Goal: Information Seeking & Learning: Learn about a topic

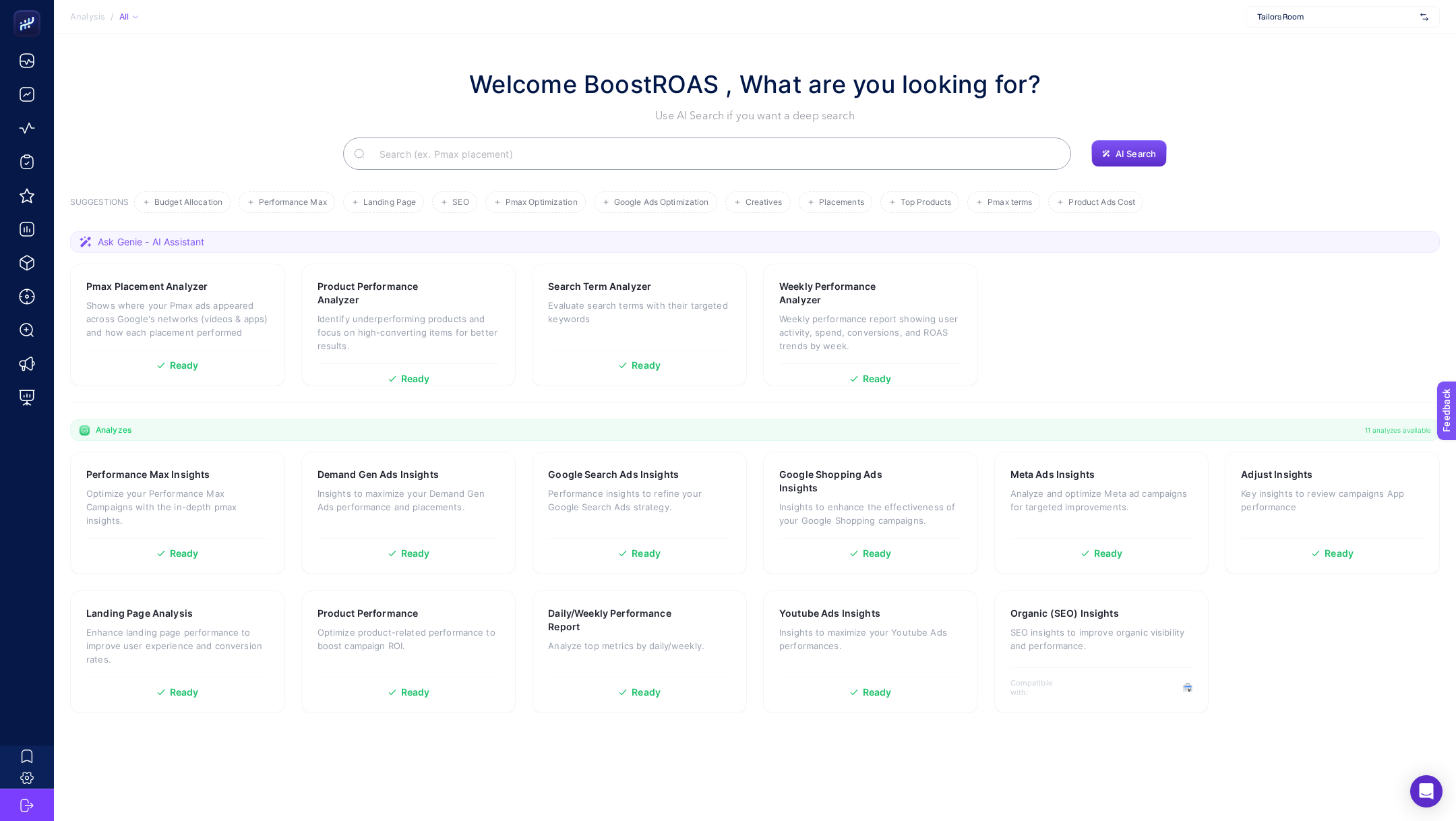
click at [1306, 20] on span "Tailors Room" at bounding box center [1336, 17] width 158 height 11
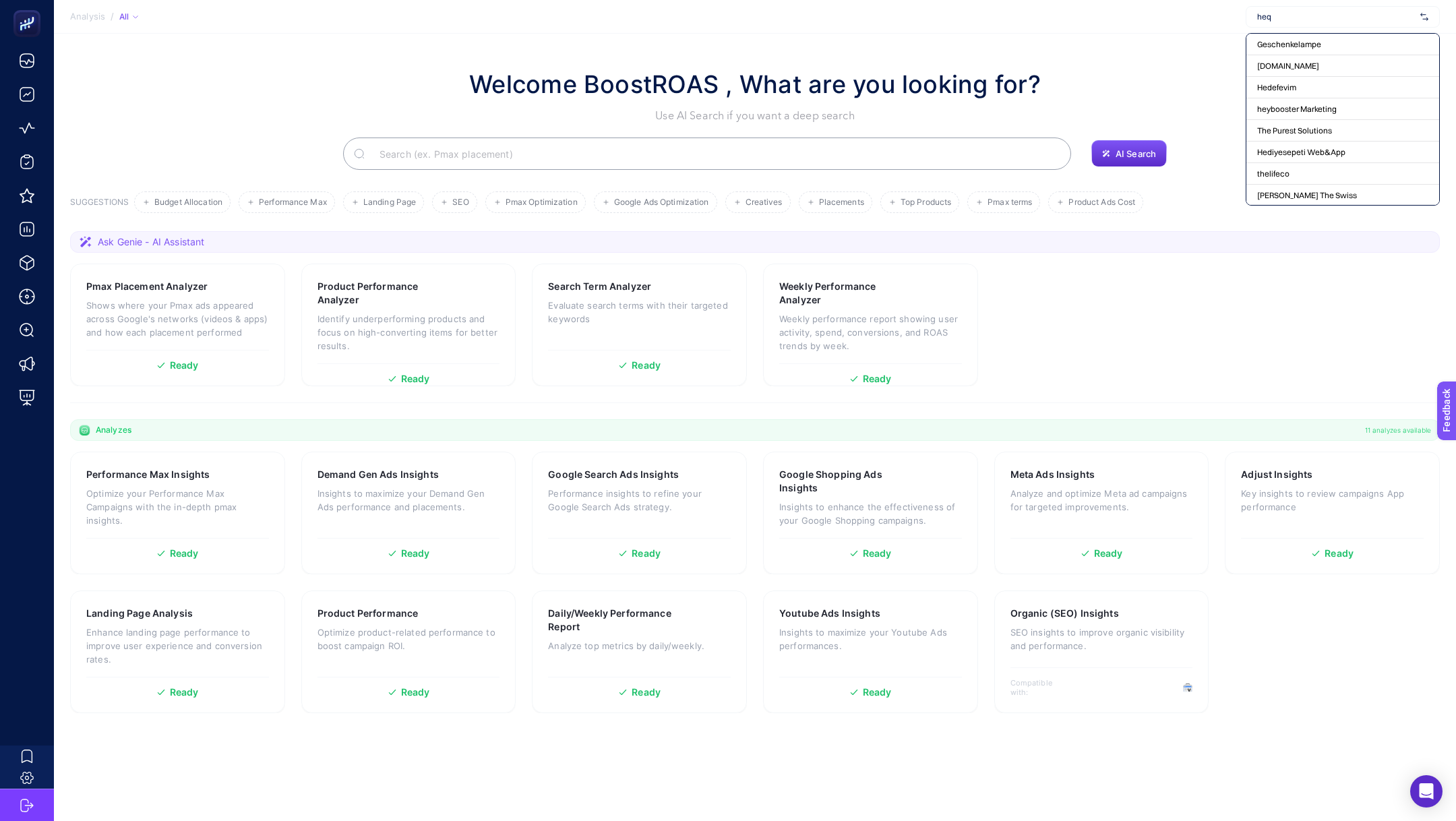
type input "heqa"
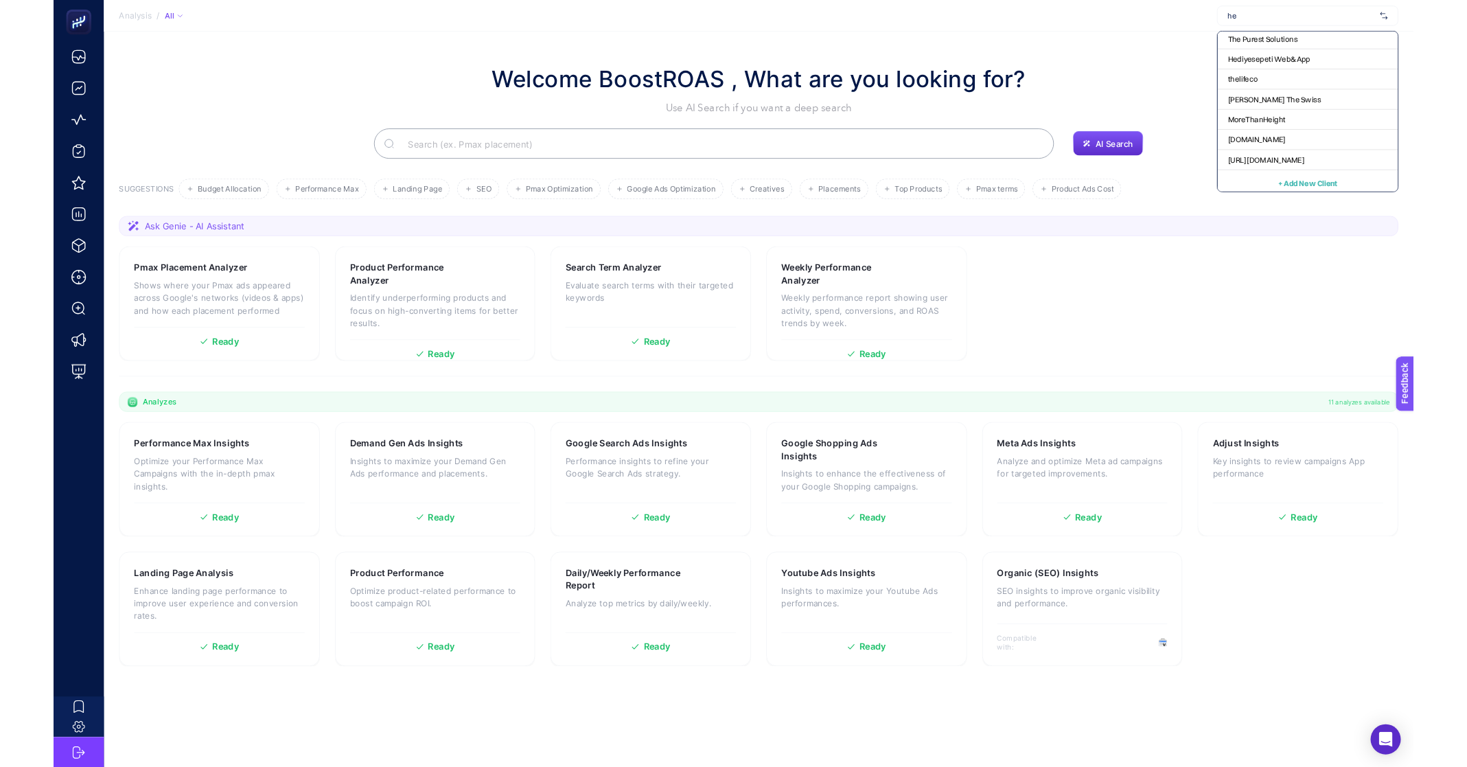
scroll to position [94, 0]
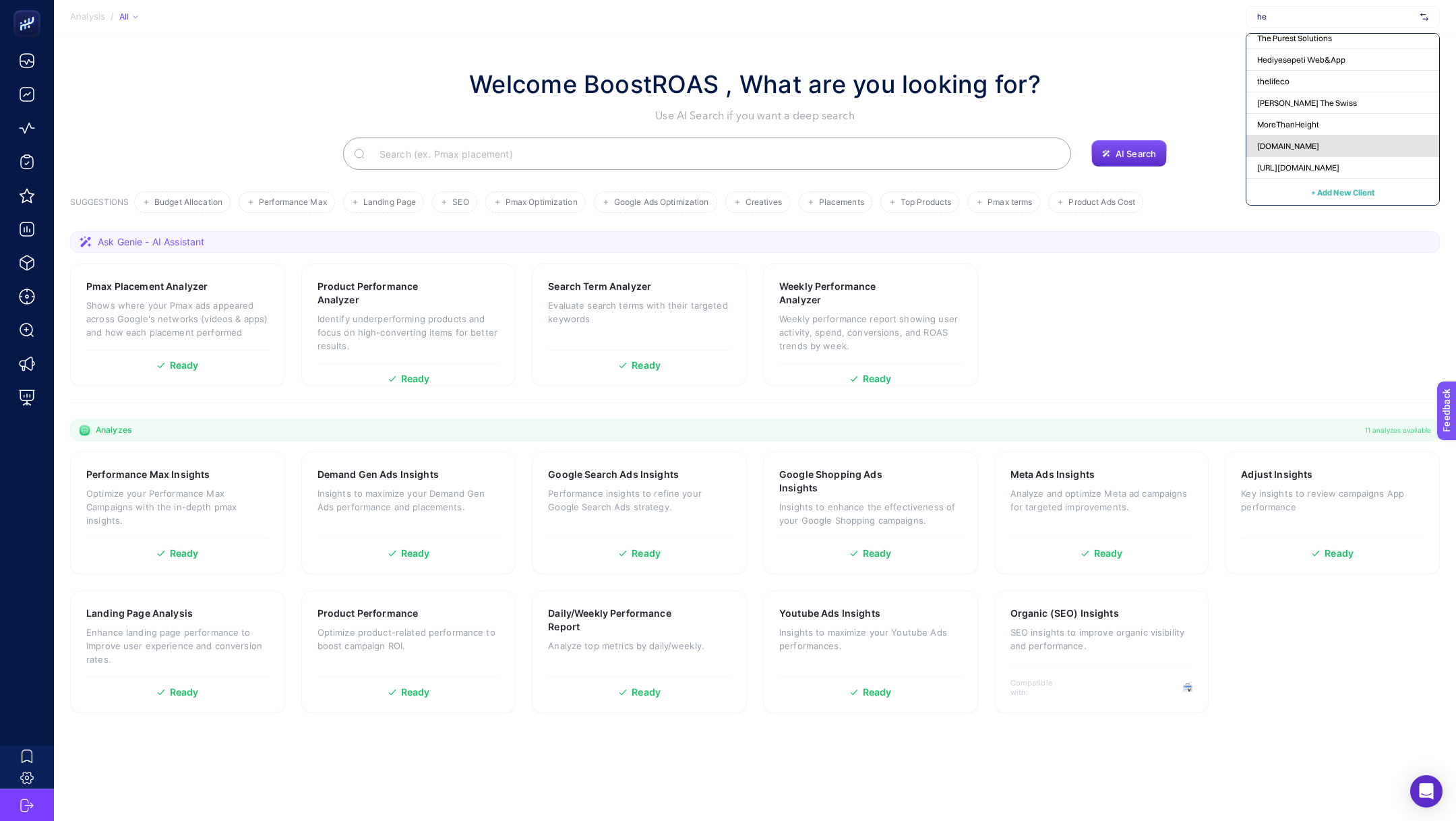
type input "he"
click at [1313, 150] on span "[DOMAIN_NAME]" at bounding box center [1288, 145] width 62 height 11
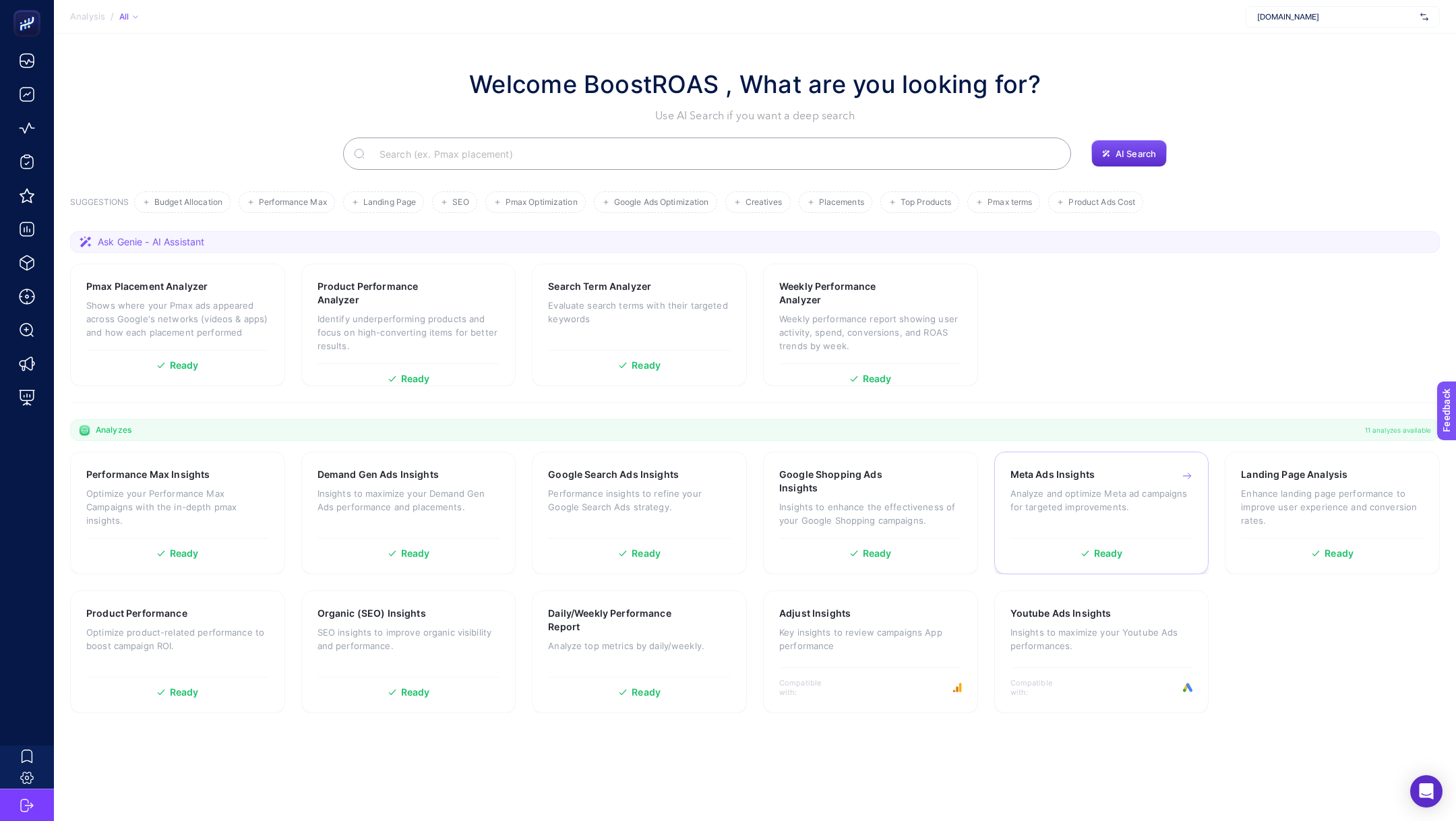
click at [1056, 509] on p "Analyze and optimize Meta ad campaigns for targeted improvements." at bounding box center [1102, 500] width 183 height 27
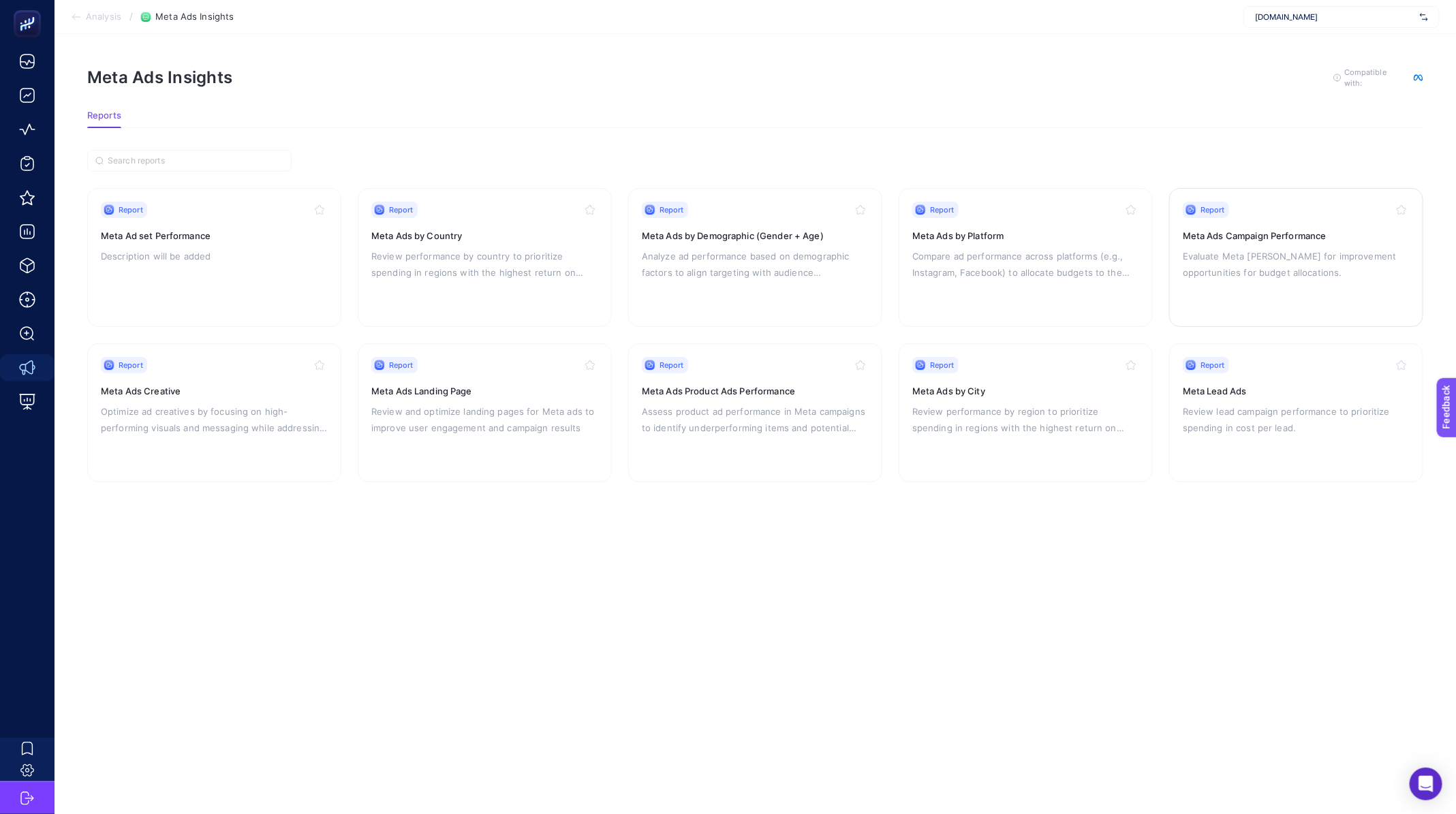
click at [1355, 262] on p "Evaluate Meta [PERSON_NAME] for improvement opportunities for budget allocation…" at bounding box center [1295, 264] width 227 height 33
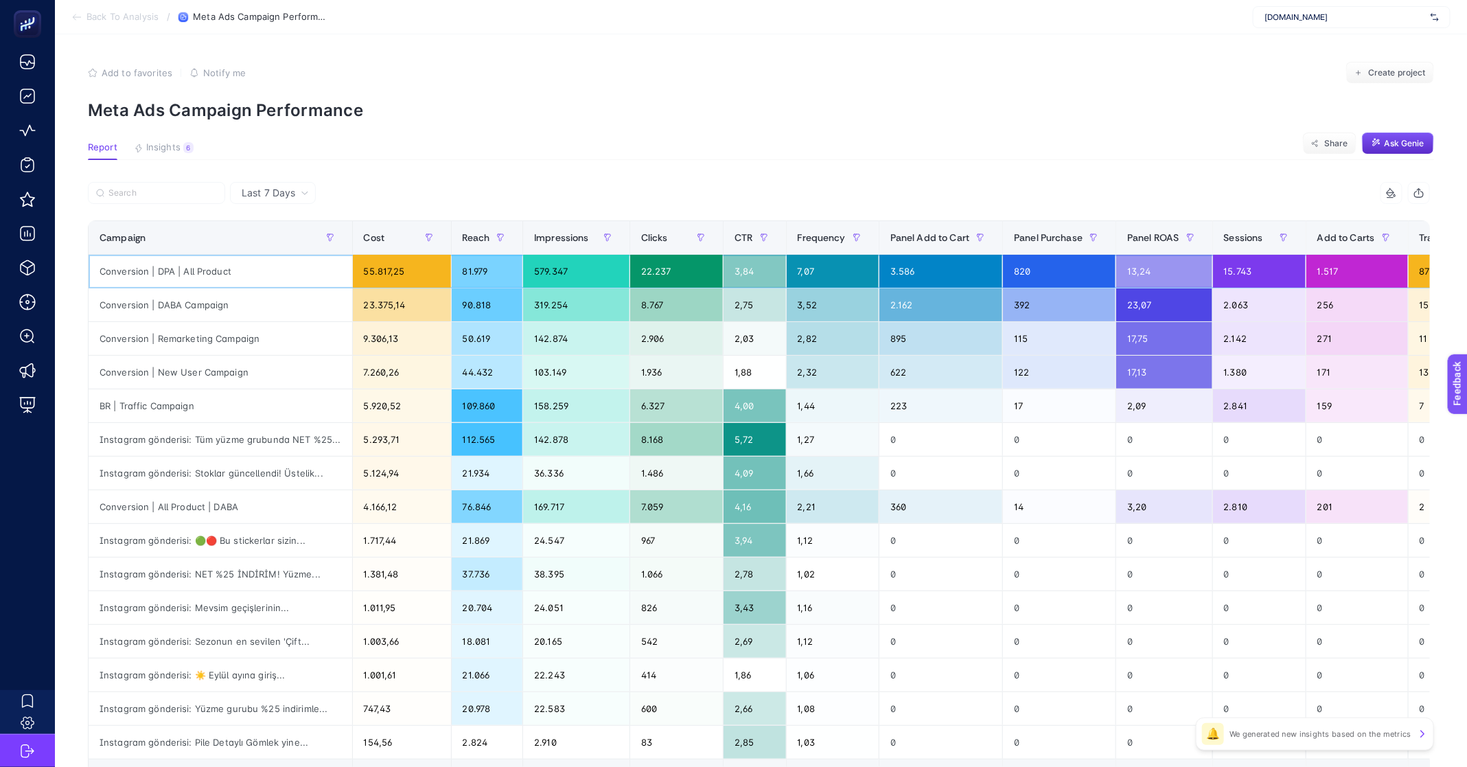
click at [818, 272] on div "7,07" at bounding box center [832, 271] width 92 height 33
click at [174, 271] on div "Conversion | DPA | All Product" at bounding box center [221, 271] width 264 height 33
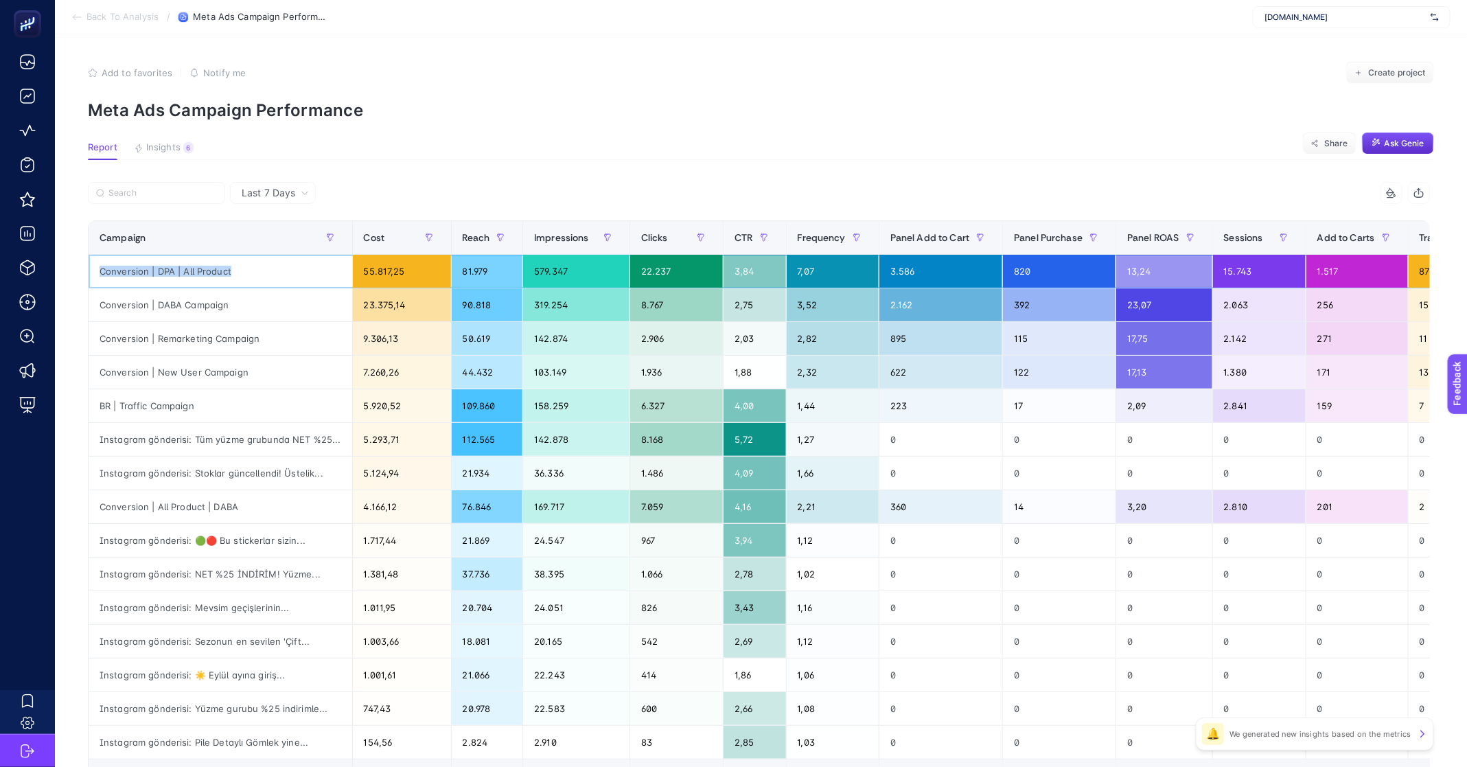
click at [174, 271] on div "Conversion | DPA | All Product" at bounding box center [221, 271] width 264 height 33
click at [819, 270] on div "7,07" at bounding box center [832, 271] width 92 height 33
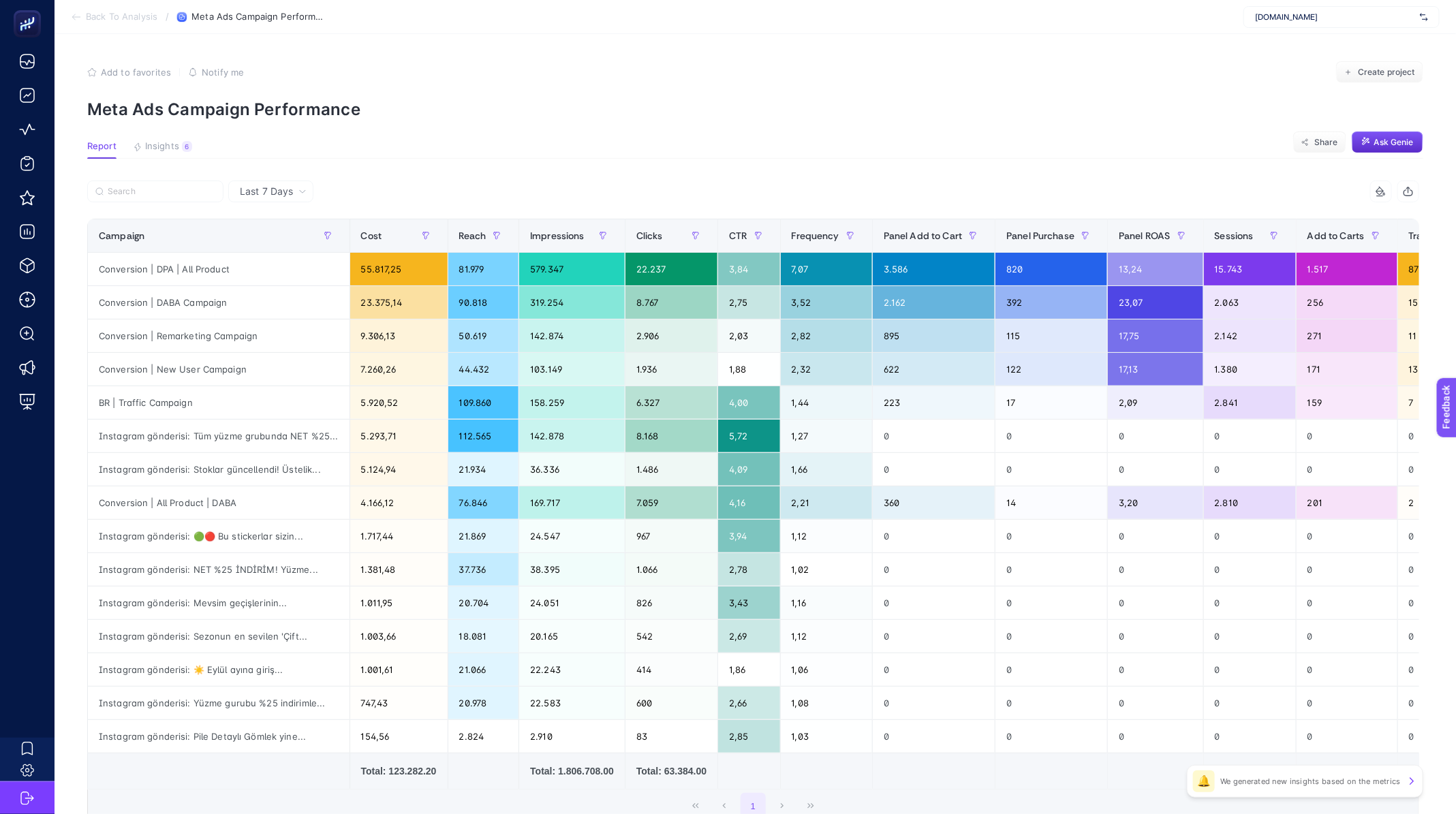
click at [105, 19] on span "Back To Analysis" at bounding box center [121, 17] width 71 height 11
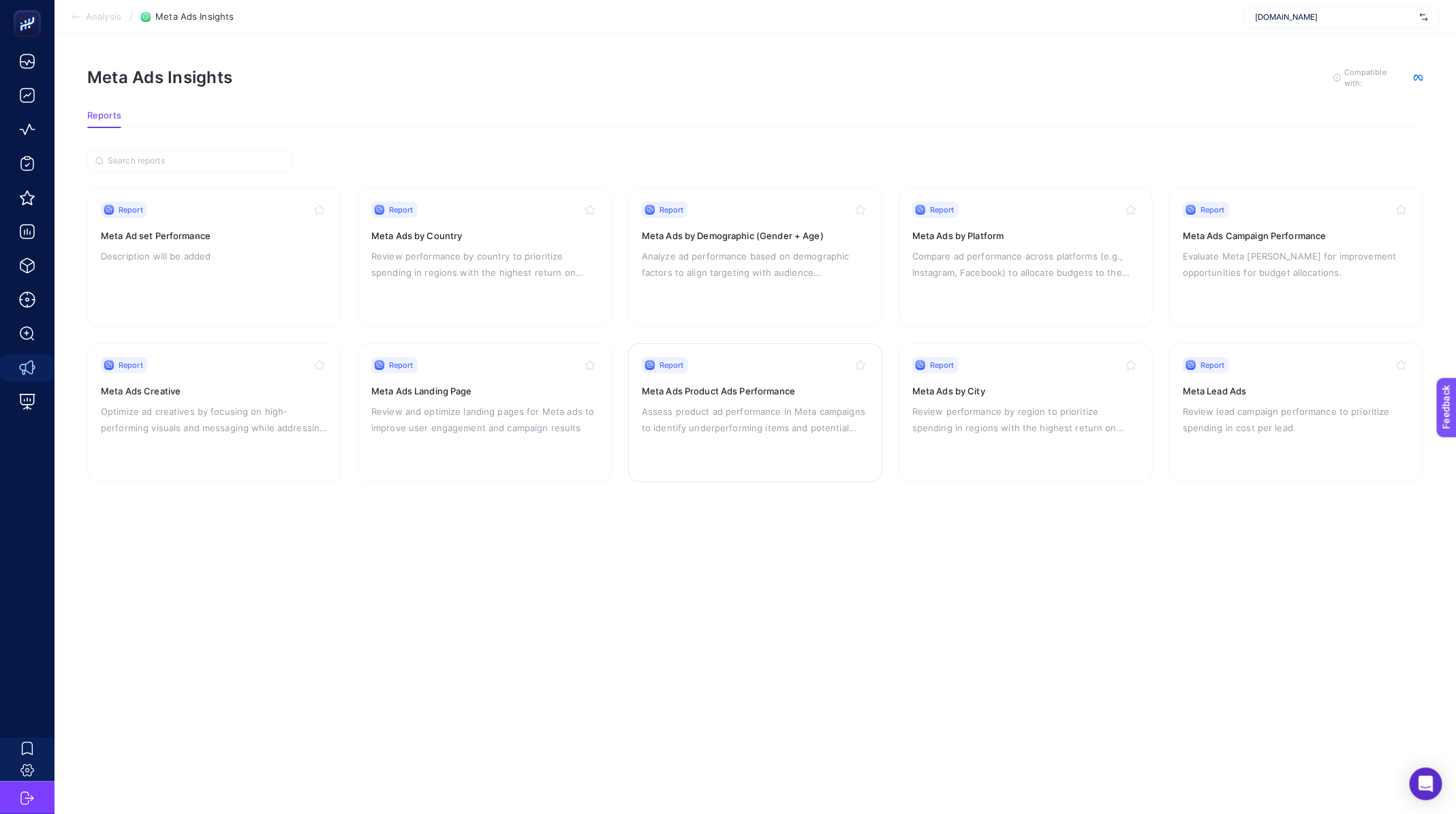
click at [805, 423] on p "Assess product ad performance in Meta campaigns to identify underperforming ite…" at bounding box center [754, 419] width 227 height 33
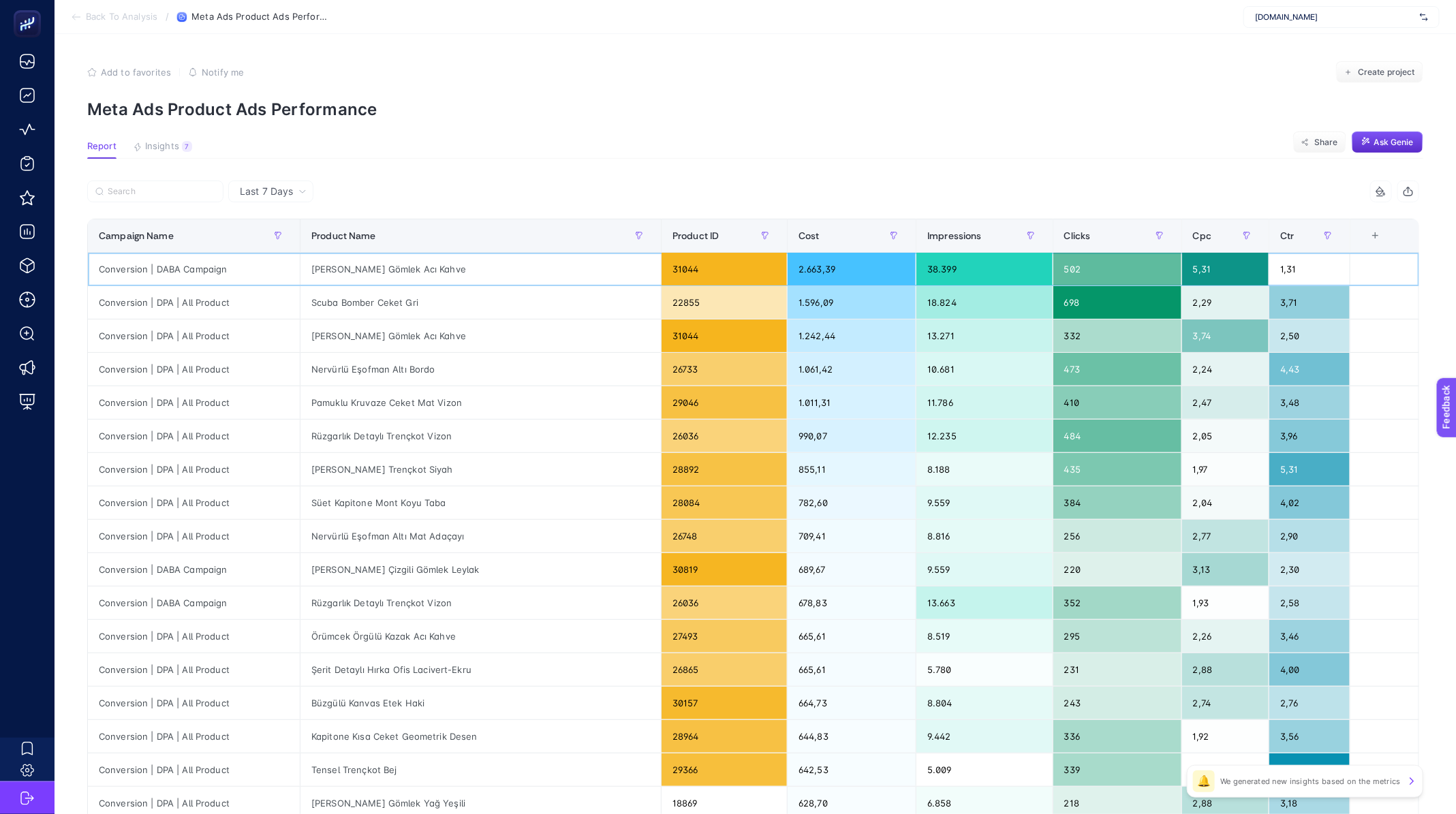
click at [787, 264] on div "2.663,39" at bounding box center [851, 269] width 128 height 33
click at [787, 268] on div "2.663,39" at bounding box center [851, 269] width 128 height 33
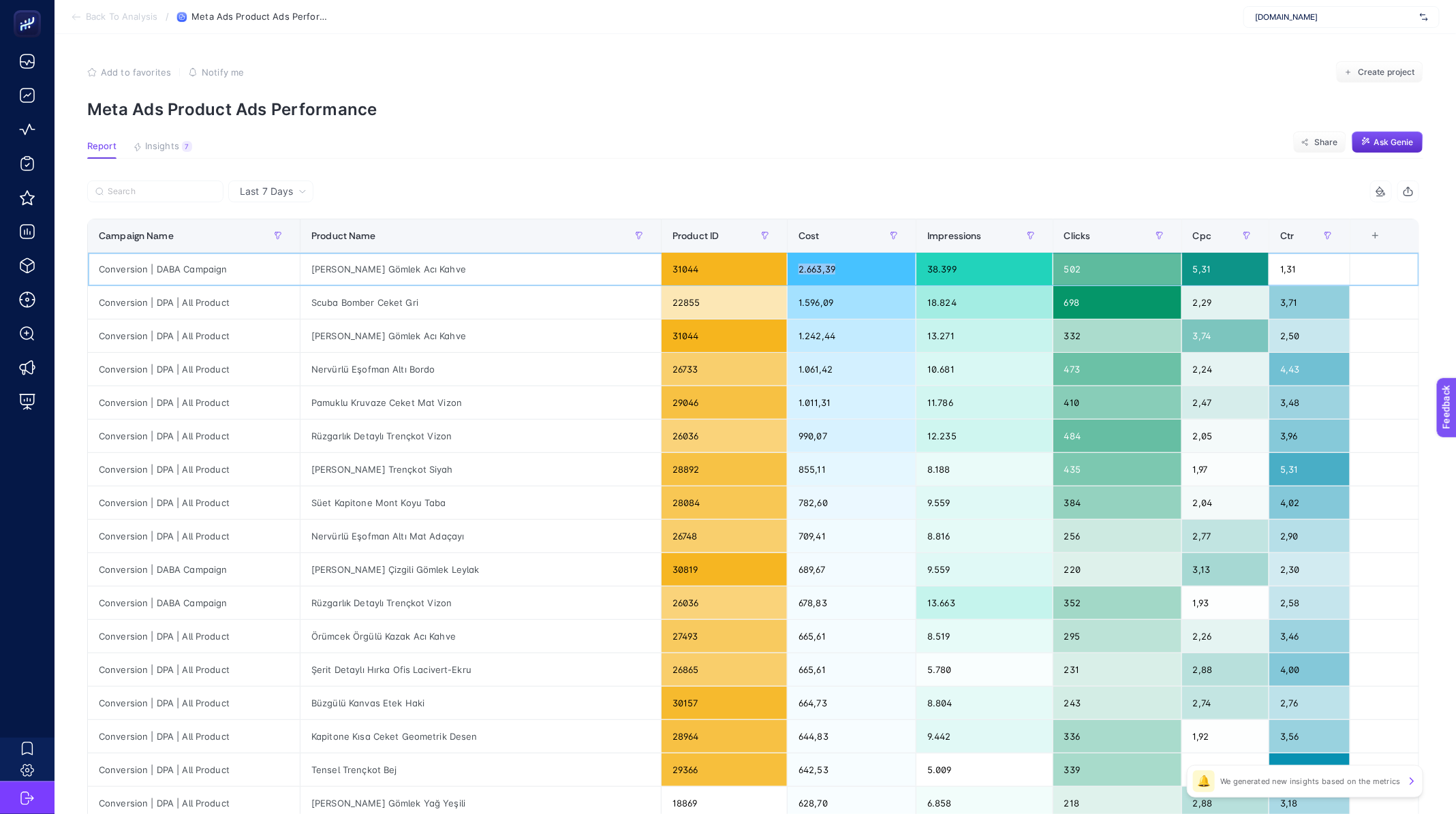
click at [787, 268] on div "2.663,39" at bounding box center [851, 269] width 128 height 33
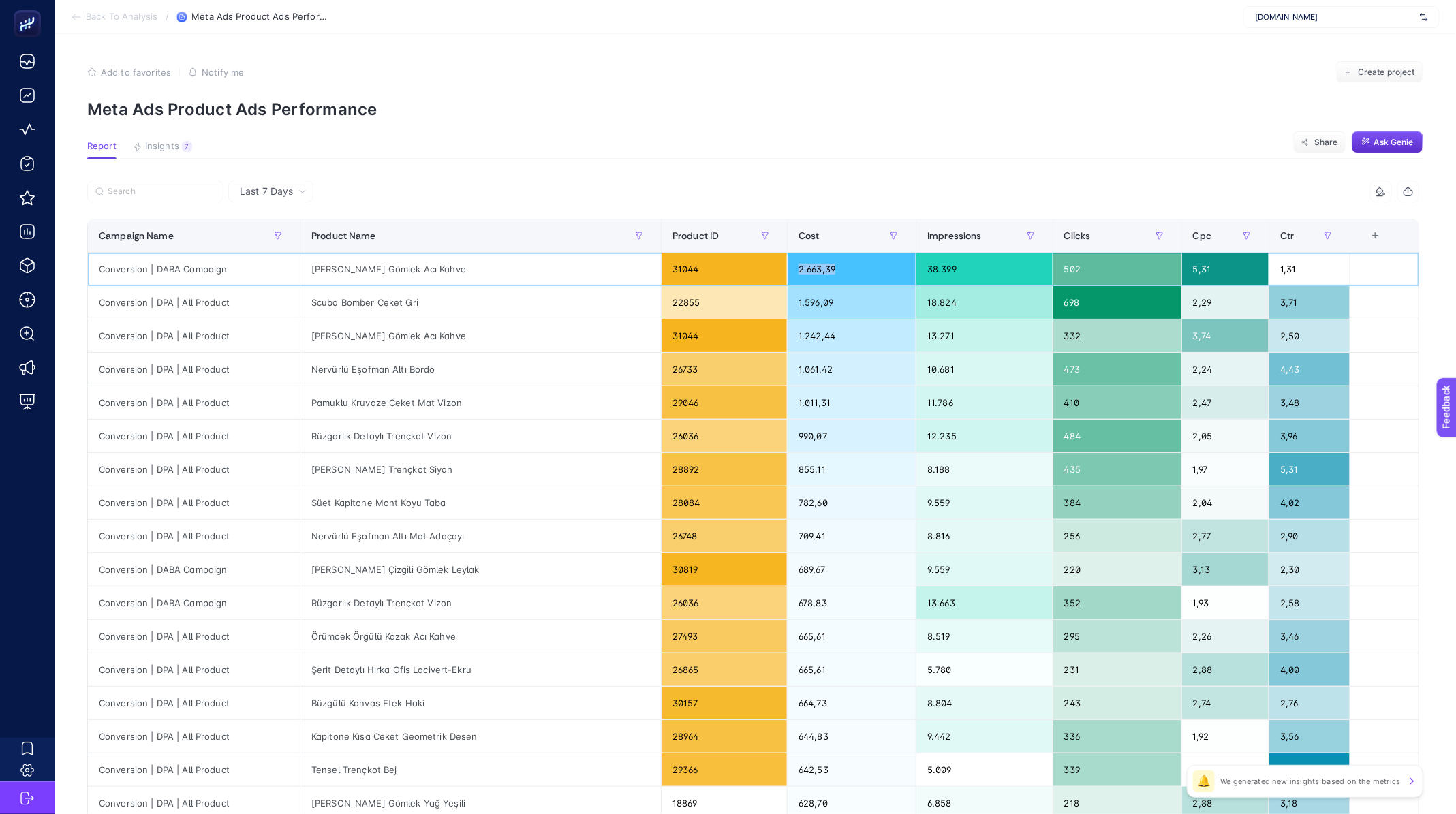
click at [787, 268] on div "2.663,39" at bounding box center [851, 269] width 128 height 33
drag, startPoint x: 741, startPoint y: 269, endPoint x: 1299, endPoint y: 292, distance: 558.5
click at [1299, 292] on tbody "Conversion | DABA Campaign Uzun Müslin Gömlek Acı Kahve 31044 2.663,39 38.399 5…" at bounding box center [753, 587] width 1331 height 668
click at [1310, 272] on div "1,31" at bounding box center [1309, 269] width 80 height 33
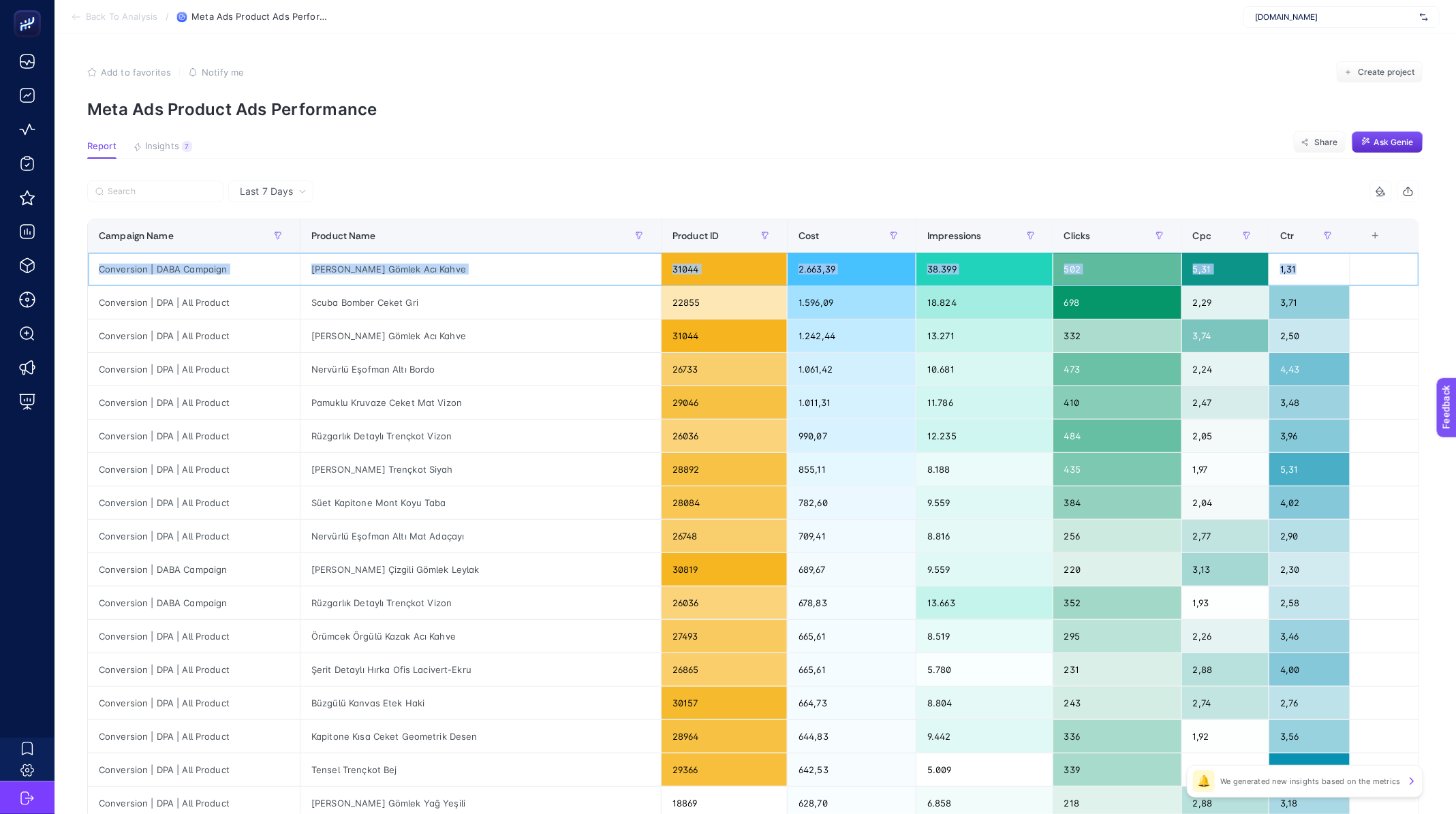
drag, startPoint x: 94, startPoint y: 269, endPoint x: 1343, endPoint y: 268, distance: 1249.0
click at [1343, 268] on tr "Conversion | DABA Campaign Uzun Müslin Gömlek Acı Kahve 31044 2.663,39 38.399 5…" at bounding box center [753, 270] width 1331 height 34
click at [1108, 261] on div "502" at bounding box center [1117, 269] width 128 height 33
click at [1202, 261] on div "5,31" at bounding box center [1225, 269] width 86 height 33
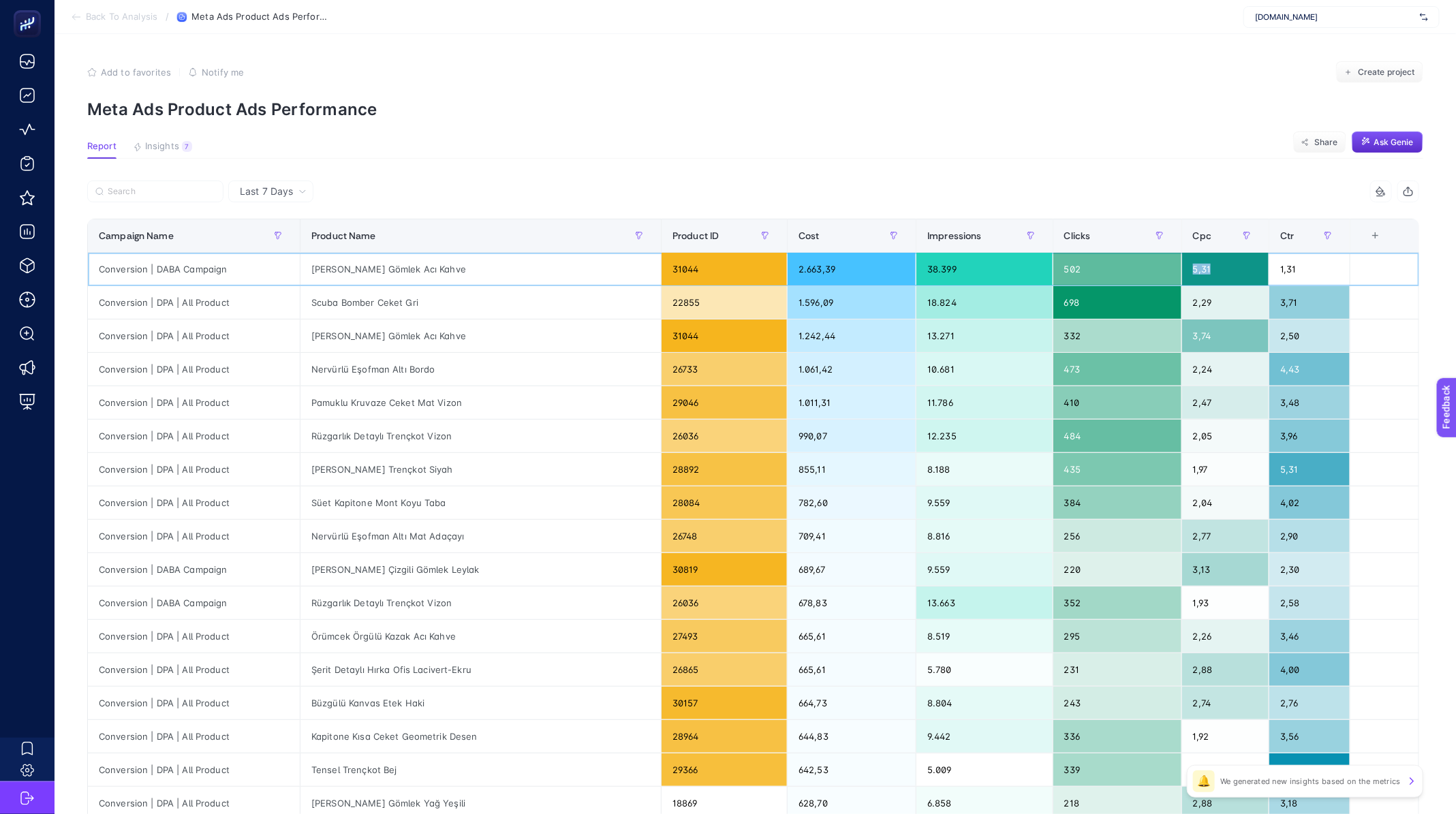
click at [1202, 261] on div "5,31" at bounding box center [1225, 269] width 86 height 33
click at [1196, 272] on div "5,31" at bounding box center [1225, 269] width 86 height 33
click at [1286, 268] on div "1,31" at bounding box center [1309, 269] width 80 height 33
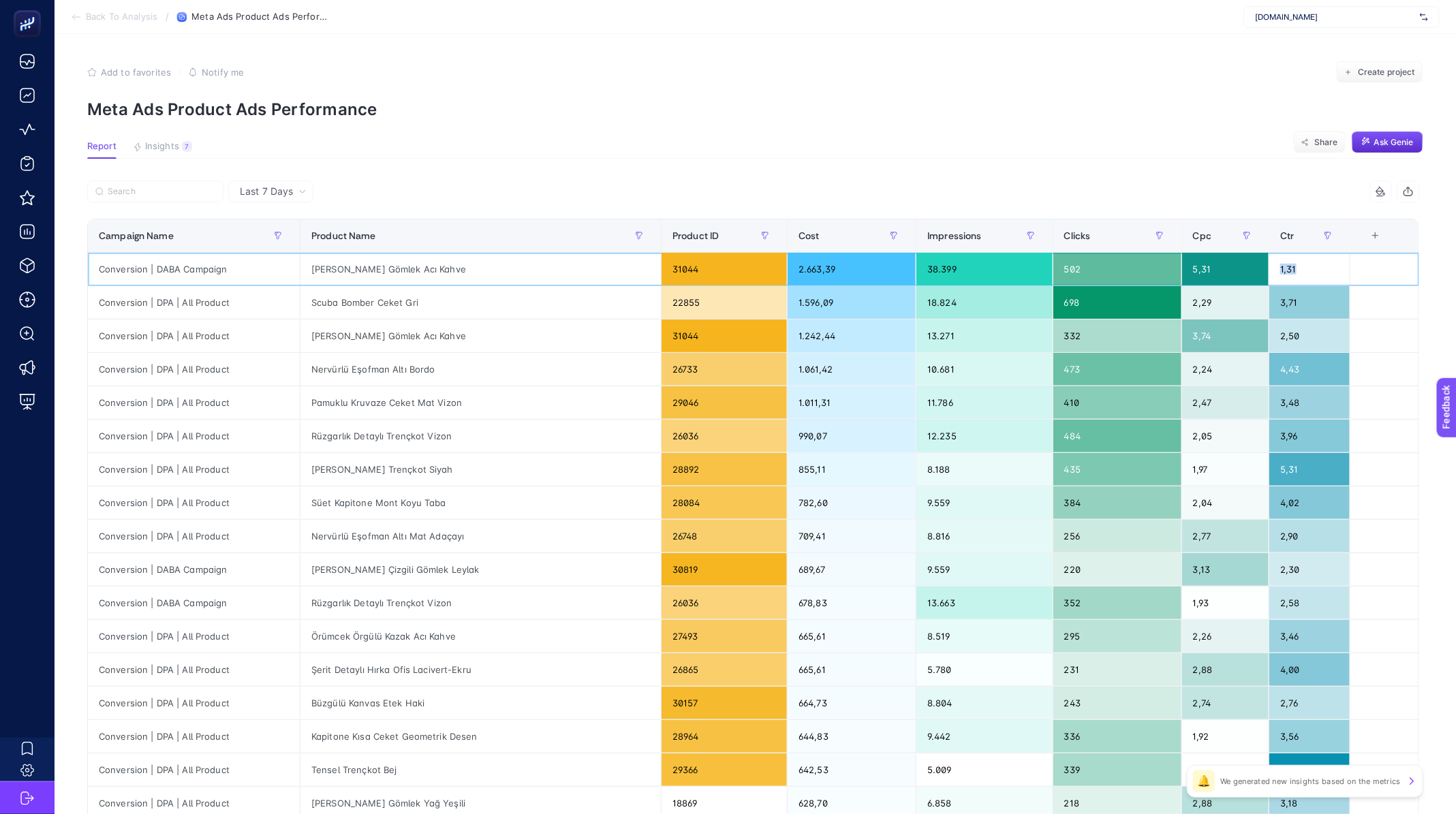
click at [1286, 268] on div "1,31" at bounding box center [1309, 269] width 80 height 33
click at [787, 273] on div "2.663,39" at bounding box center [851, 269] width 128 height 33
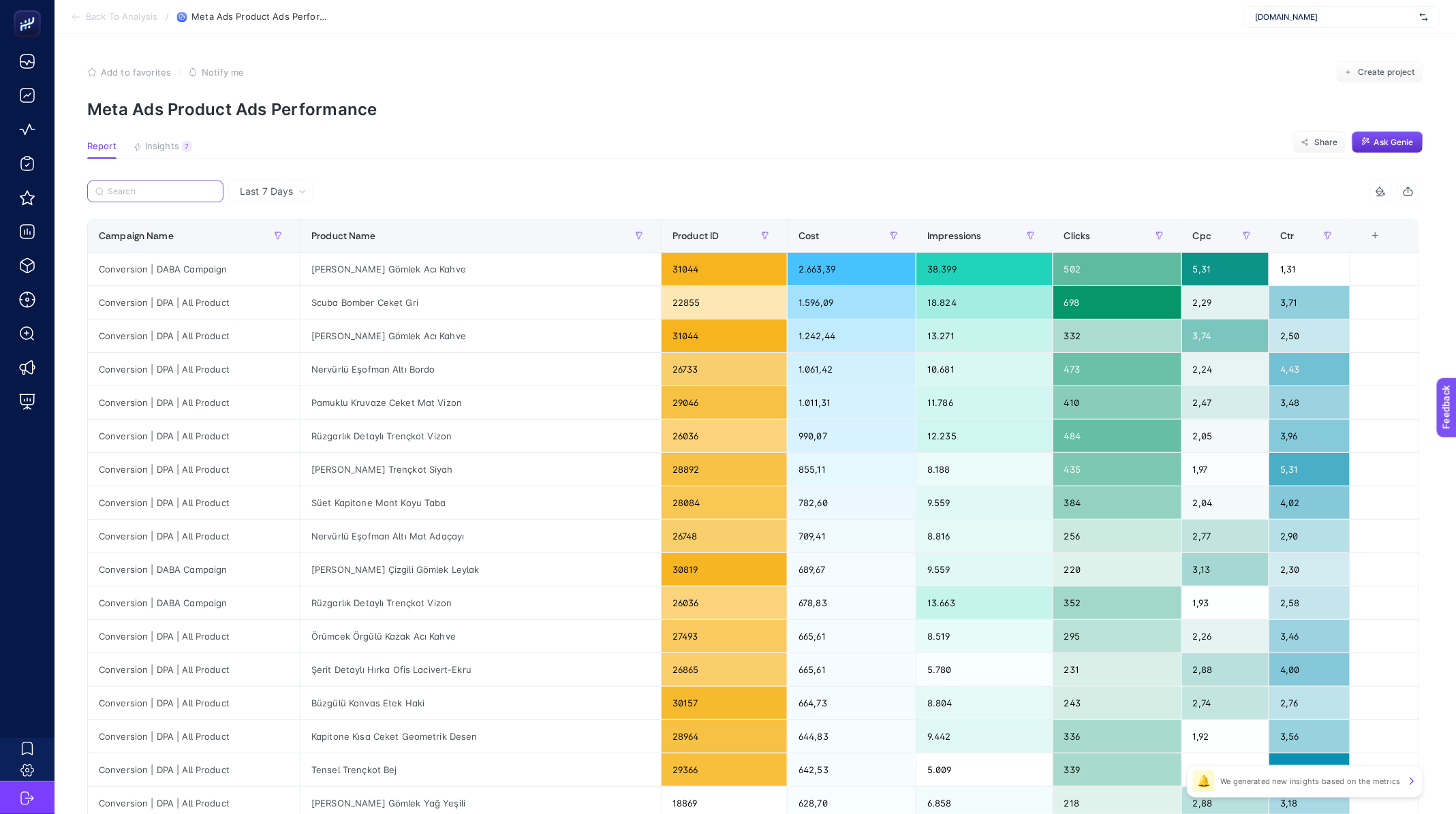
click at [157, 195] on input "Search" at bounding box center [161, 192] width 107 height 10
paste input "Uzun Klasik Trençkot Acı Kahve"
type input "Uzun Klasik Trençkot Acı Kahve"
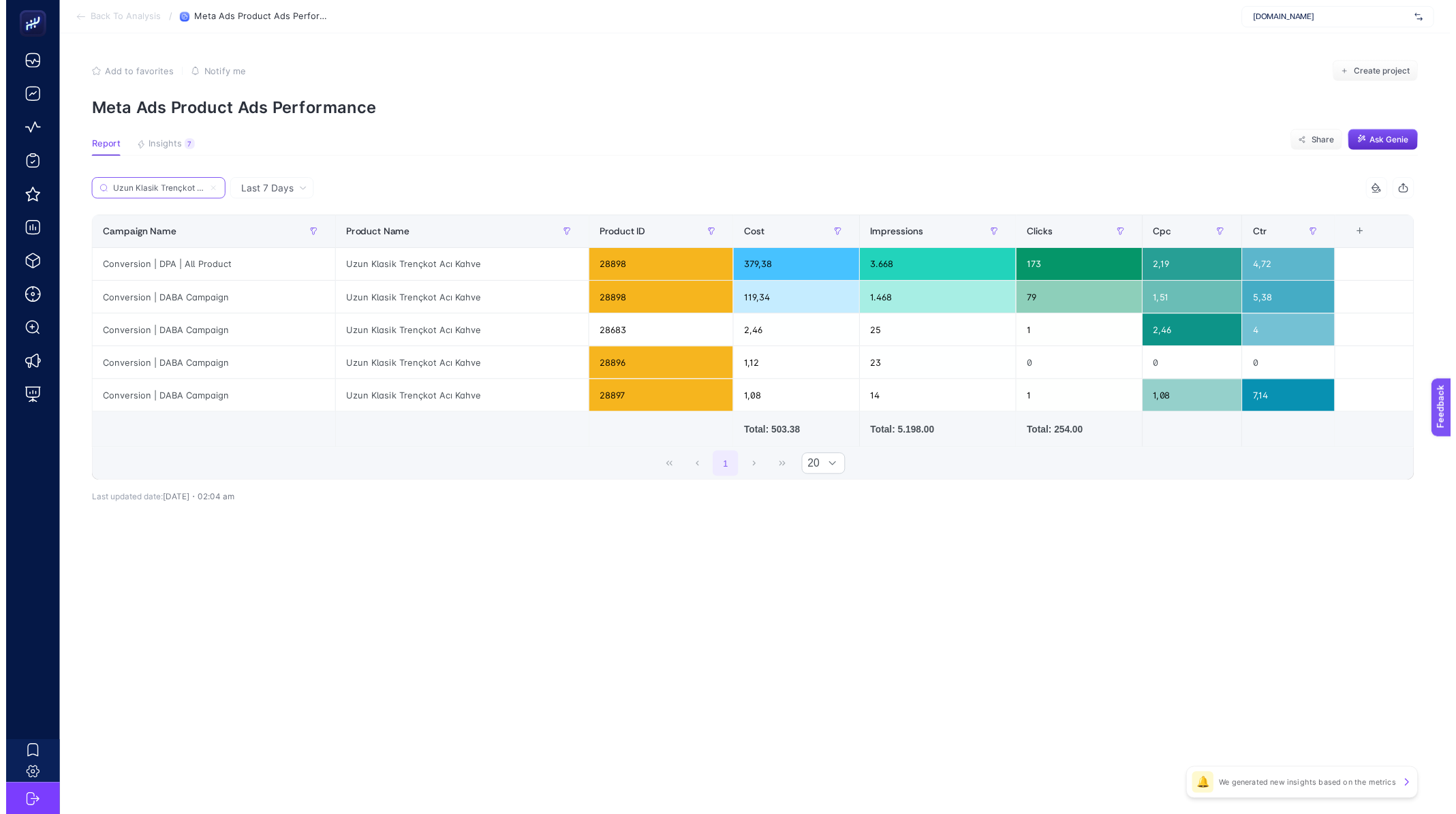
scroll to position [0, 31]
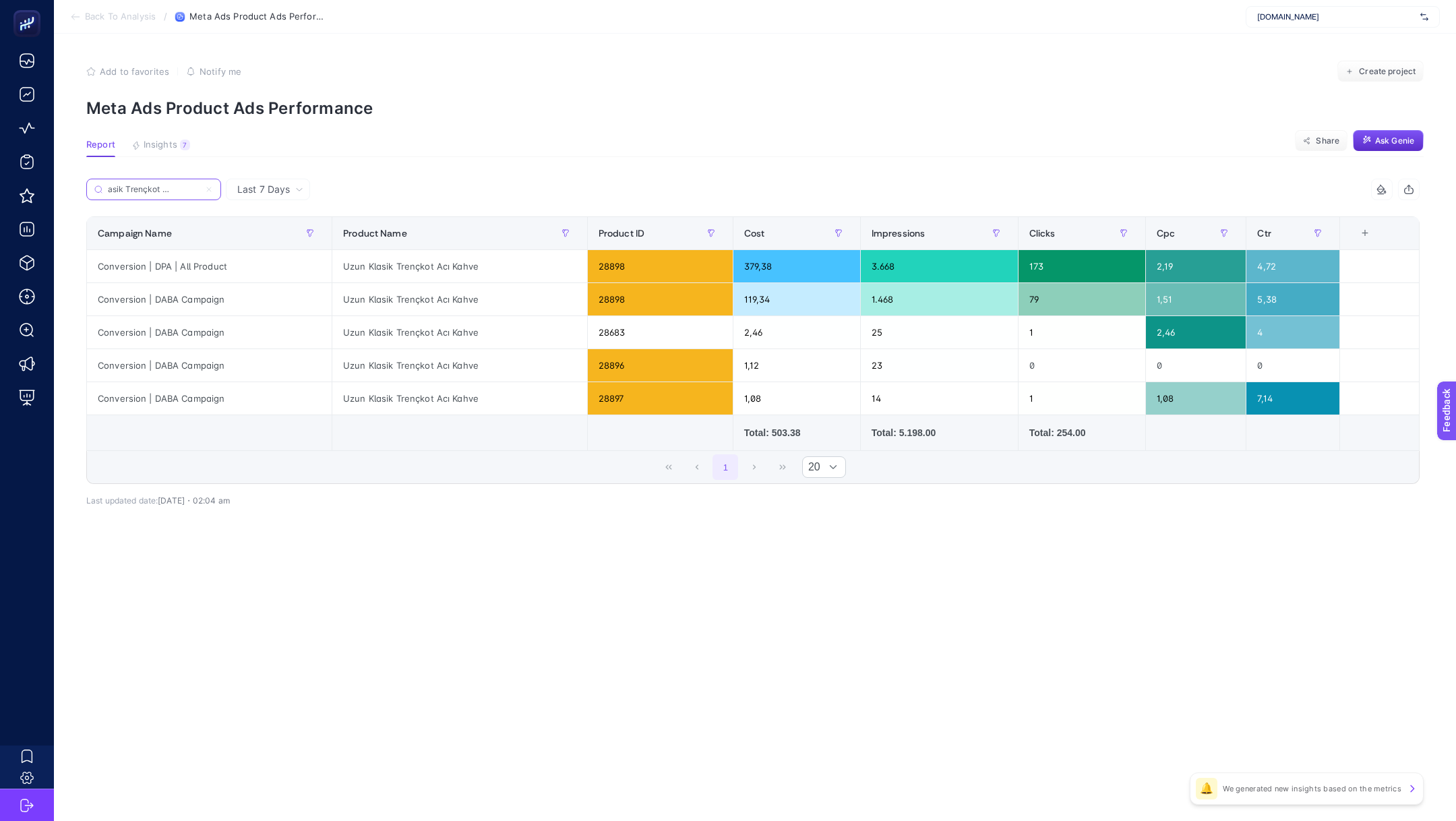
click at [164, 188] on input "Uzun Klasik Trençkot Acı Kahve" at bounding box center [153, 190] width 91 height 10
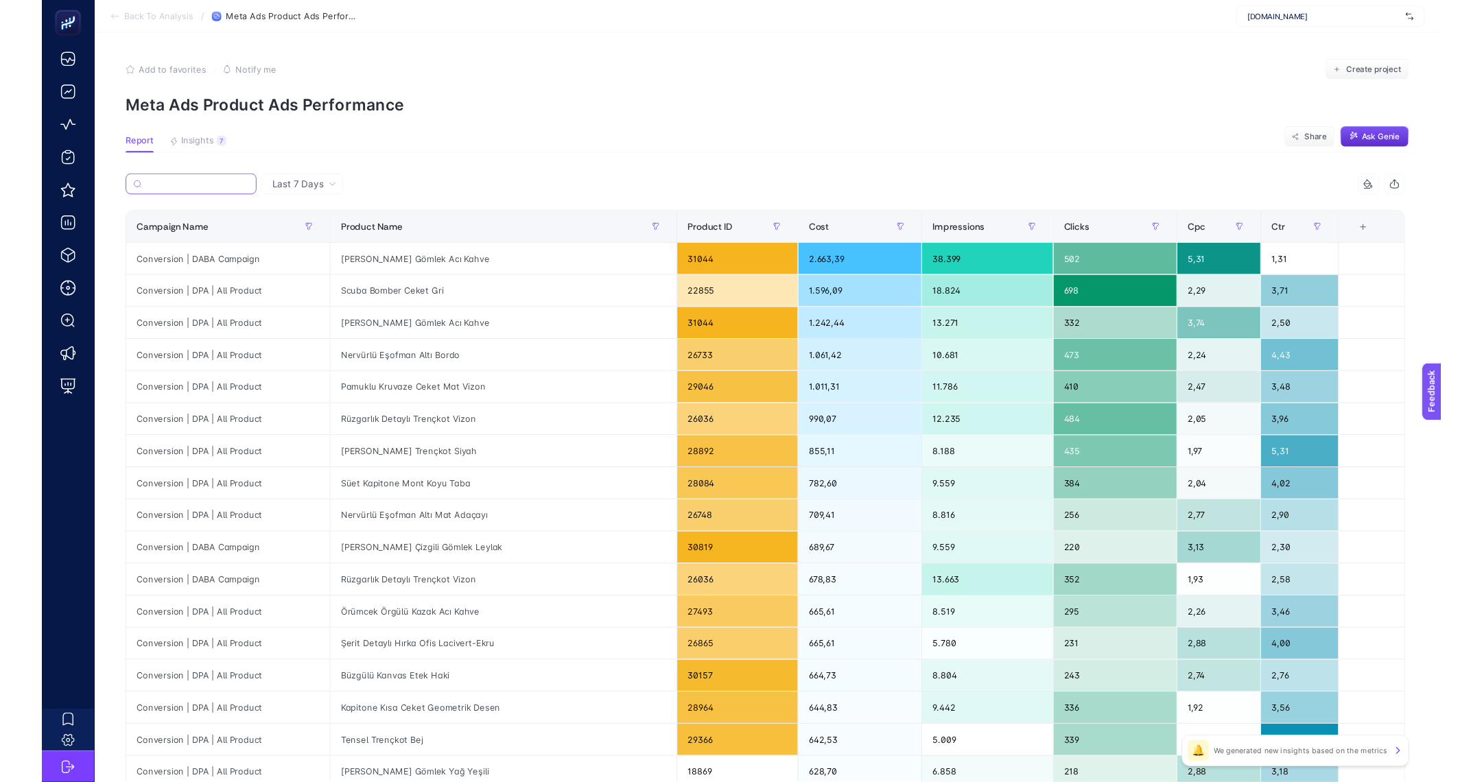
scroll to position [0, 0]
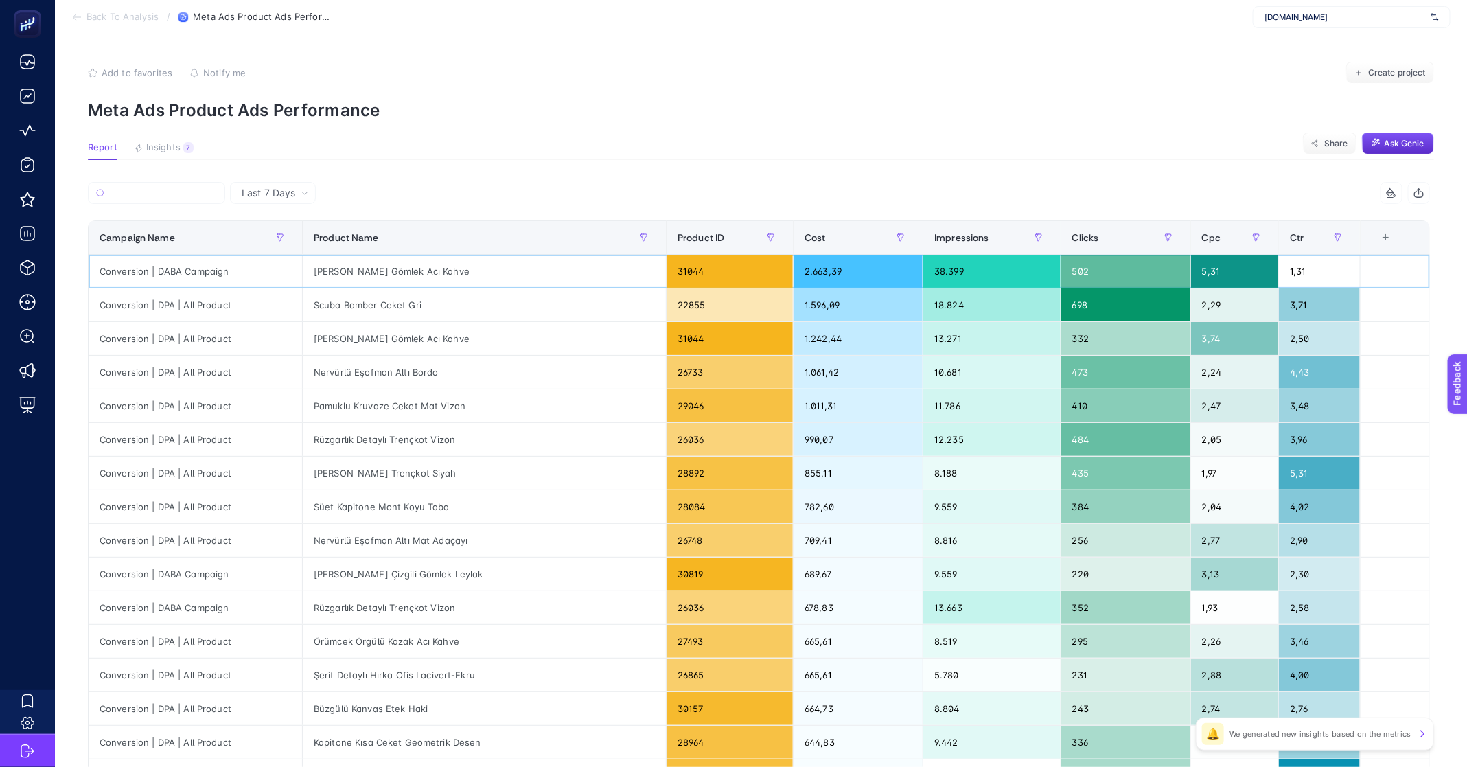
click at [382, 273] on div "[PERSON_NAME] Gömlek Acı Kahve" at bounding box center [484, 271] width 363 height 33
click at [386, 268] on div "[PERSON_NAME] Gömlek Acı Kahve" at bounding box center [484, 271] width 363 height 33
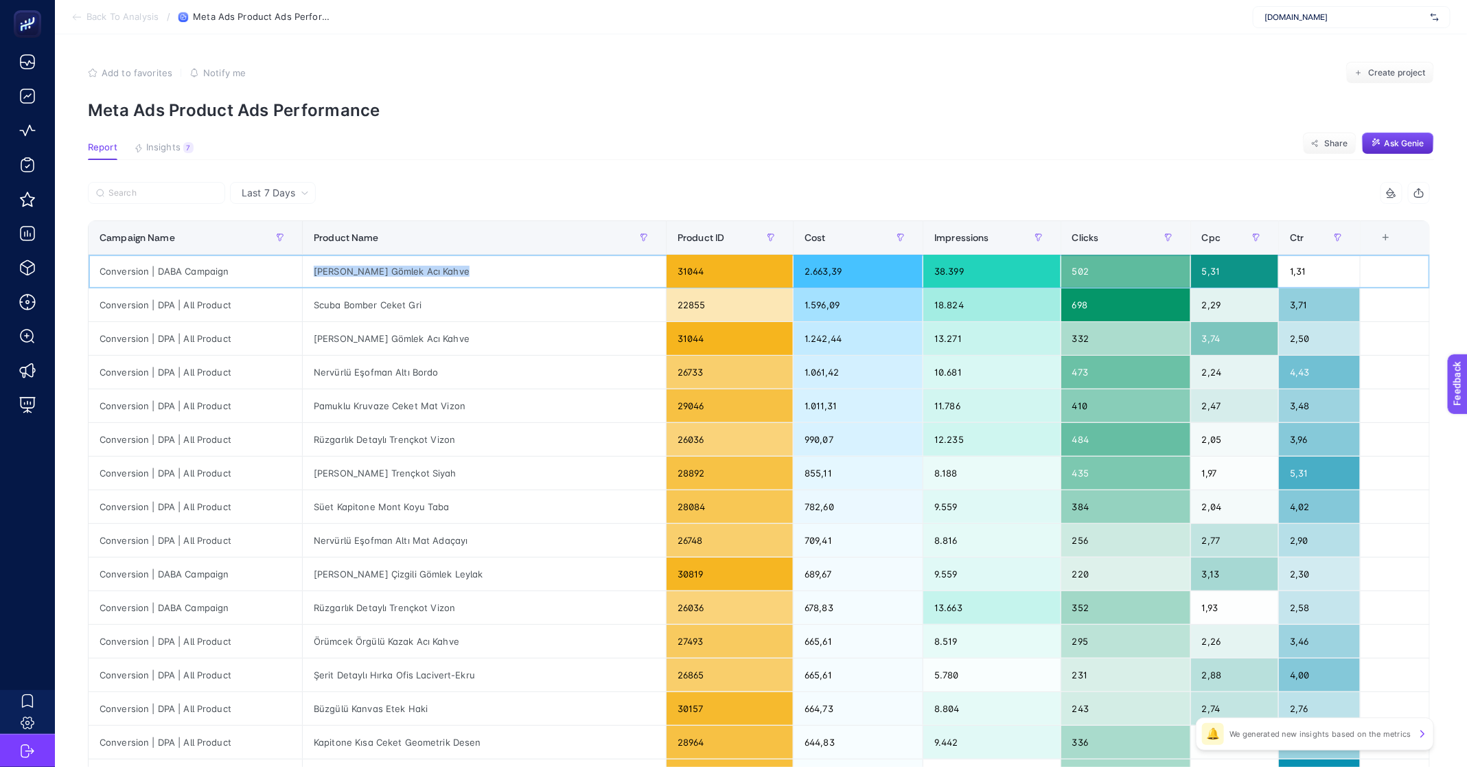
click at [386, 268] on div "[PERSON_NAME] Gömlek Acı Kahve" at bounding box center [484, 271] width 363 height 33
click at [793, 270] on div "2.663,39" at bounding box center [857, 271] width 129 height 33
click at [122, 190] on input "Search" at bounding box center [162, 193] width 108 height 10
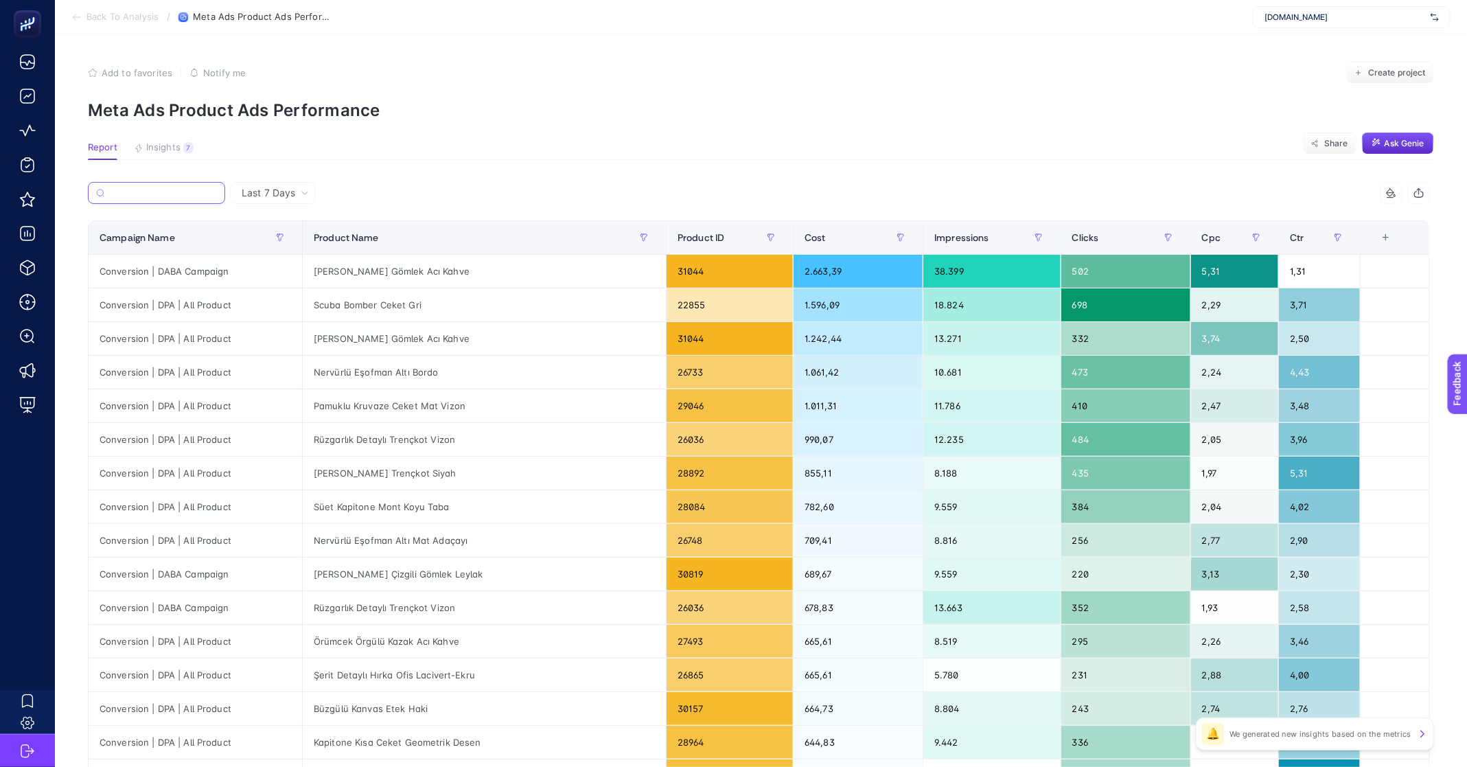
paste input "Uzun Klasik Trençkot Acı Kahve"
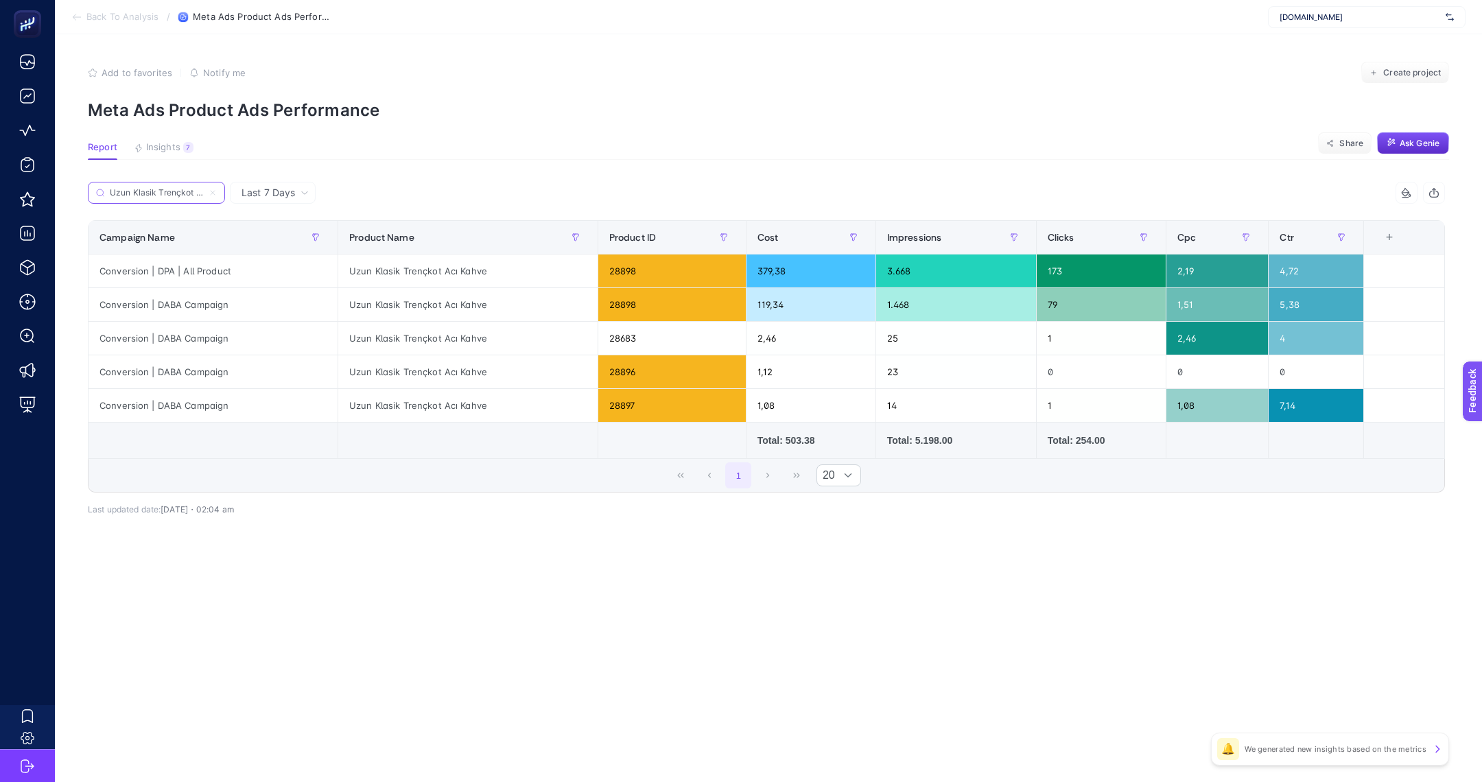
scroll to position [0, 31]
type input "Uzun Klasik Trençkot Acı Kahve"
click at [787, 441] on div "Total: 503.38" at bounding box center [811, 441] width 107 height 14
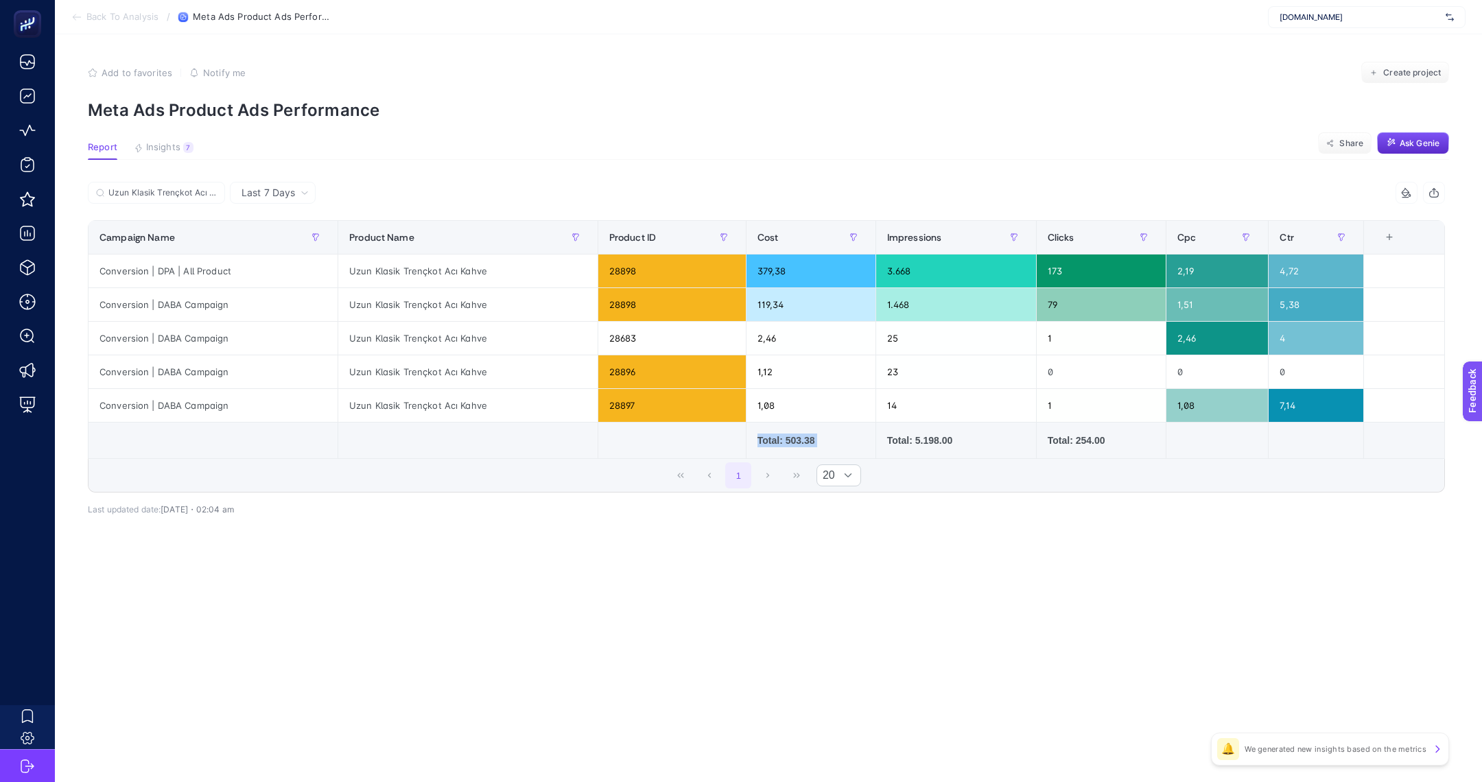
click at [787, 441] on div "Total: 503.38" at bounding box center [811, 441] width 107 height 14
click at [215, 198] on label "Uzun Klasik Trençkot Acı Kahve" at bounding box center [156, 193] width 137 height 22
click at [215, 198] on input "Uzun Klasik Trençkot Acı Kahve" at bounding box center [162, 193] width 108 height 10
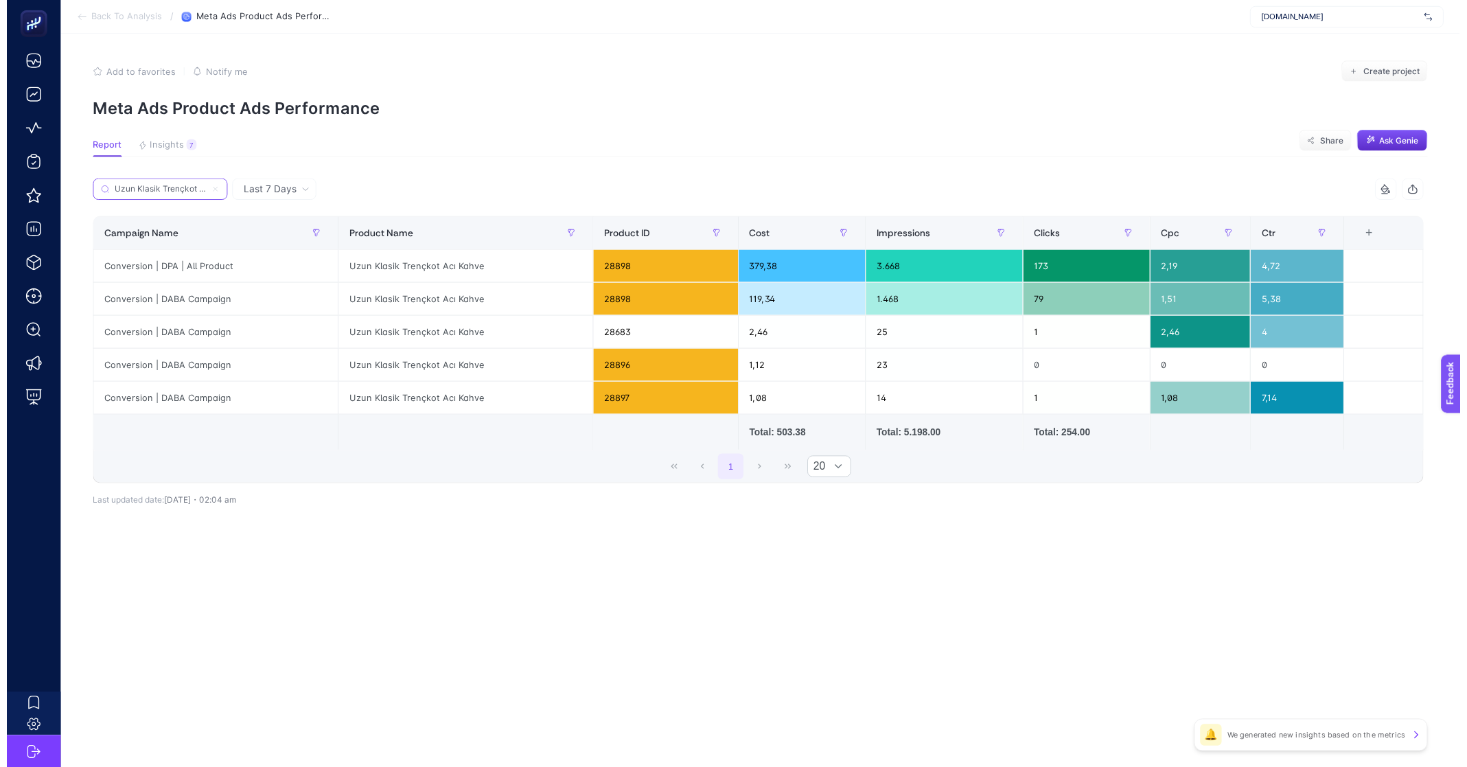
scroll to position [0, 29]
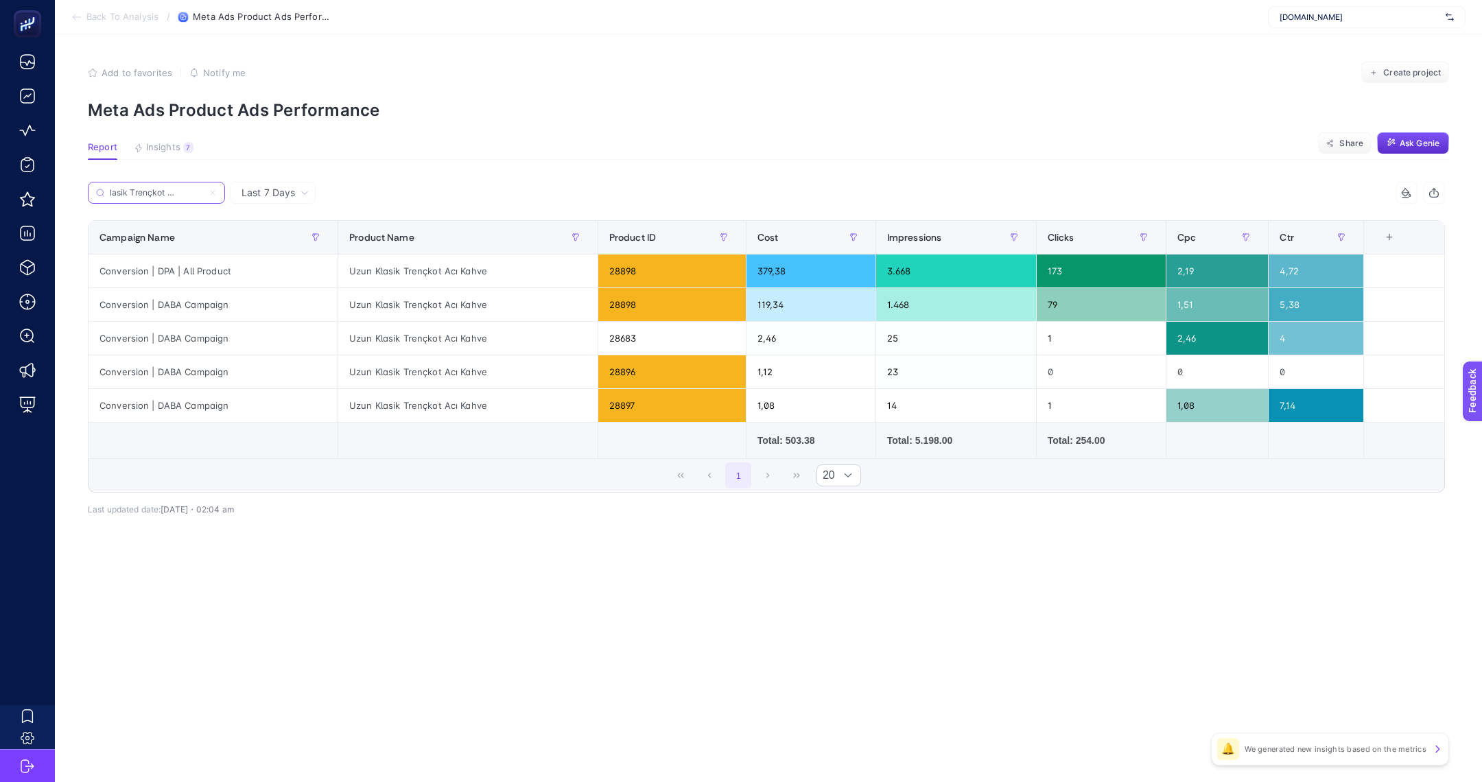
click at [200, 196] on input "Uzun Klasik Trençkot Acı Kahve" at bounding box center [156, 193] width 93 height 10
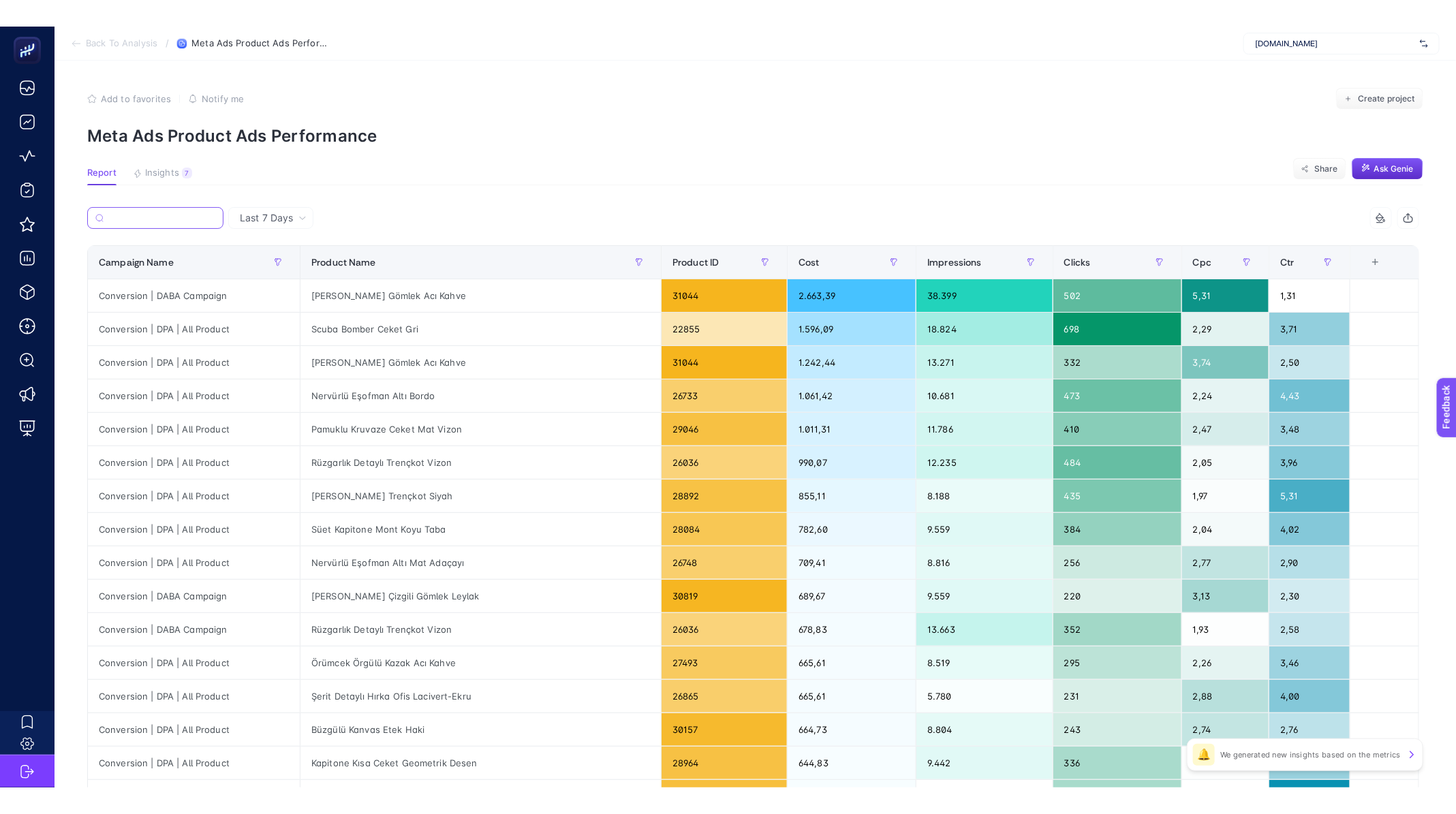
scroll to position [0, 0]
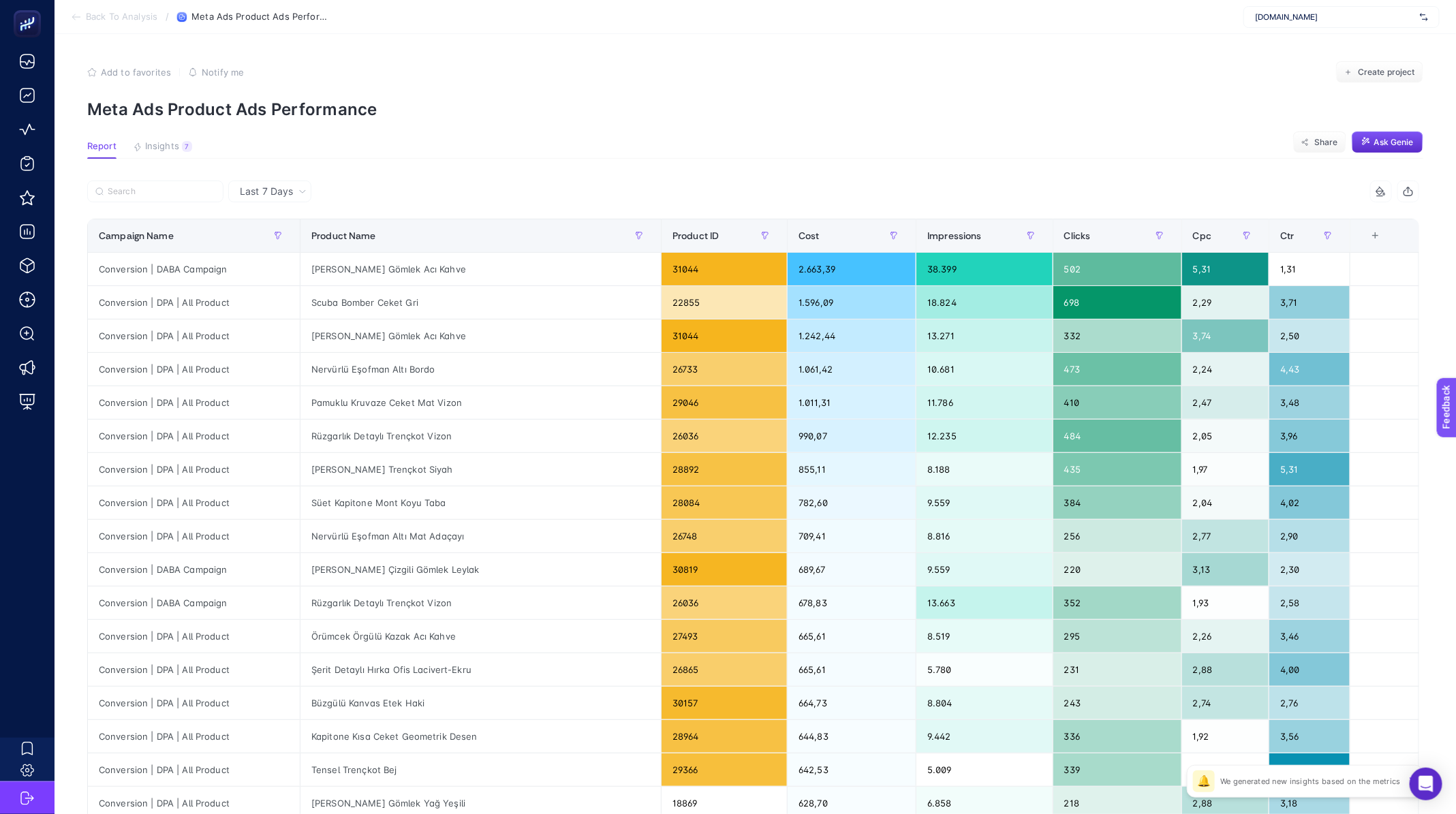
click at [114, 21] on span "Back To Analysis" at bounding box center [121, 17] width 71 height 11
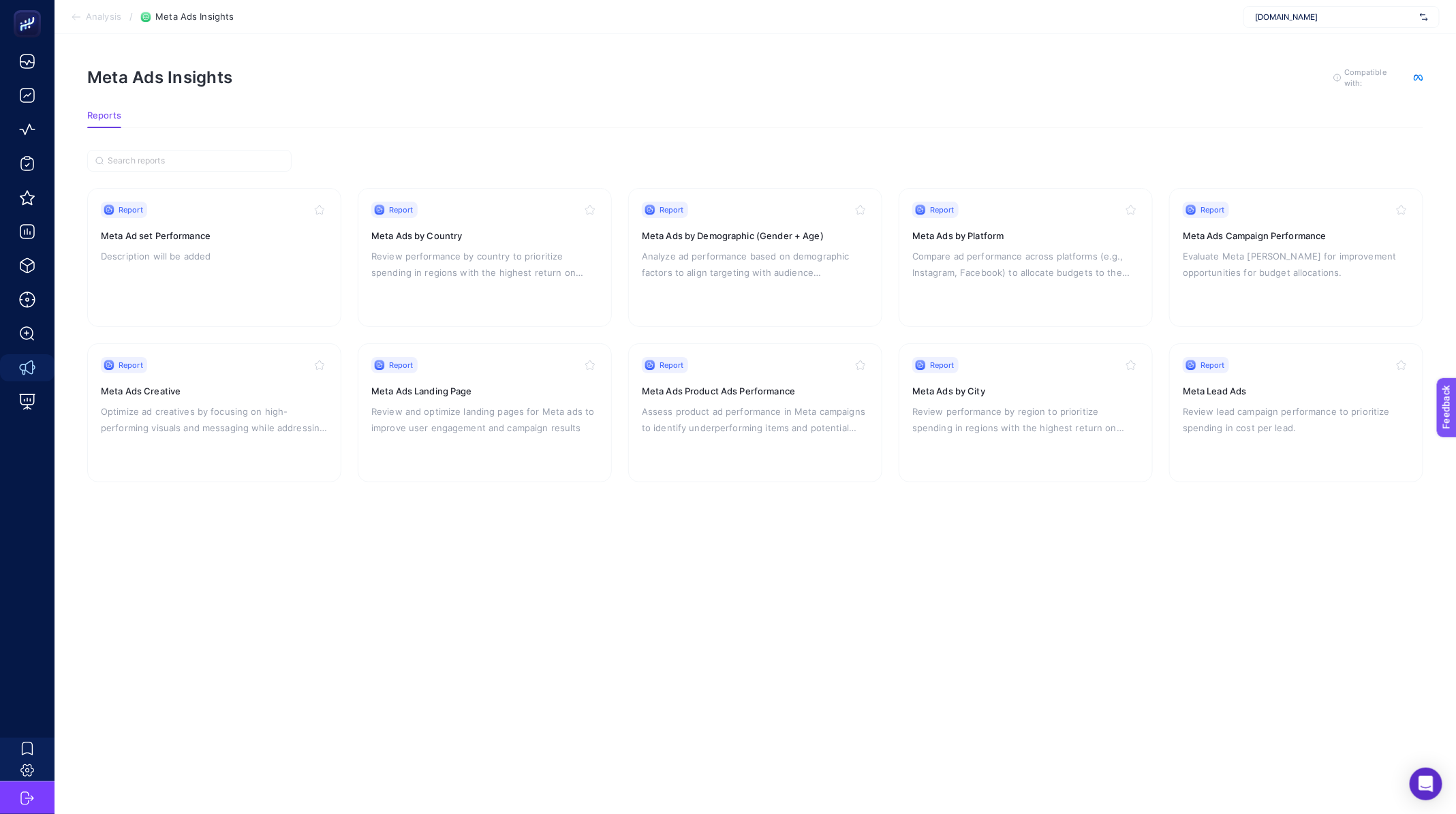
click at [117, 13] on span "Analysis" at bounding box center [103, 17] width 36 height 11
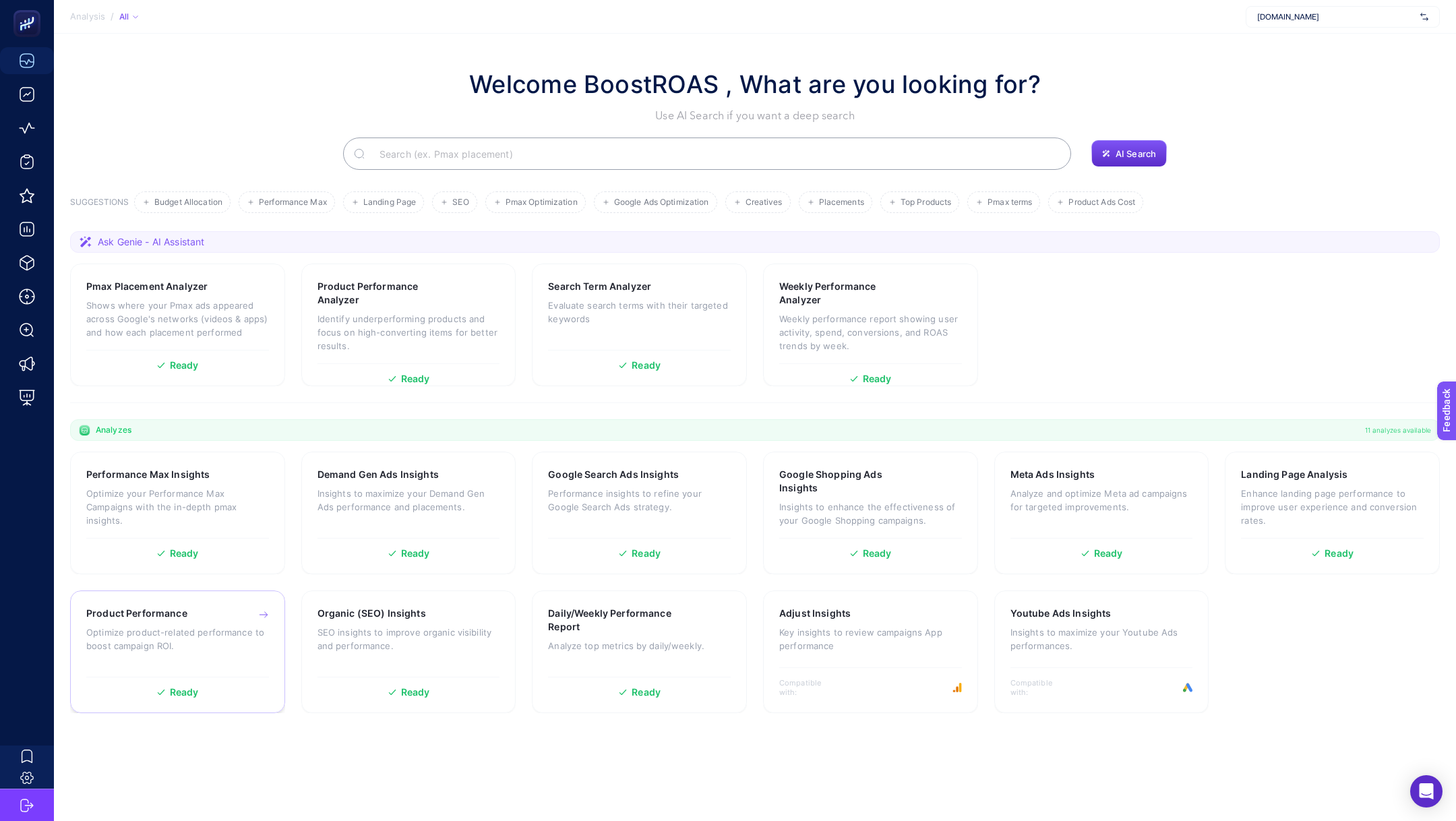
click at [201, 630] on p "Optimize product-related performance to boost campaign ROI." at bounding box center [178, 638] width 183 height 27
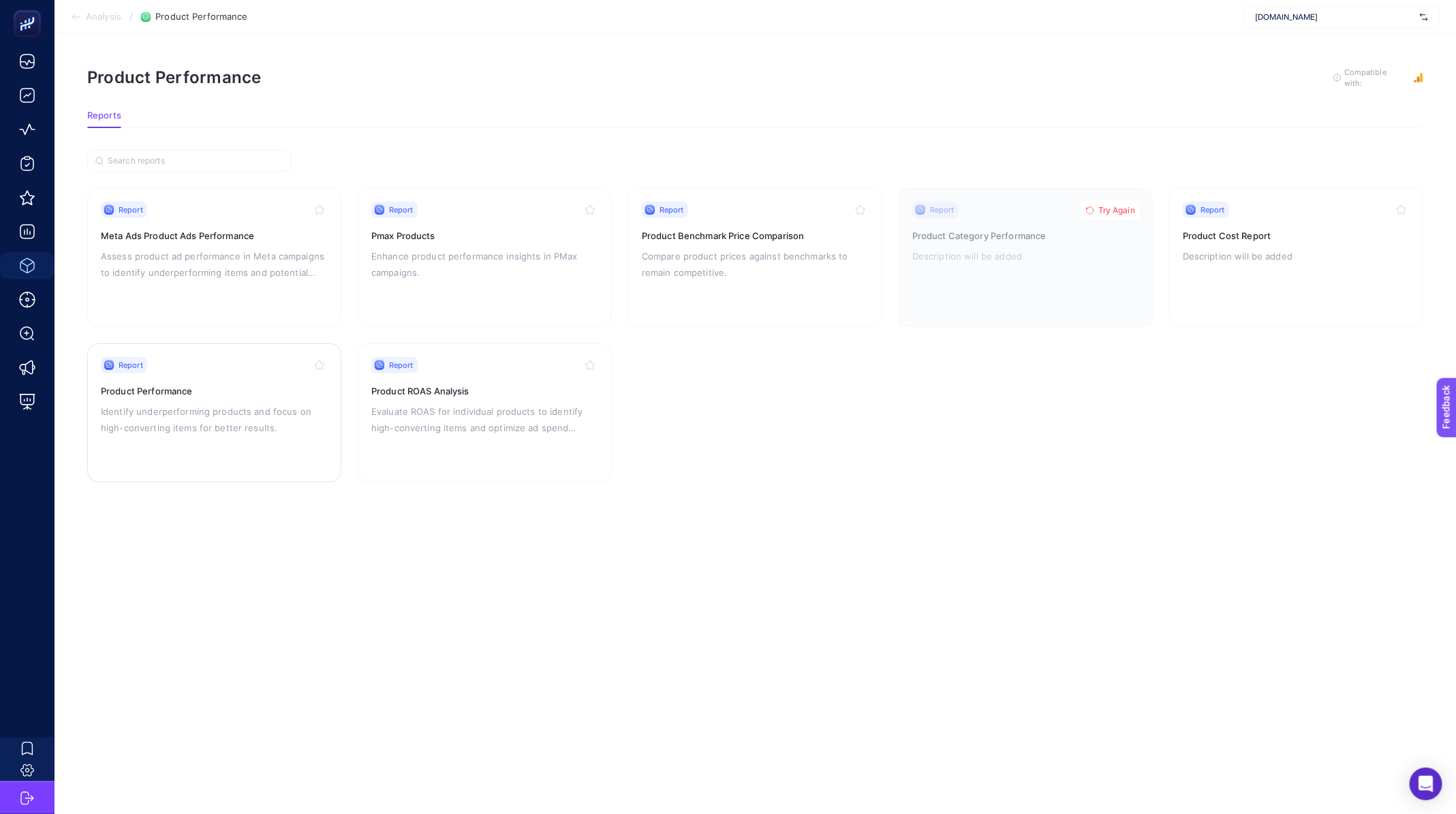
click at [175, 425] on p "Identify underperforming products and focus on high-converting items for better…" at bounding box center [214, 419] width 227 height 33
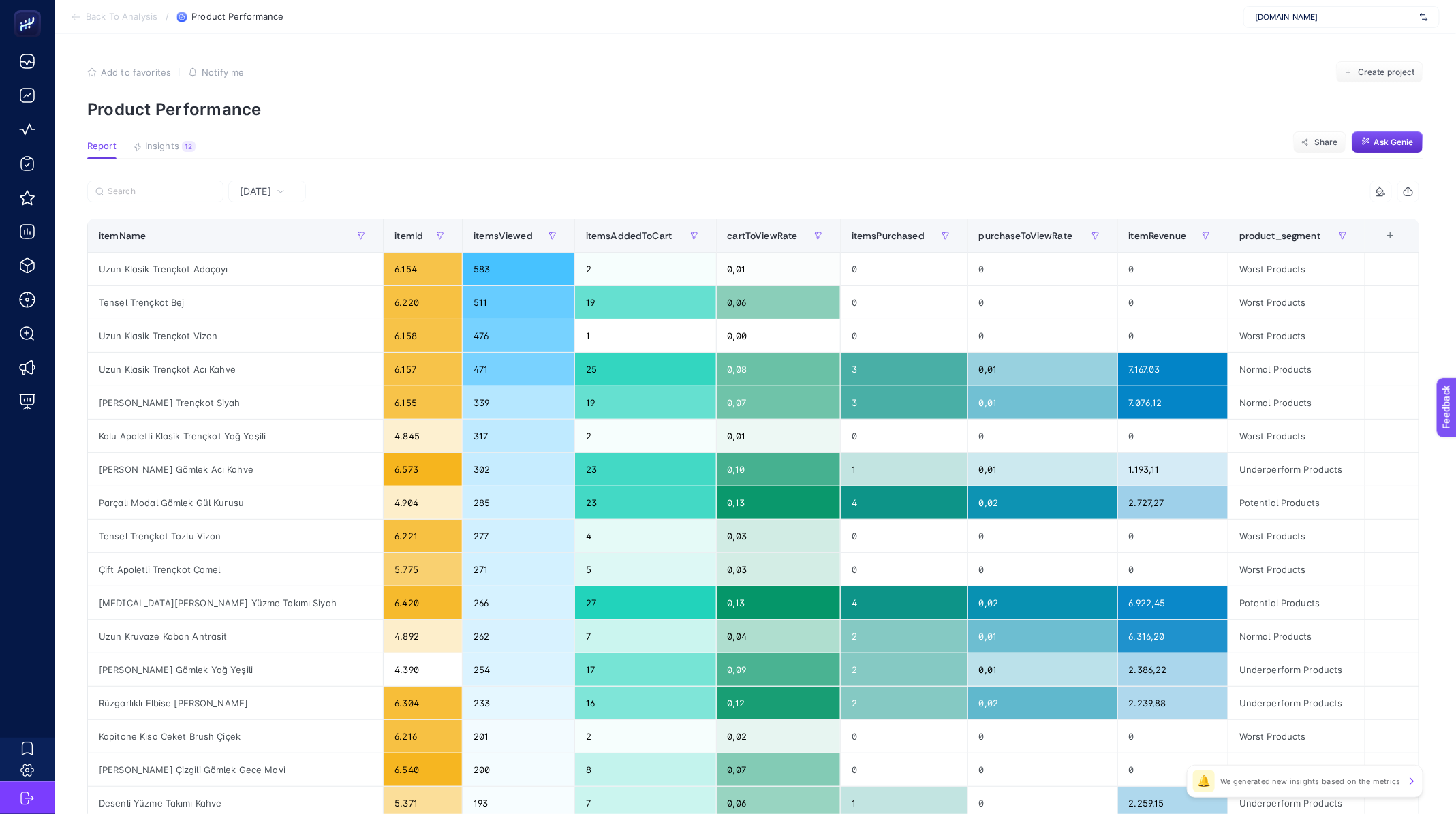
drag, startPoint x: 287, startPoint y: 184, endPoint x: 290, endPoint y: 192, distance: 8.5
click at [287, 184] on div "[DATE]" at bounding box center [267, 192] width 77 height 22
click at [290, 192] on div "[DATE]" at bounding box center [262, 192] width 56 height 10
click at [271, 197] on span "[DATE]" at bounding box center [256, 192] width 32 height 14
click at [285, 248] on li "Last 7 Days" at bounding box center [267, 244] width 69 height 25
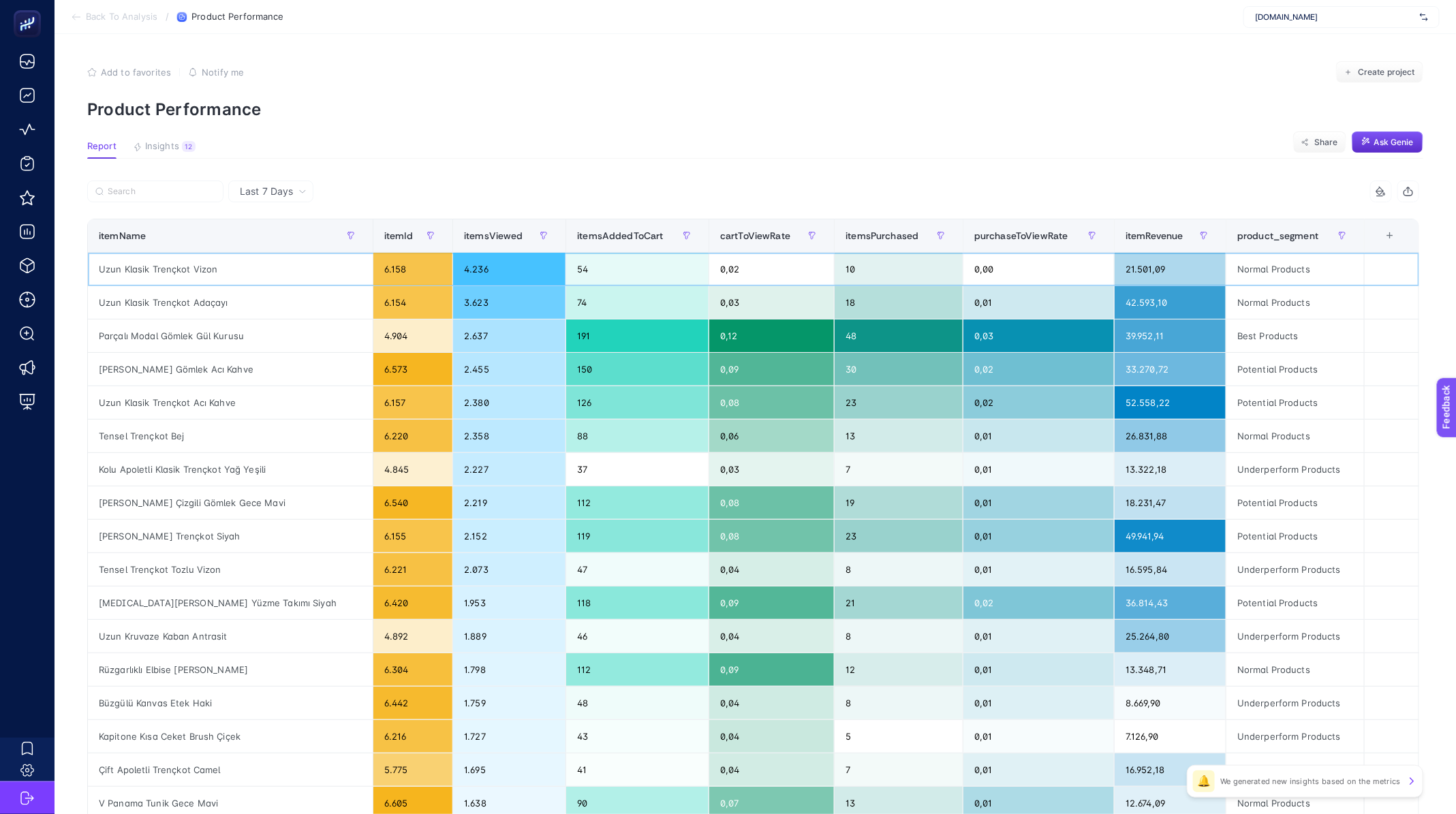
click at [205, 271] on div "Uzun Klasik Trençkot Vizon" at bounding box center [230, 269] width 285 height 33
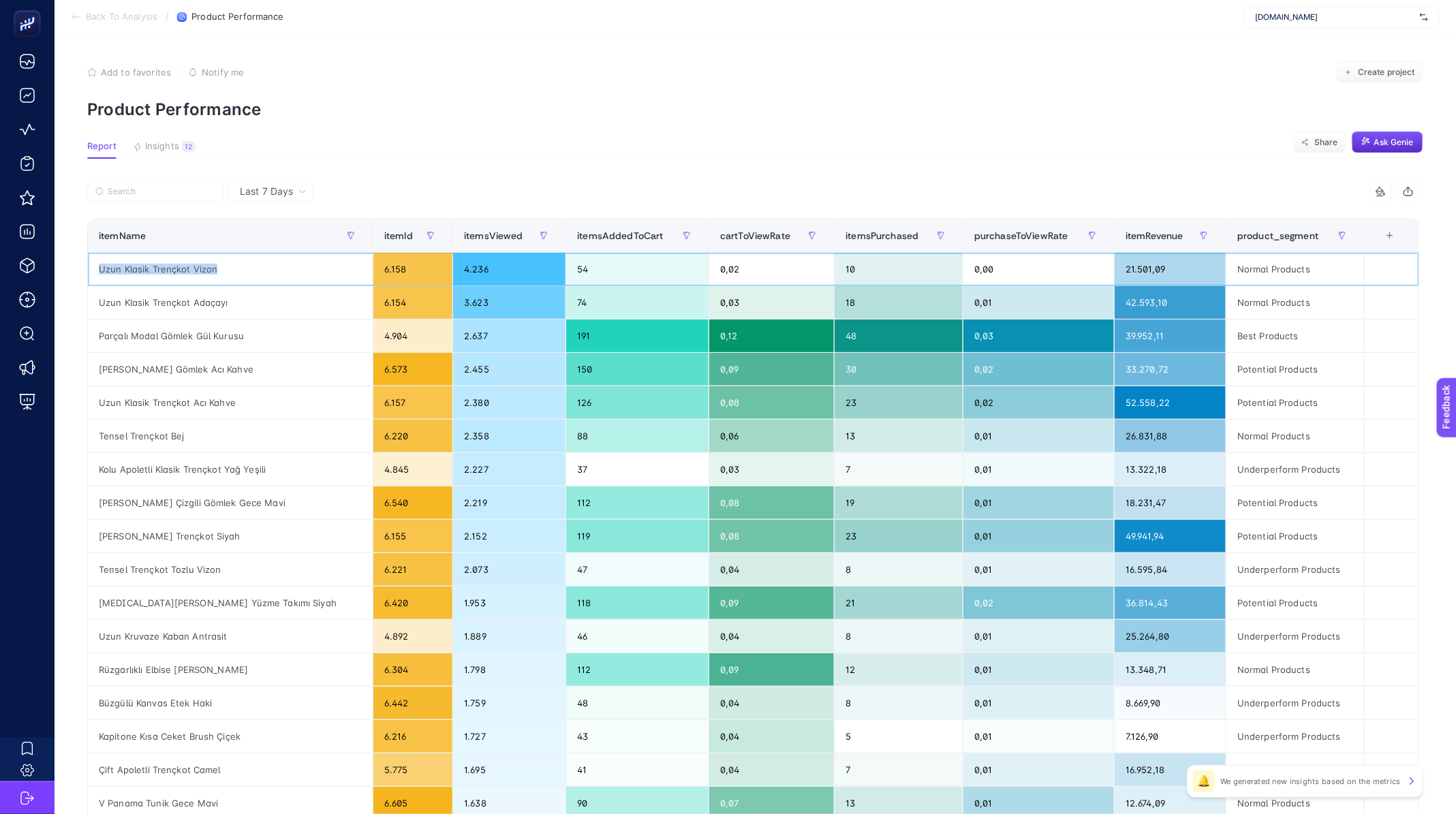
click at [205, 271] on div "Uzun Klasik Trençkot Vizon" at bounding box center [230, 269] width 285 height 33
click at [1163, 238] on span "itemRevenue" at bounding box center [1154, 235] width 58 height 11
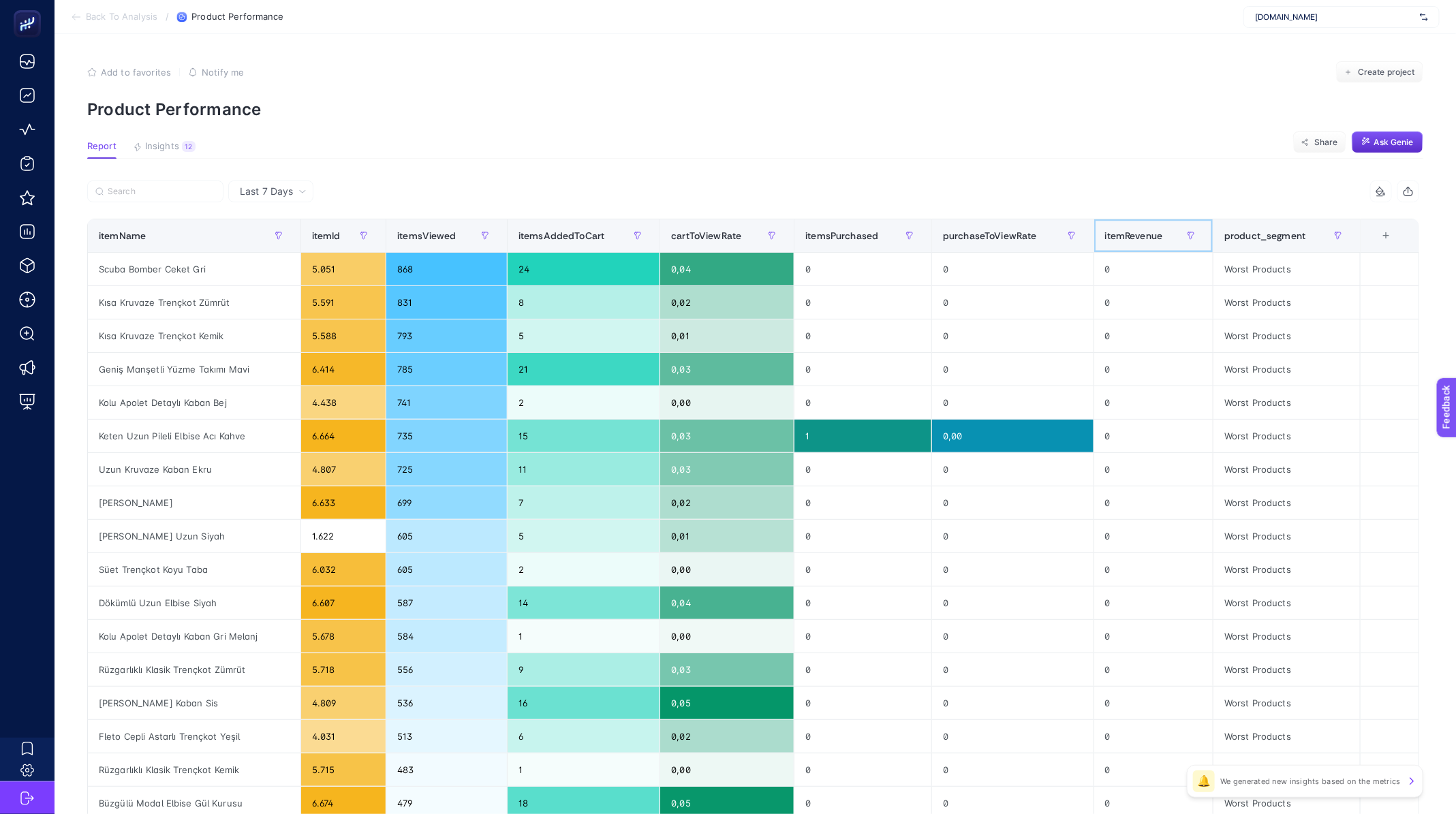
click at [1163, 238] on span "itemRevenue" at bounding box center [1133, 235] width 58 height 11
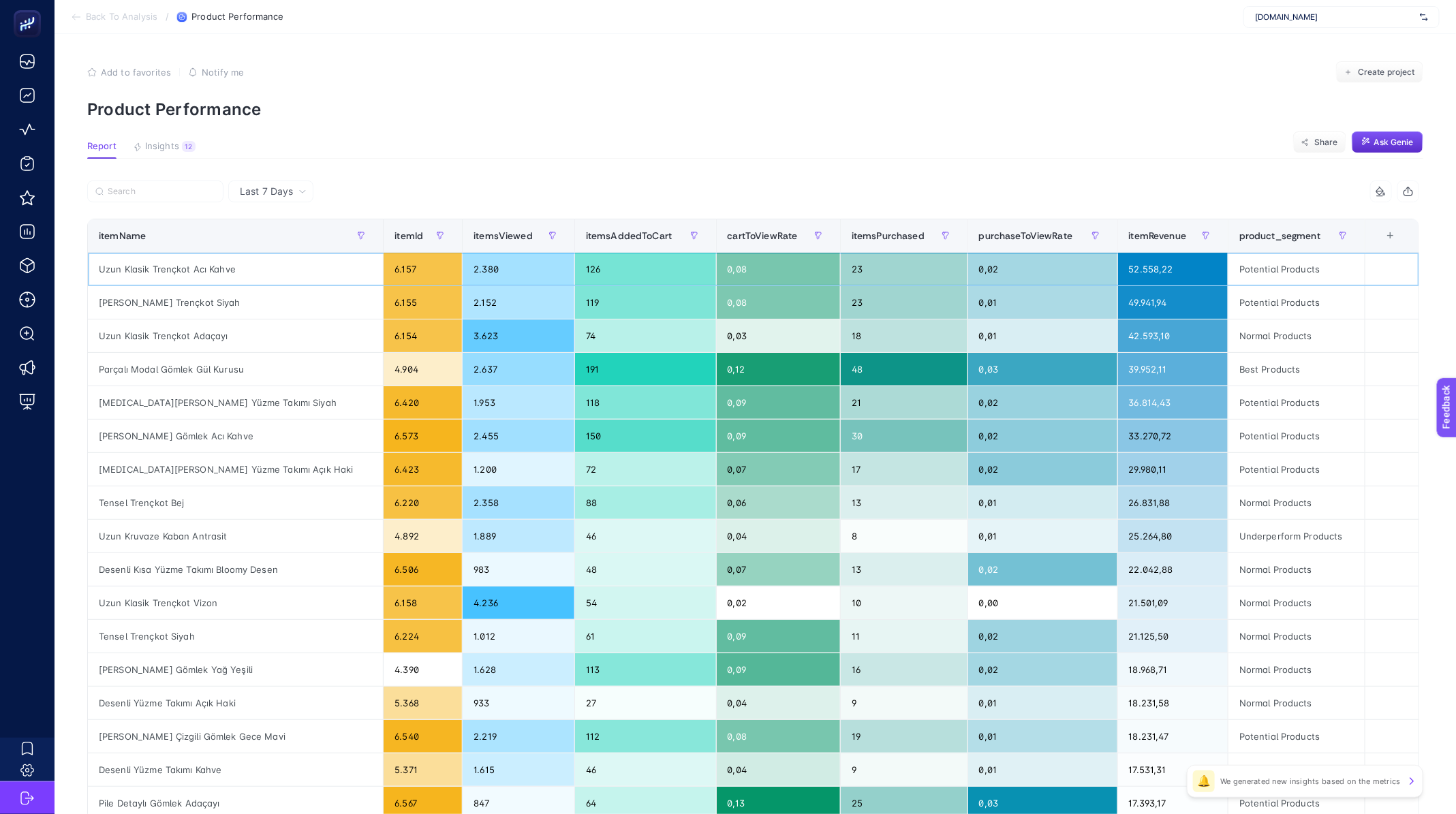
click at [210, 273] on div "Uzun Klasik Trençkot Acı Kahve" at bounding box center [235, 269] width 295 height 33
copy tr "Uzun Klasik Trençkot Acı Kahve"
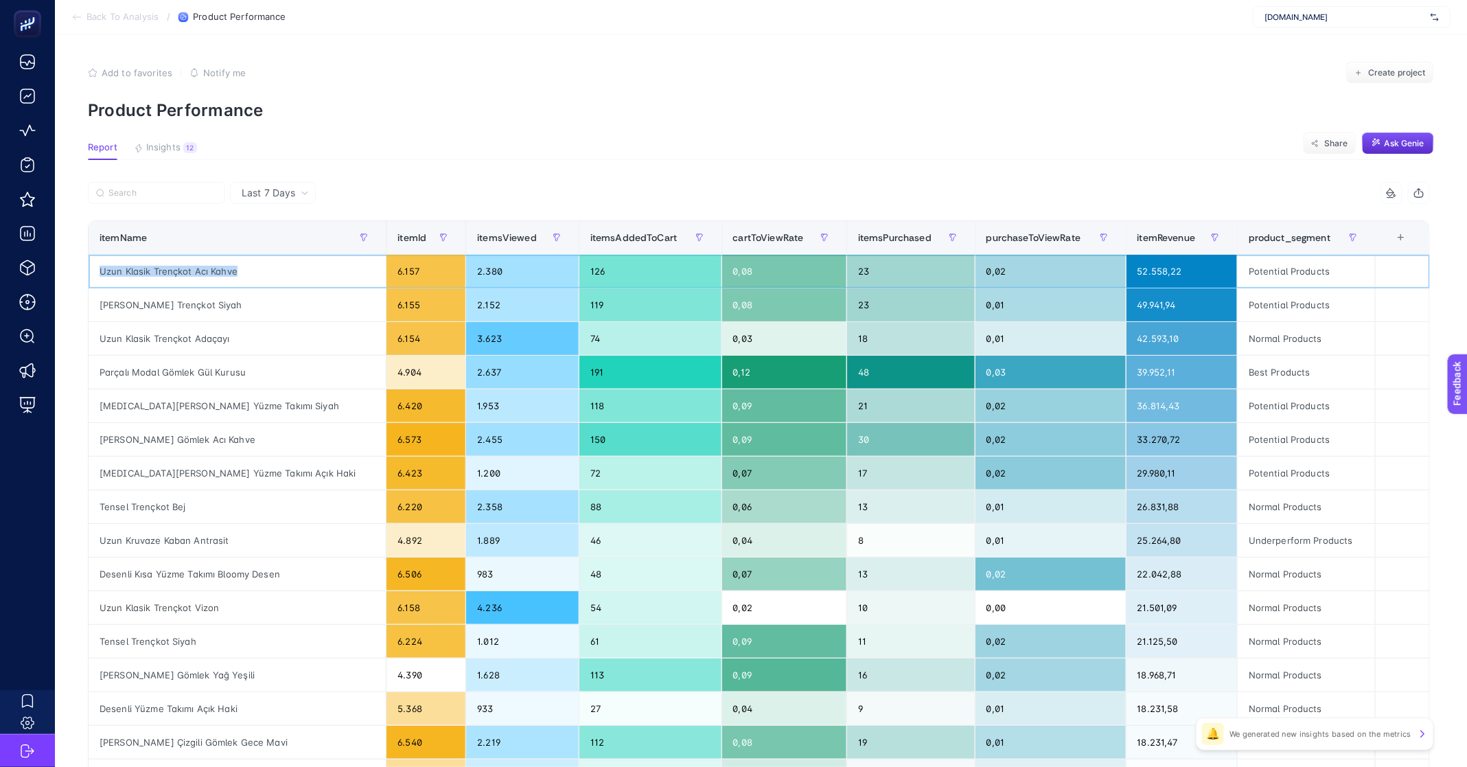
click at [206, 270] on div "Uzun Klasik Trençkot Acı Kahve" at bounding box center [237, 271] width 297 height 33
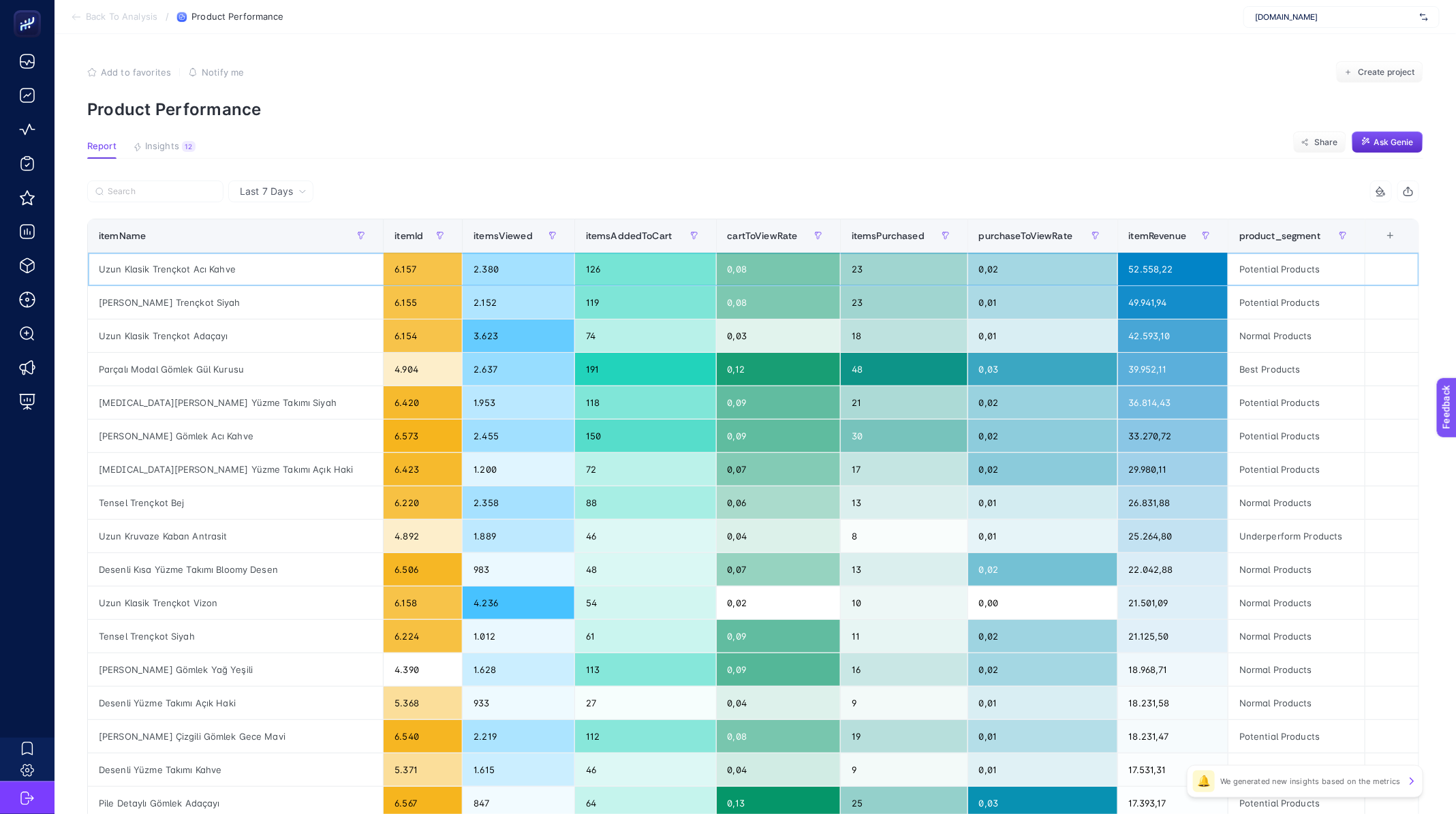
click at [1268, 267] on div "Potential Products" at bounding box center [1295, 269] width 136 height 33
click at [107, 302] on div "[PERSON_NAME] Trençkot Siyah" at bounding box center [235, 302] width 295 height 33
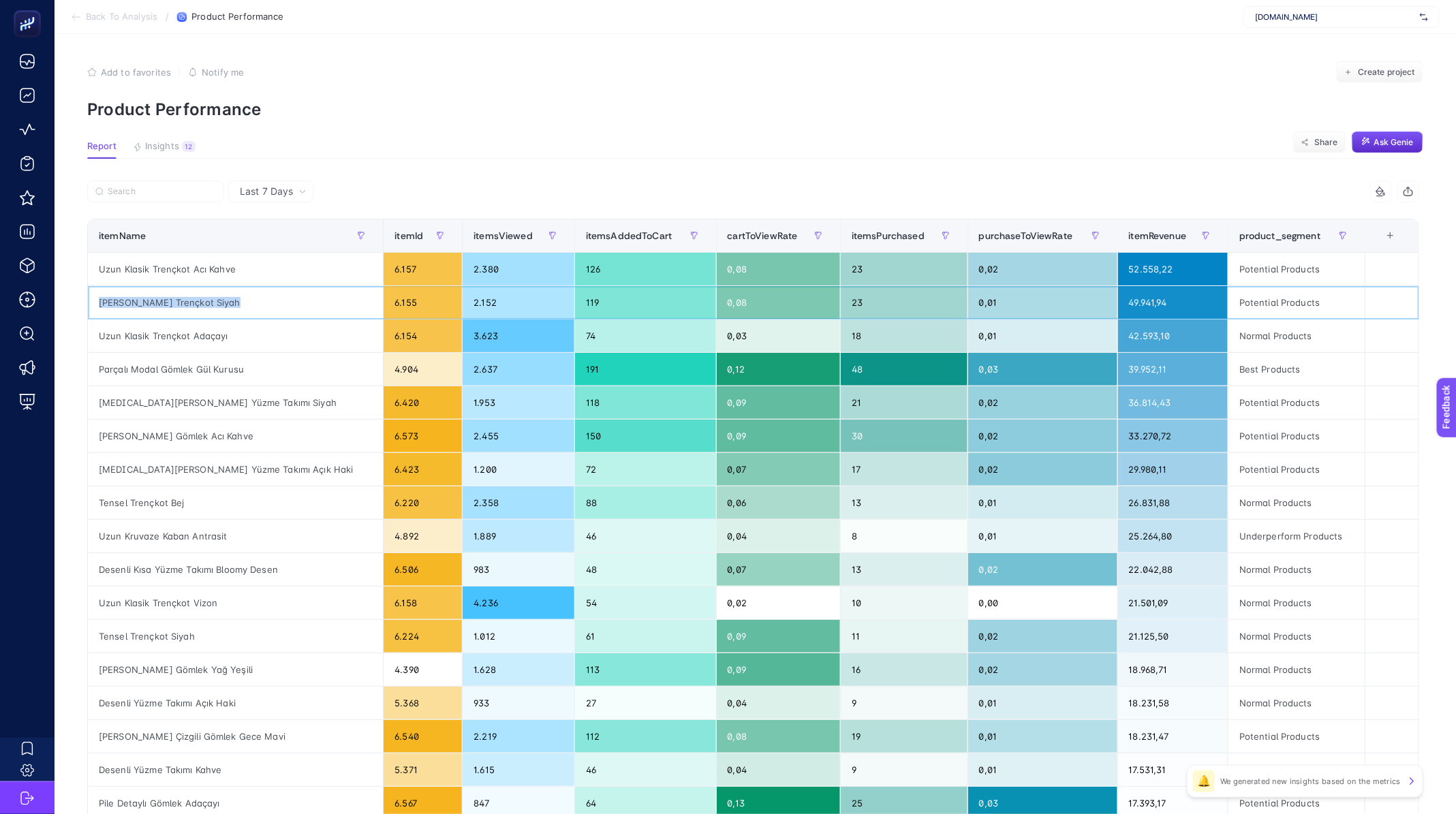
click at [107, 302] on div "[PERSON_NAME] Trençkot Siyah" at bounding box center [235, 302] width 295 height 33
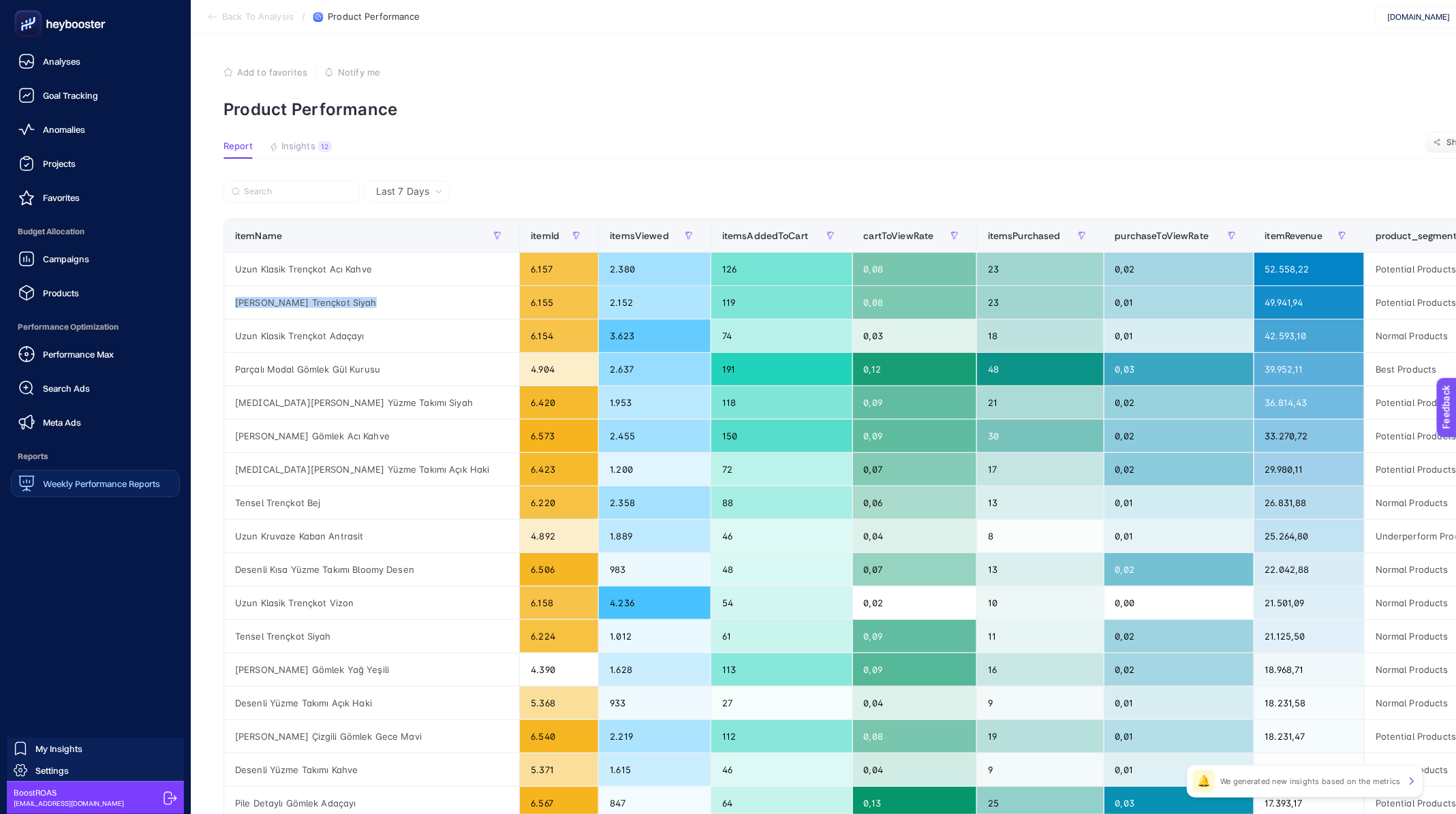
click at [62, 483] on span "Weekly Performance Reports" at bounding box center [101, 483] width 117 height 11
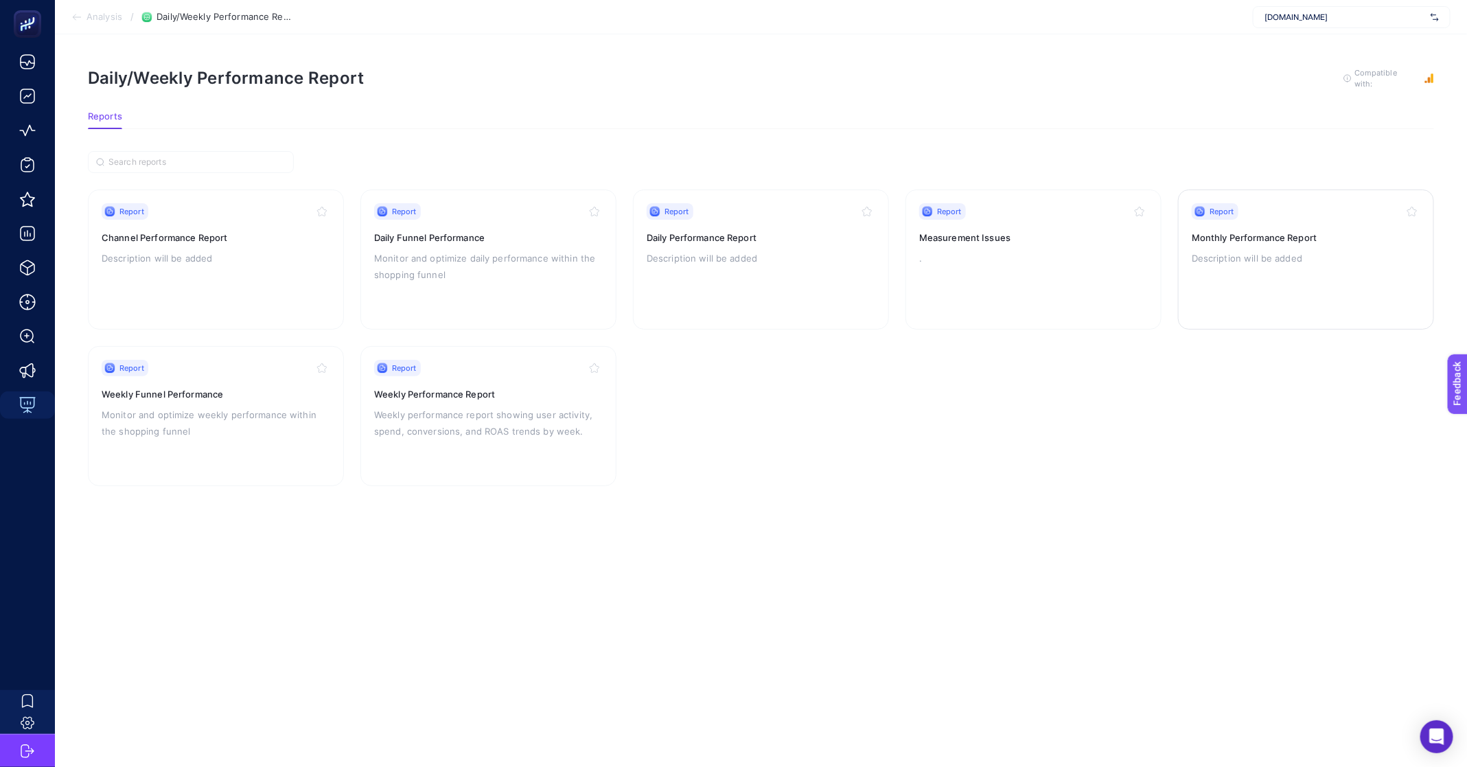
click at [1243, 251] on p "Description will be added" at bounding box center [1305, 258] width 229 height 16
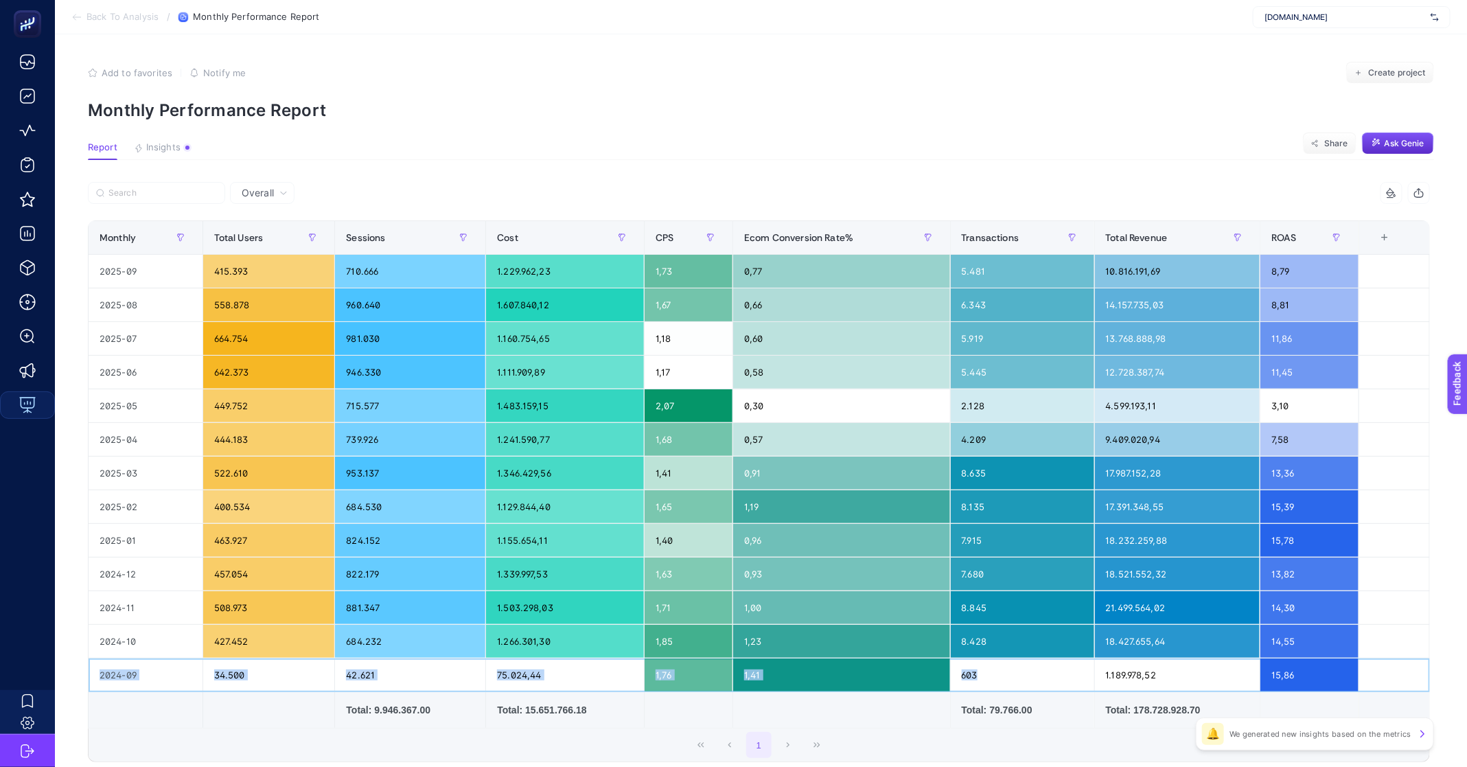
drag, startPoint x: 93, startPoint y: 669, endPoint x: 1127, endPoint y: 678, distance: 1034.3
click at [1125, 678] on tr "2024-09 34.500 42.621 75.024,44 1,76 1,41 603 1.189.978,52 15,86" at bounding box center [759, 675] width 1341 height 34
click at [1141, 677] on div "1.189.978,52" at bounding box center [1177, 674] width 165 height 33
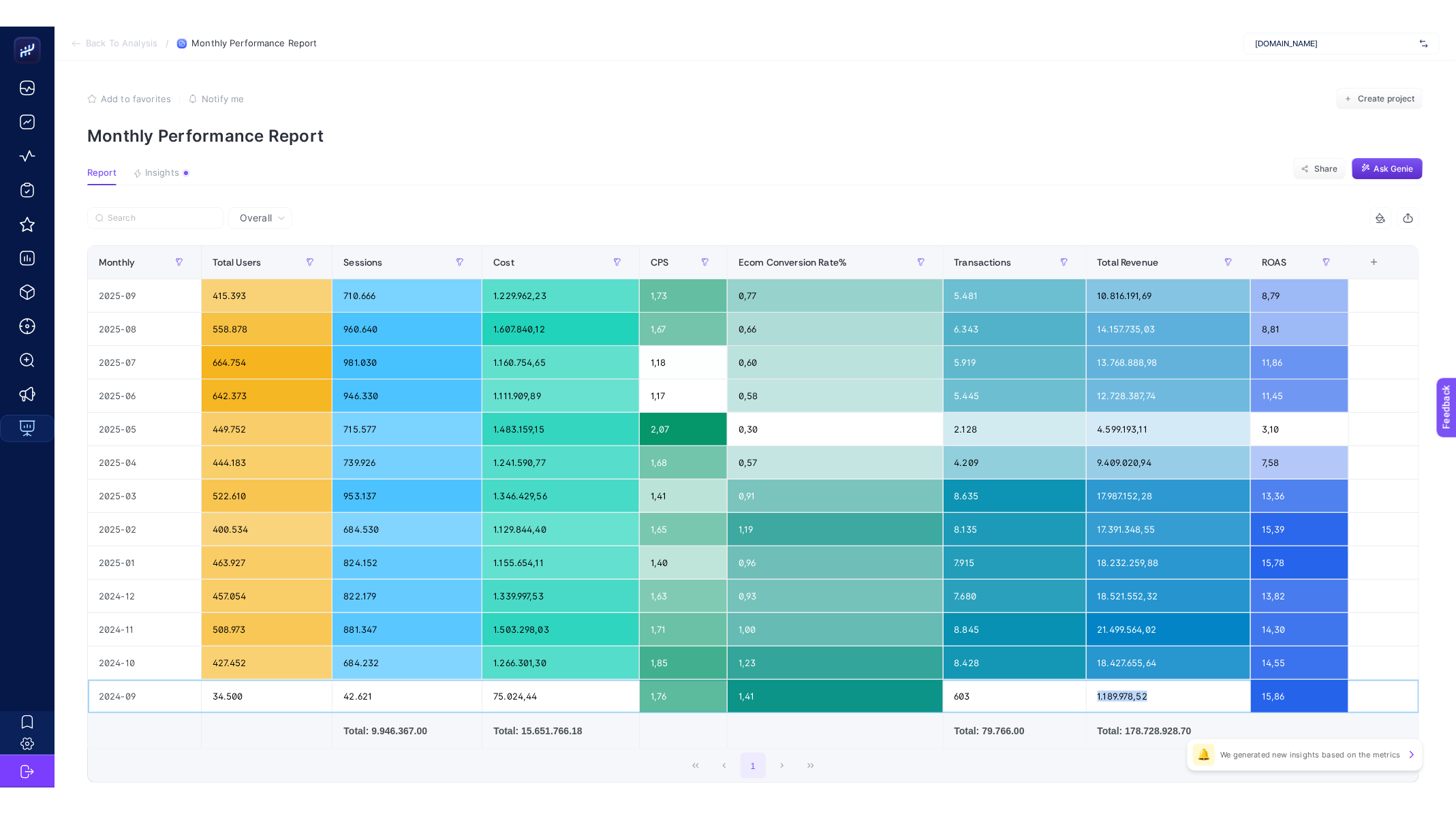
scroll to position [4, 0]
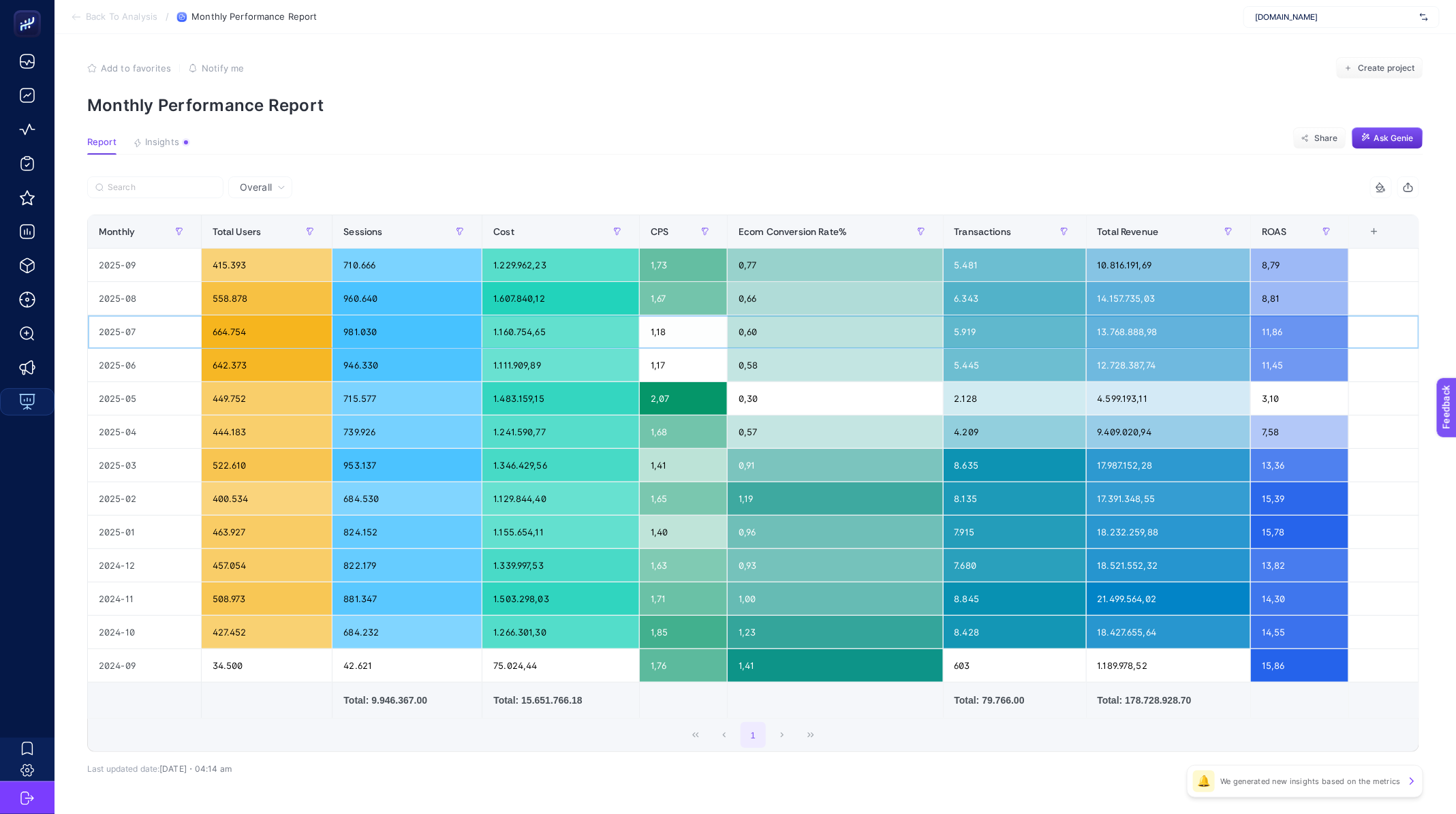
click at [227, 339] on div "664.754" at bounding box center [267, 332] width 131 height 33
click at [225, 323] on div "664.754" at bounding box center [267, 332] width 131 height 33
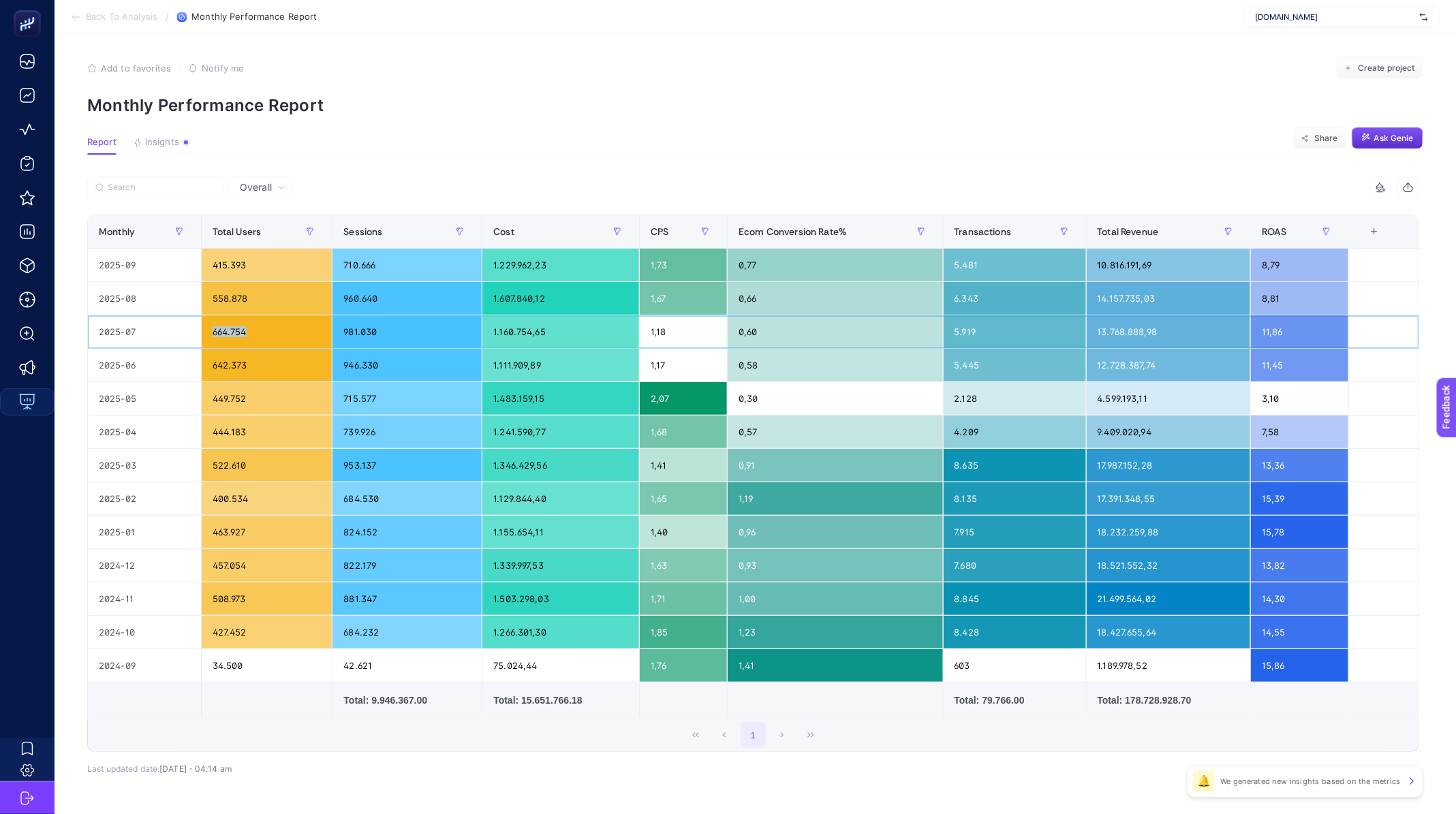
click at [225, 323] on div "664.754" at bounding box center [267, 332] width 131 height 33
click at [224, 290] on div "558.878" at bounding box center [267, 298] width 131 height 33
click at [223, 274] on div "415.393" at bounding box center [267, 264] width 131 height 33
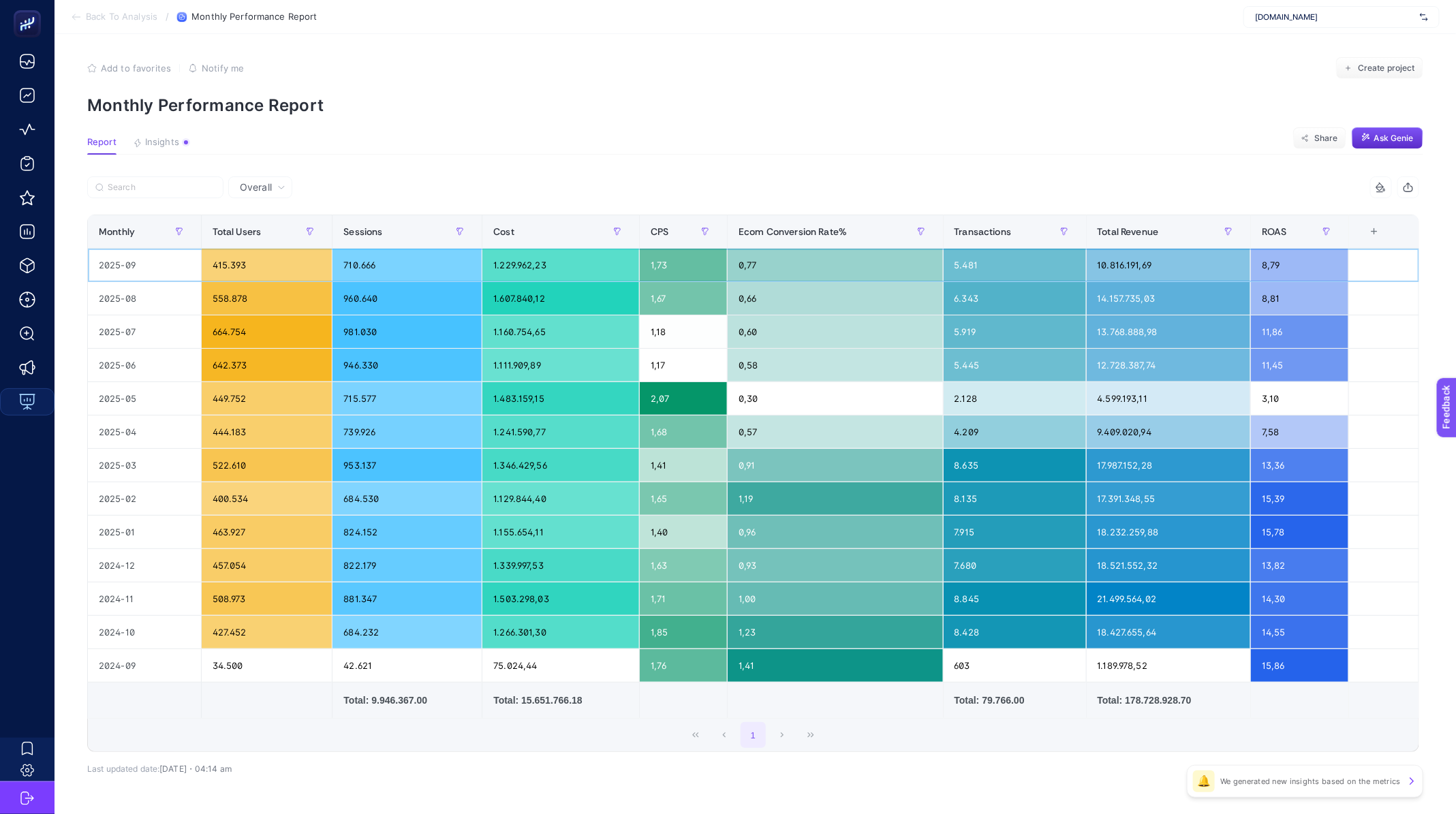
click at [223, 274] on div "415.393" at bounding box center [267, 264] width 131 height 33
click at [112, 12] on span "Back To Analysis" at bounding box center [121, 17] width 71 height 11
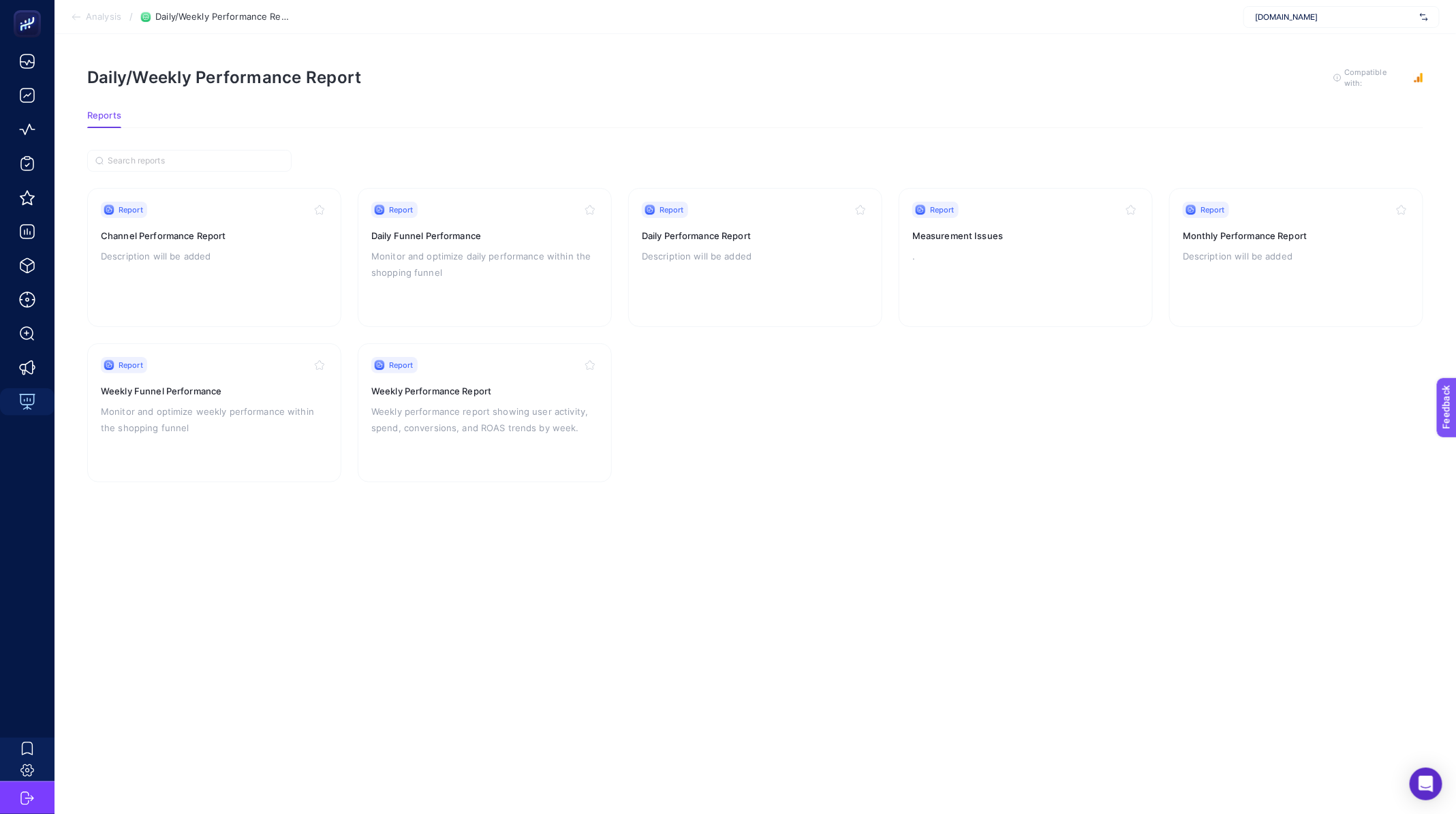
click at [101, 16] on span "Analysis" at bounding box center [103, 17] width 36 height 11
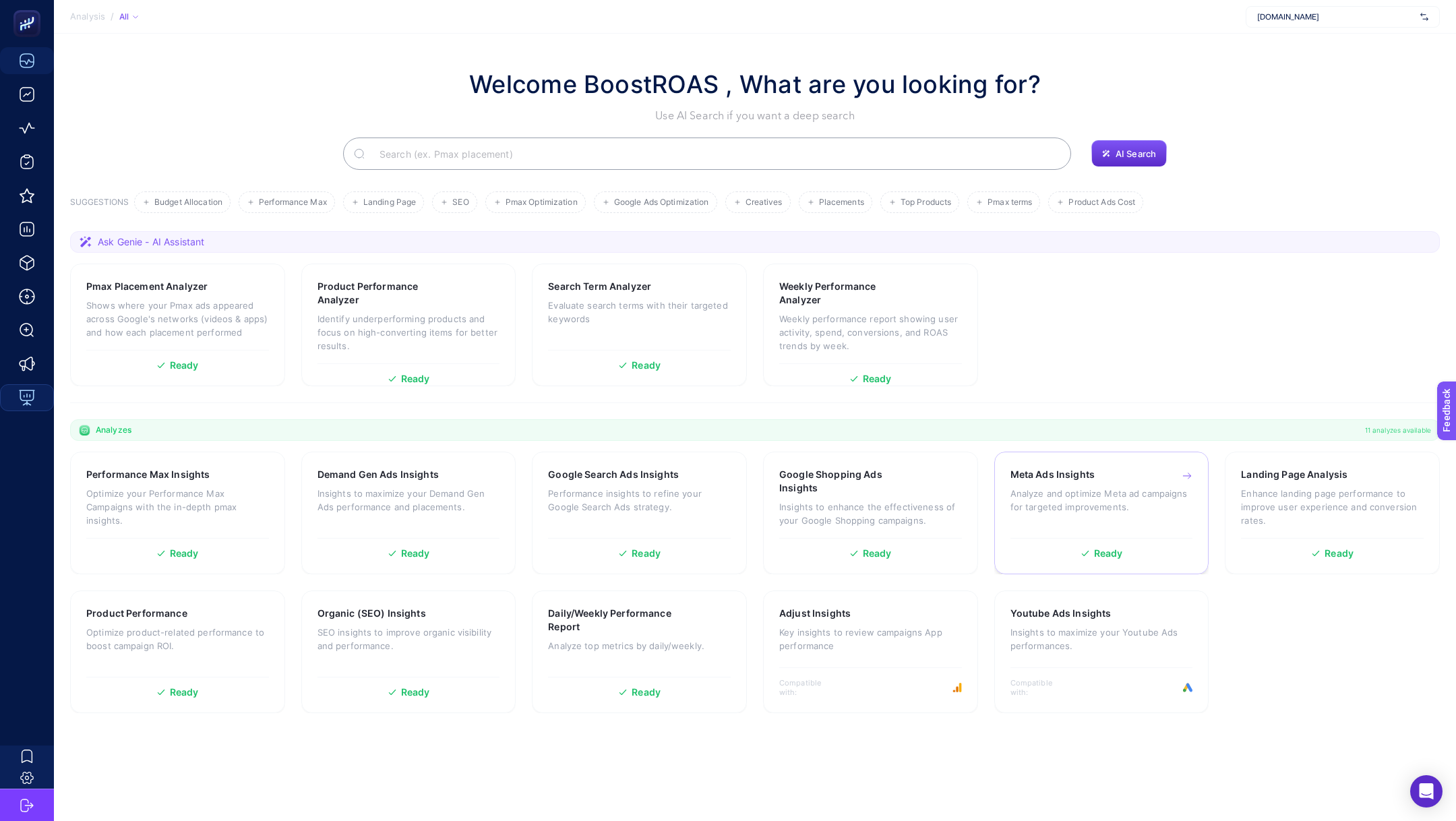
click at [1127, 499] on p "Analyze and optimize Meta ad campaigns for targeted improvements." at bounding box center [1102, 500] width 183 height 27
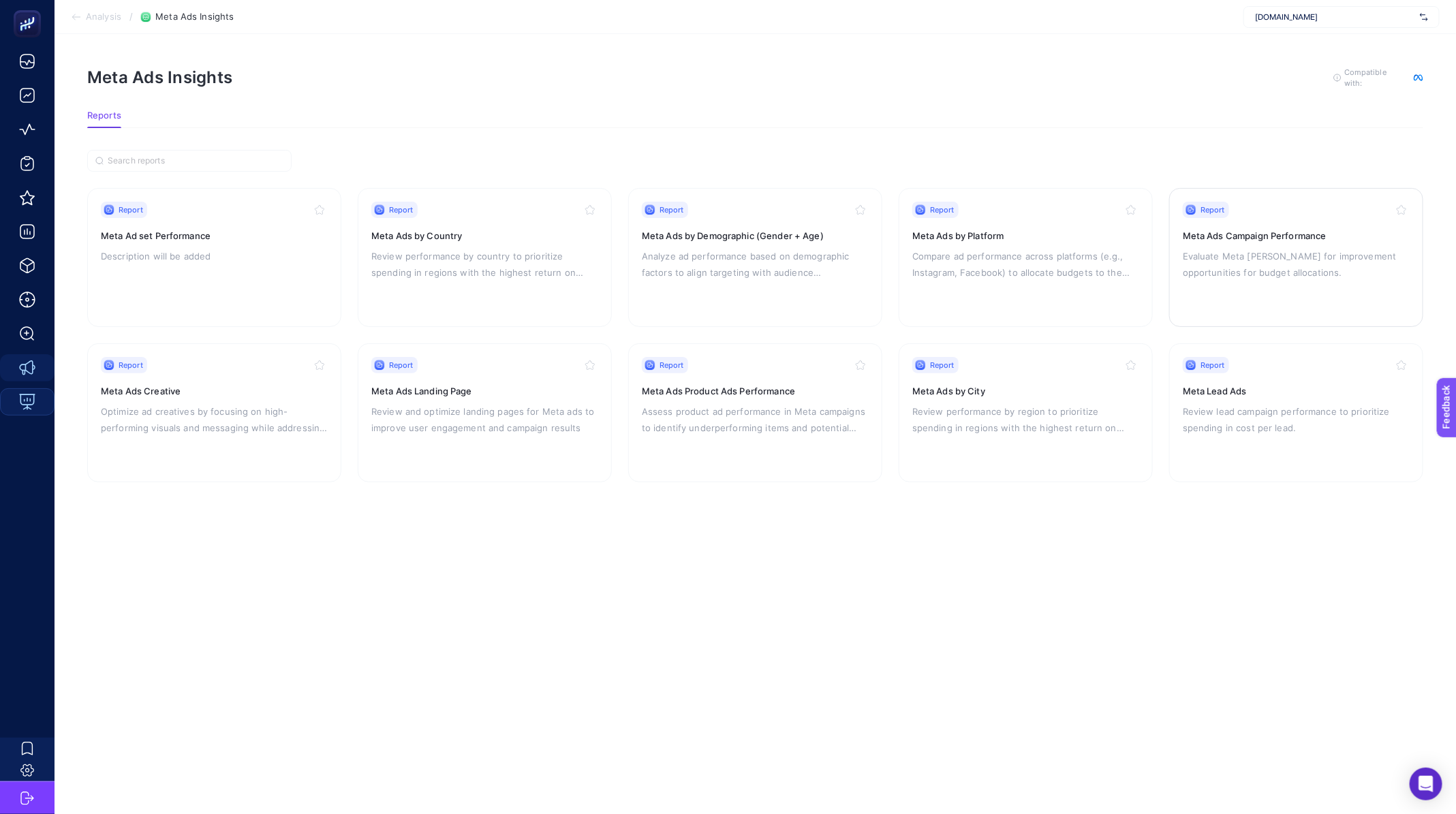
click at [1268, 283] on div "Report Meta Ads Campaign Performance Evaluate Meta [PERSON_NAME] for improvemen…" at bounding box center [1295, 257] width 227 height 112
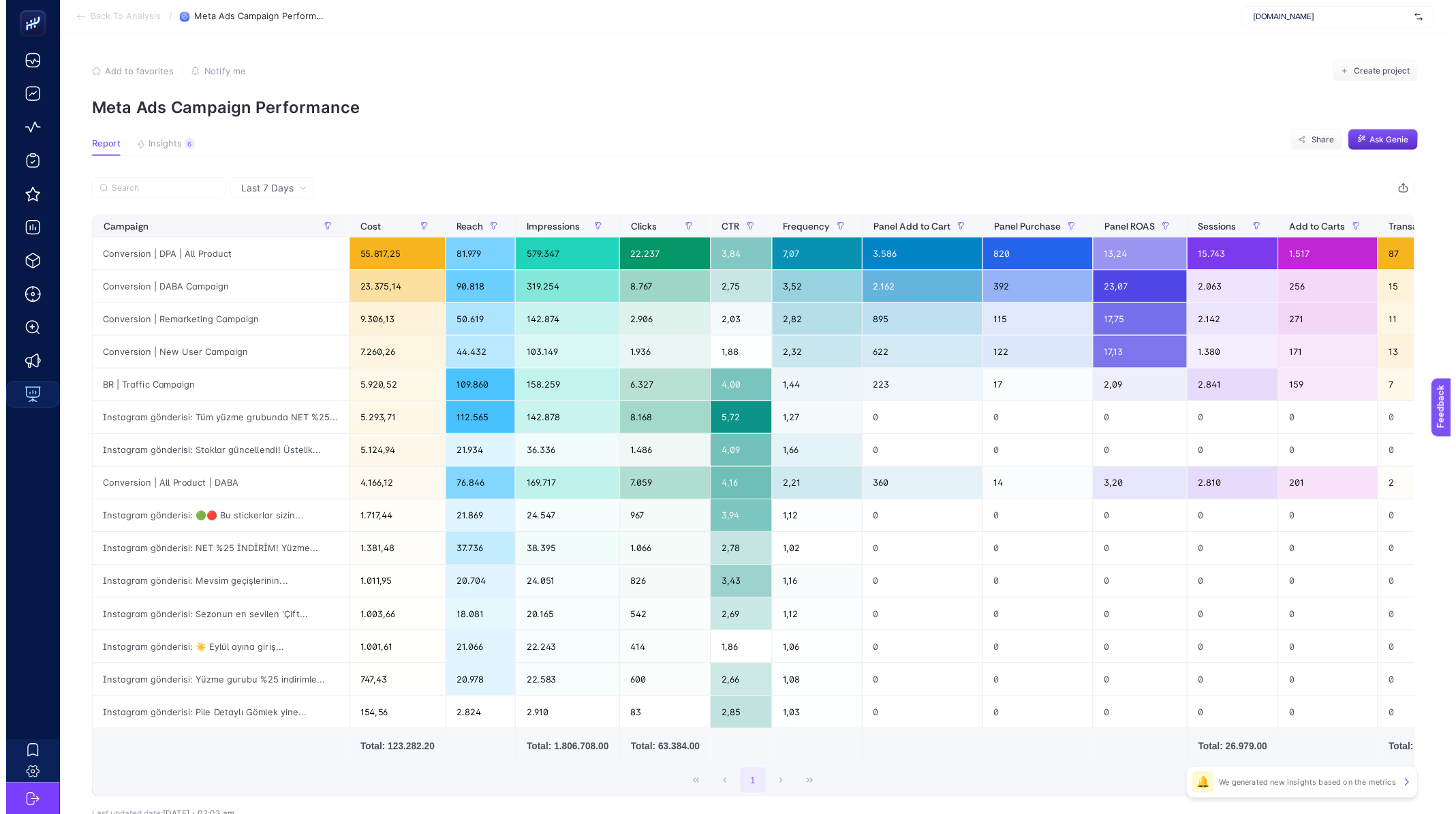
scroll to position [64, 0]
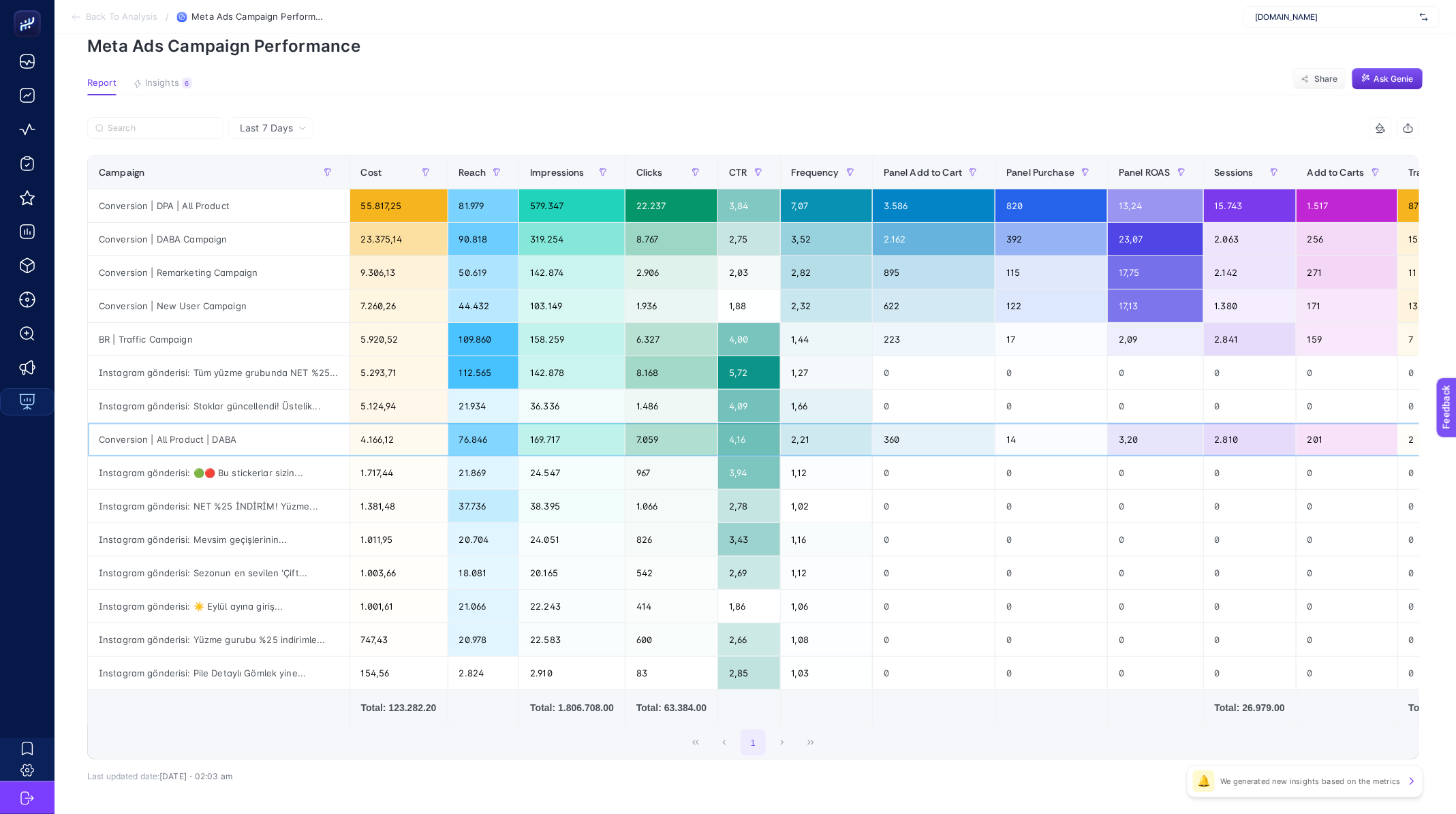
click at [169, 434] on div "Conversion | All Product | DABA" at bounding box center [219, 439] width 262 height 33
click at [171, 409] on div "Instagram gönderisi: Stoklar güncellendi! Üstelik..." at bounding box center [219, 406] width 262 height 33
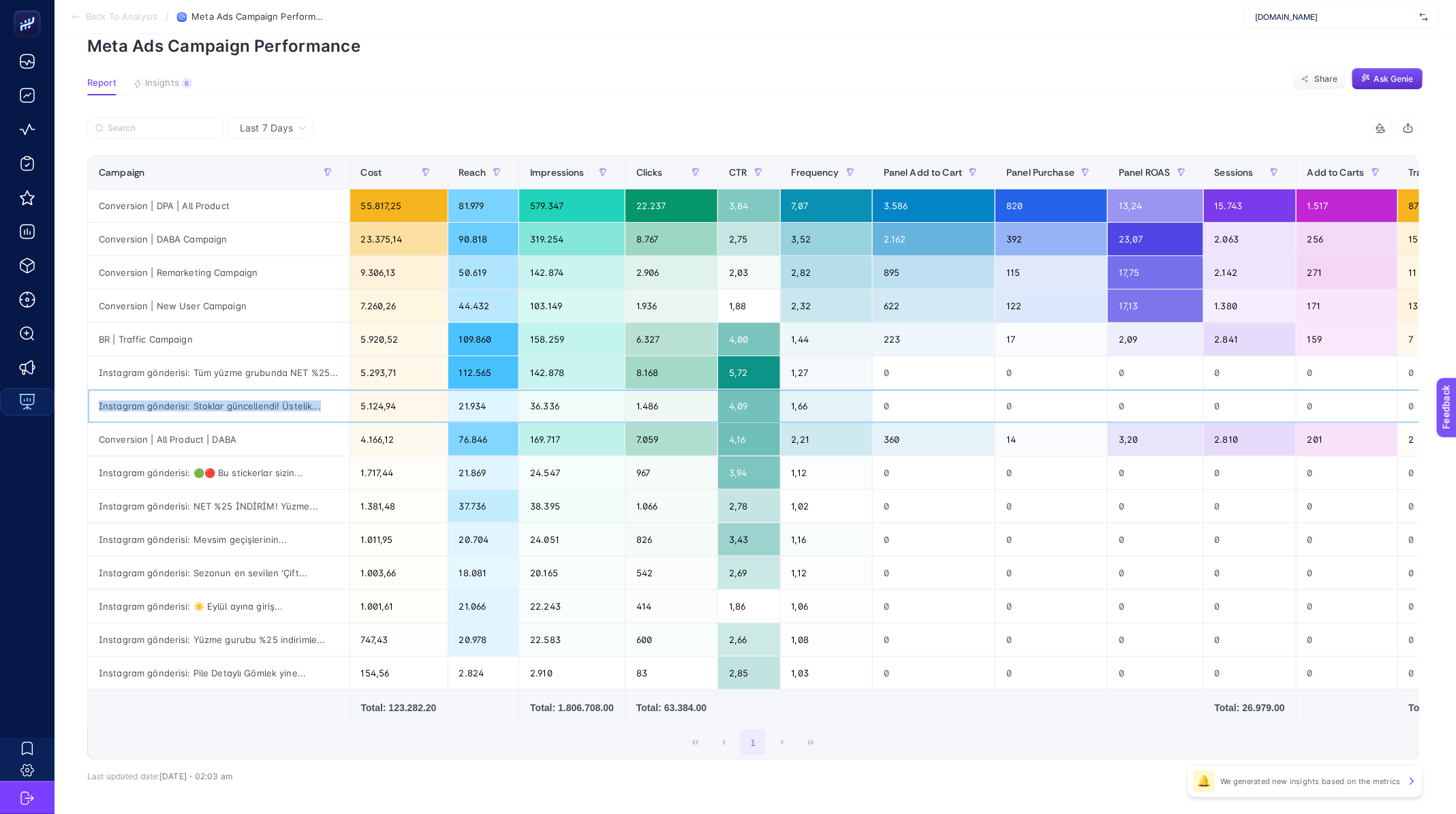
click at [171, 409] on div "Instagram gönderisi: Stoklar güncellendi! Üstelik..." at bounding box center [219, 406] width 262 height 33
click at [160, 374] on div "Instagram gönderisi: Tüm yüzme grubunda NET %25..." at bounding box center [219, 372] width 262 height 33
click at [126, 336] on div "BR | Traffic Campaign" at bounding box center [219, 339] width 262 height 33
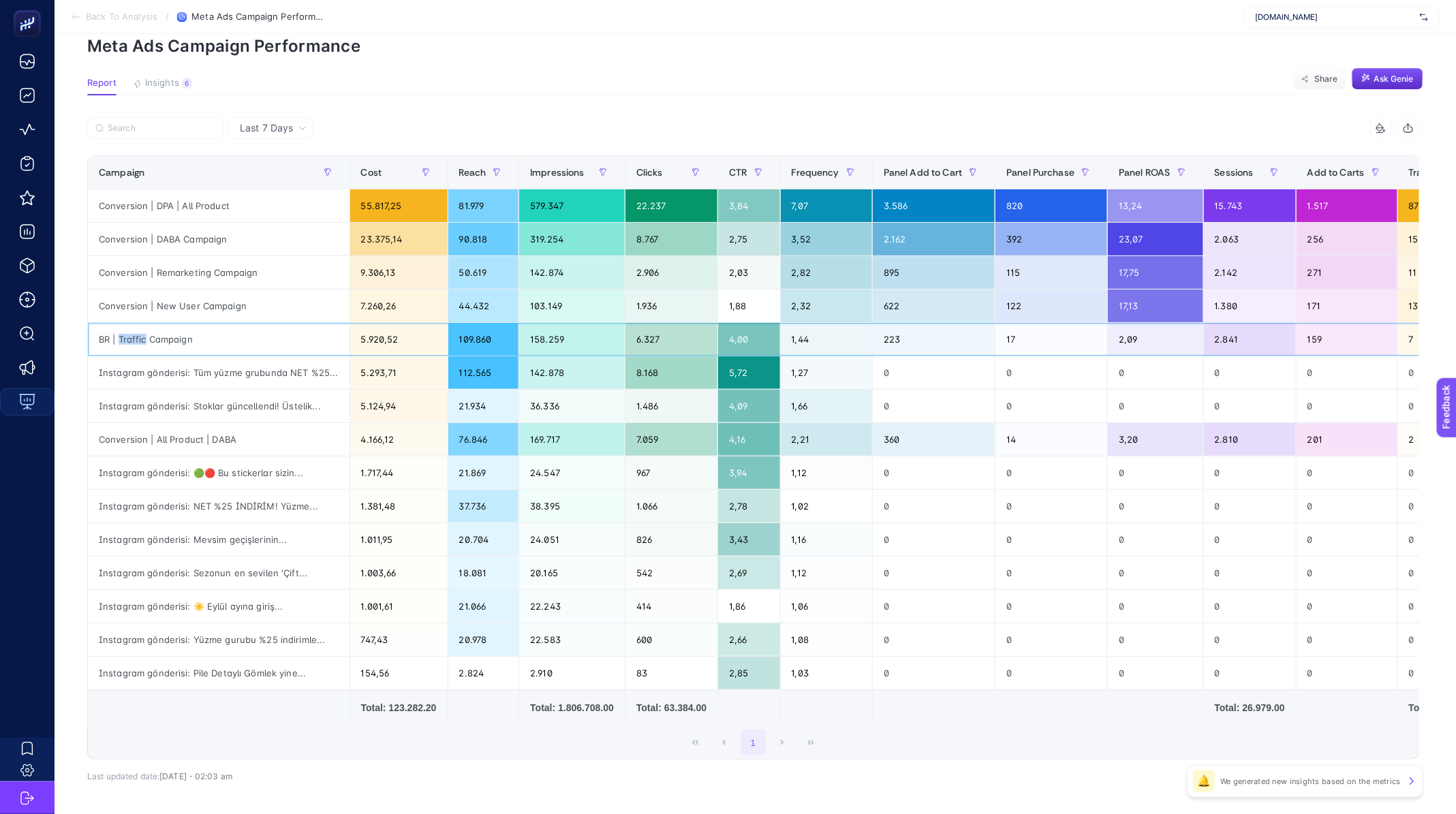
click at [126, 336] on div "BR | Traffic Campaign" at bounding box center [219, 339] width 262 height 33
click at [141, 305] on div "Conversion | New User Campaign" at bounding box center [219, 306] width 262 height 33
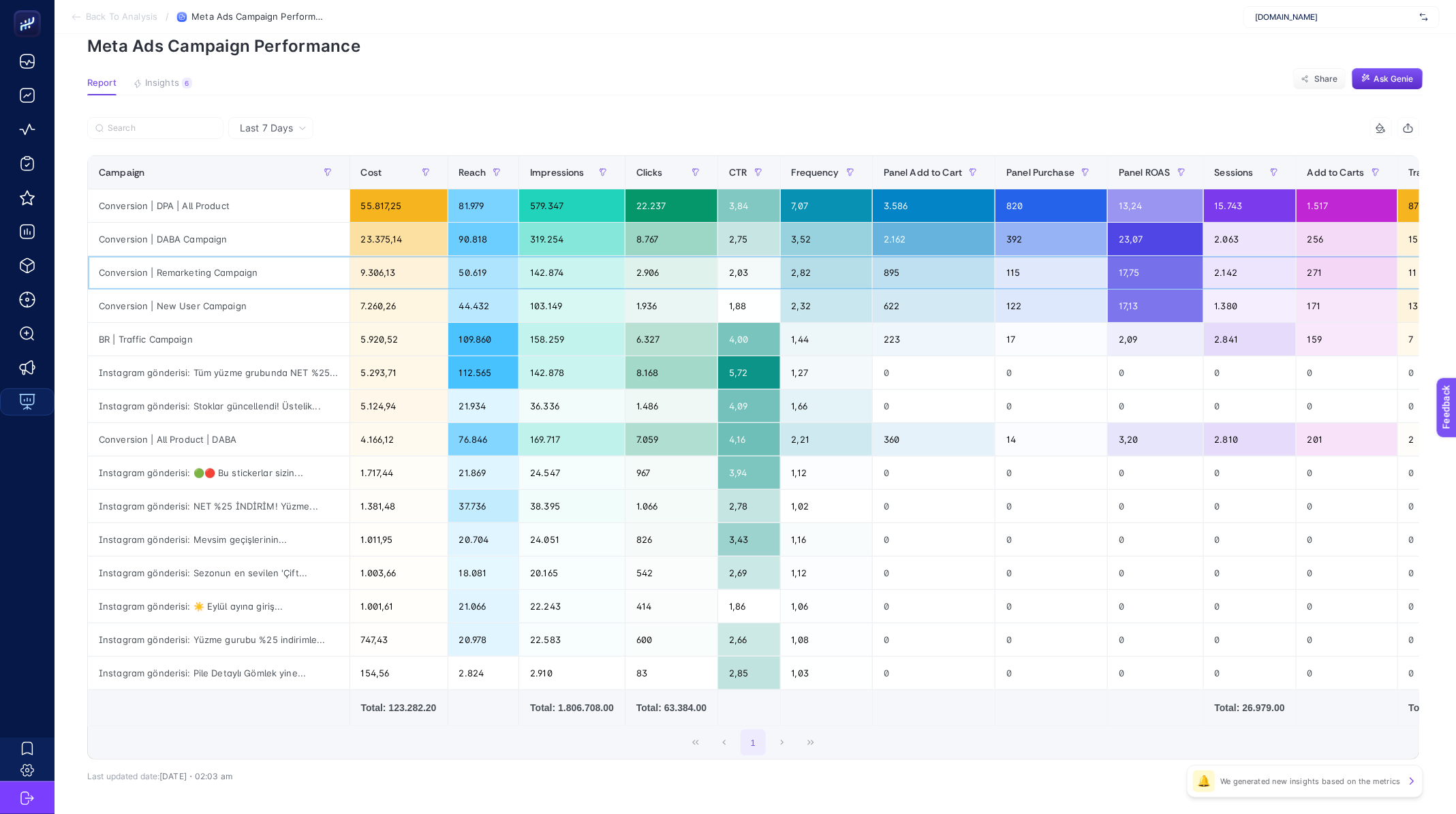
click at [143, 282] on div "Conversion | Remarketing Campaign" at bounding box center [219, 272] width 262 height 33
click at [144, 227] on div "Conversion | DABA Campaign" at bounding box center [219, 238] width 262 height 33
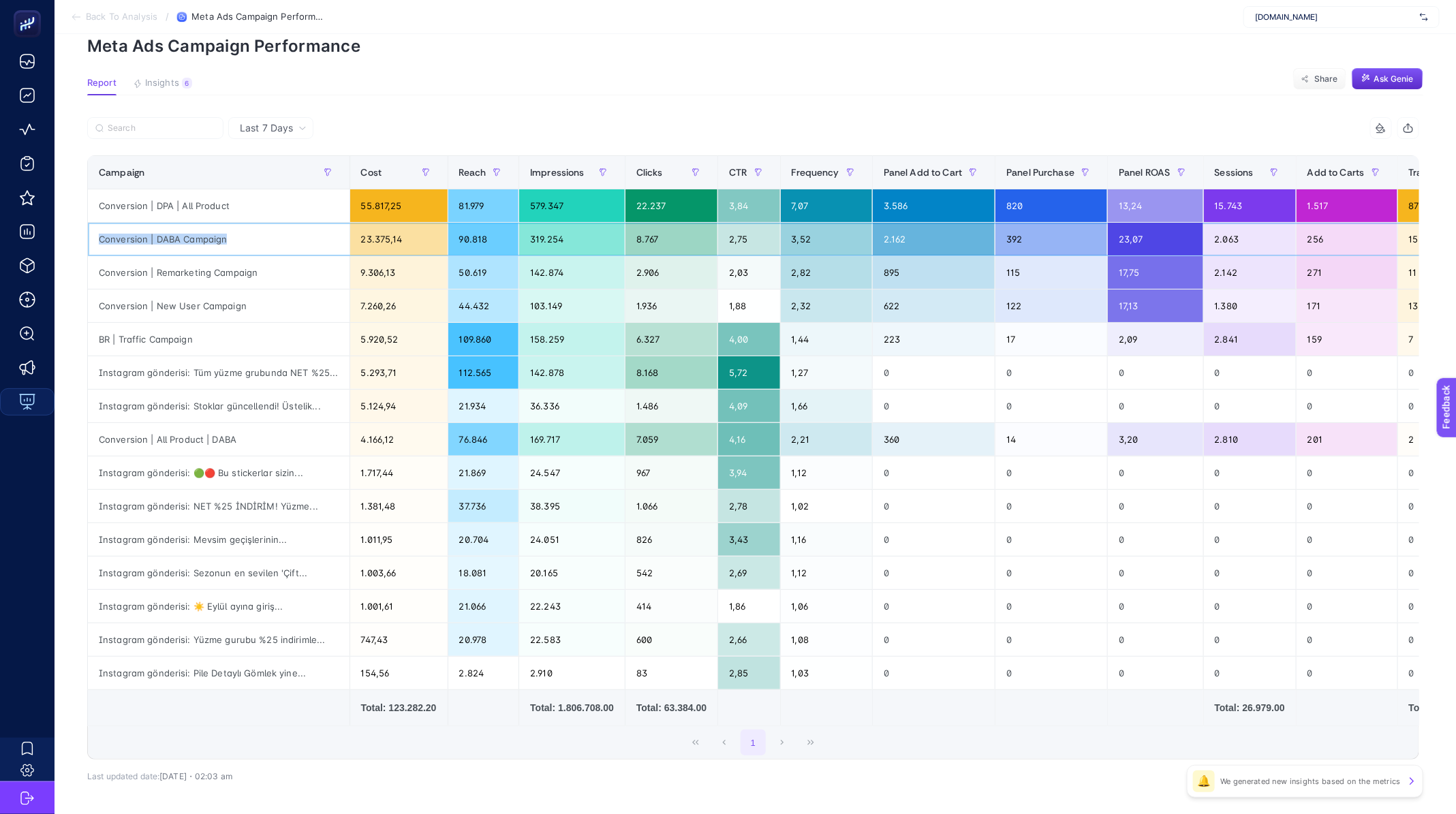
click at [144, 227] on div "Conversion | DABA Campaign" at bounding box center [219, 238] width 262 height 33
click at [142, 198] on div "Conversion | DPA | All Product" at bounding box center [219, 205] width 262 height 33
click at [136, 235] on div "Conversion | DABA Campaign" at bounding box center [219, 238] width 262 height 33
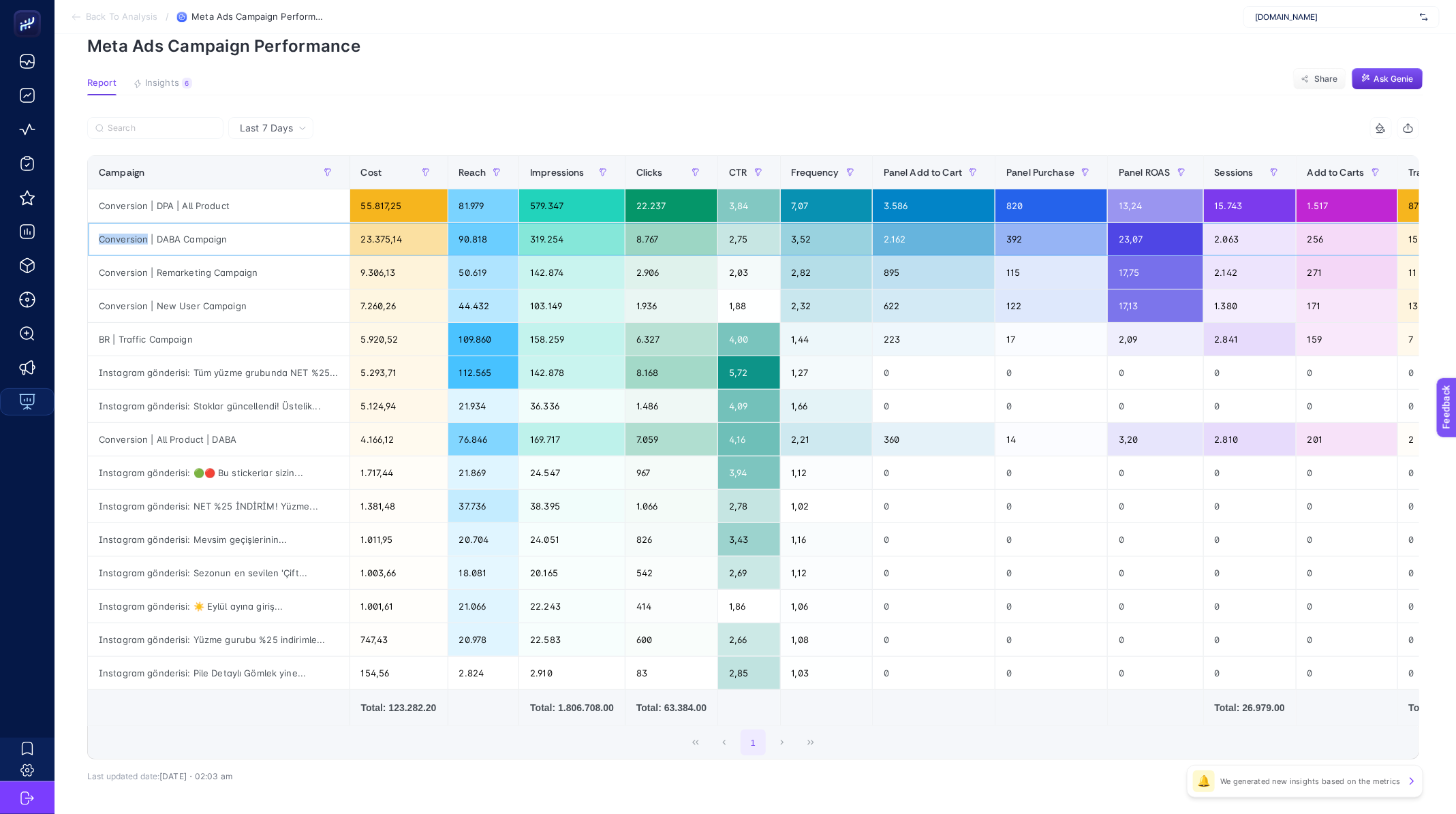
click at [136, 235] on div "Conversion | DABA Campaign" at bounding box center [219, 238] width 262 height 33
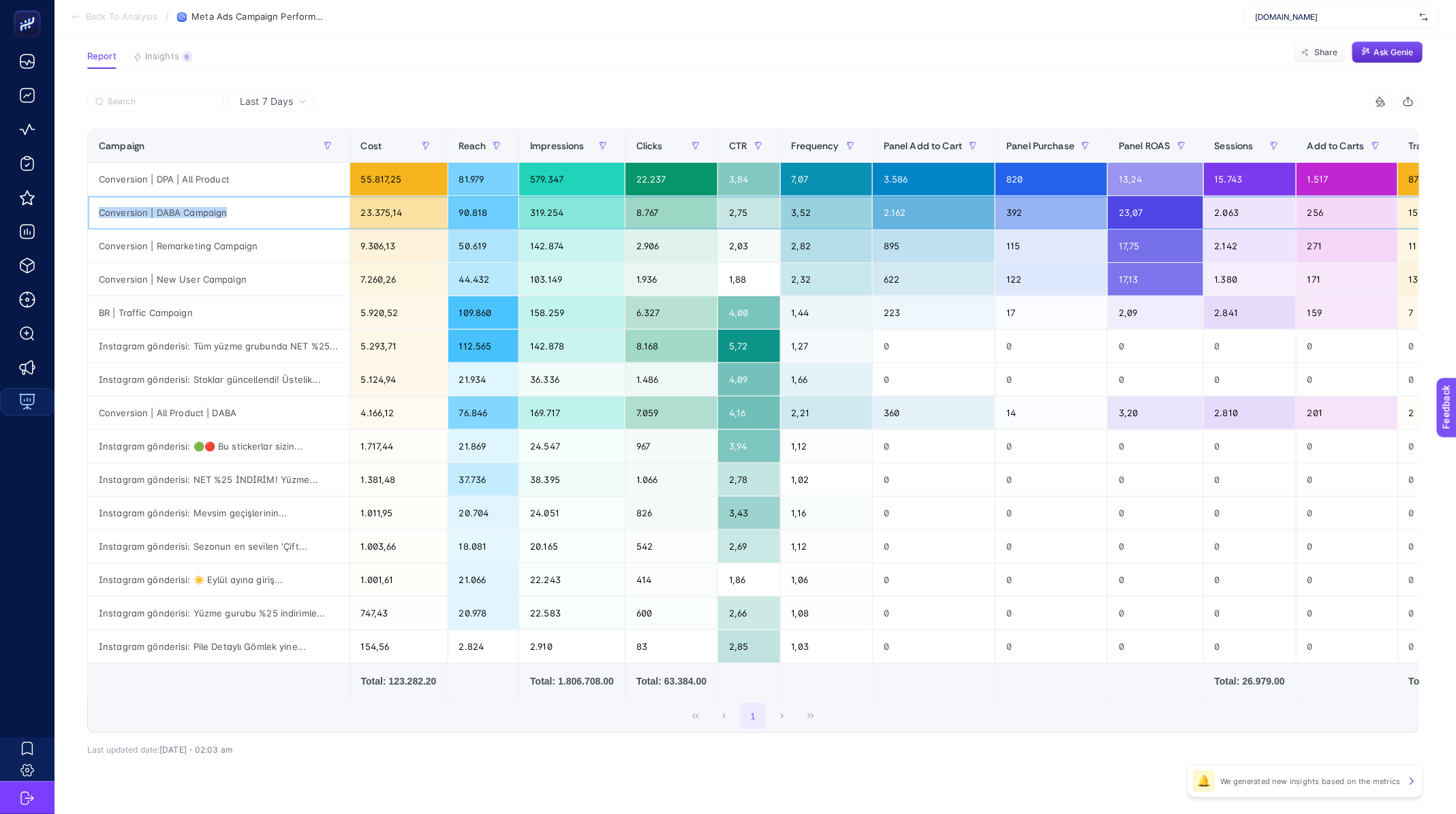
scroll to position [129, 0]
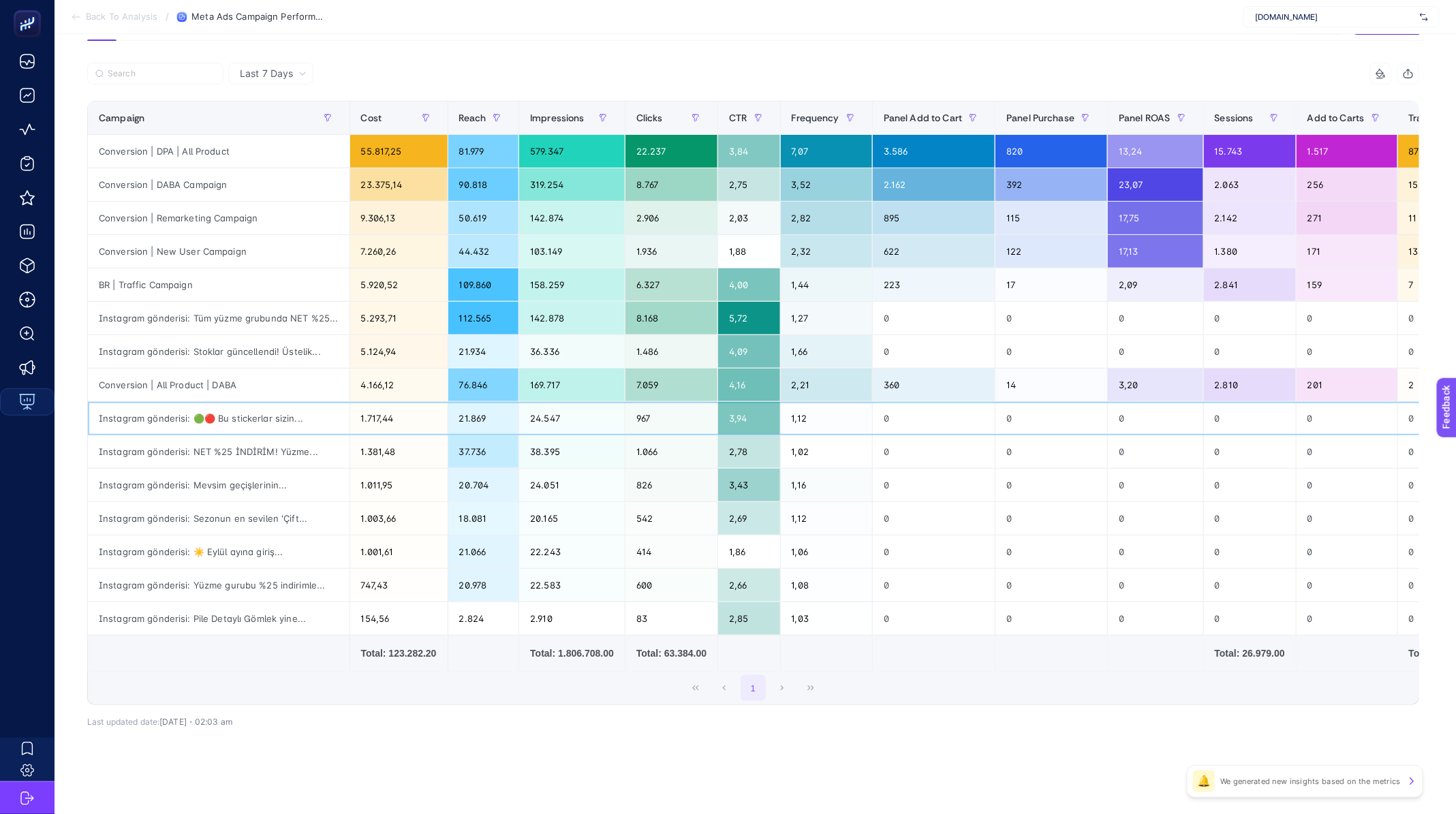
click at [139, 405] on div "Instagram gönderisi: 🟢🔴 Bu stickerlar sizin..." at bounding box center [219, 418] width 262 height 33
click at [147, 370] on div "Conversion | All Product | DABA" at bounding box center [219, 384] width 262 height 33
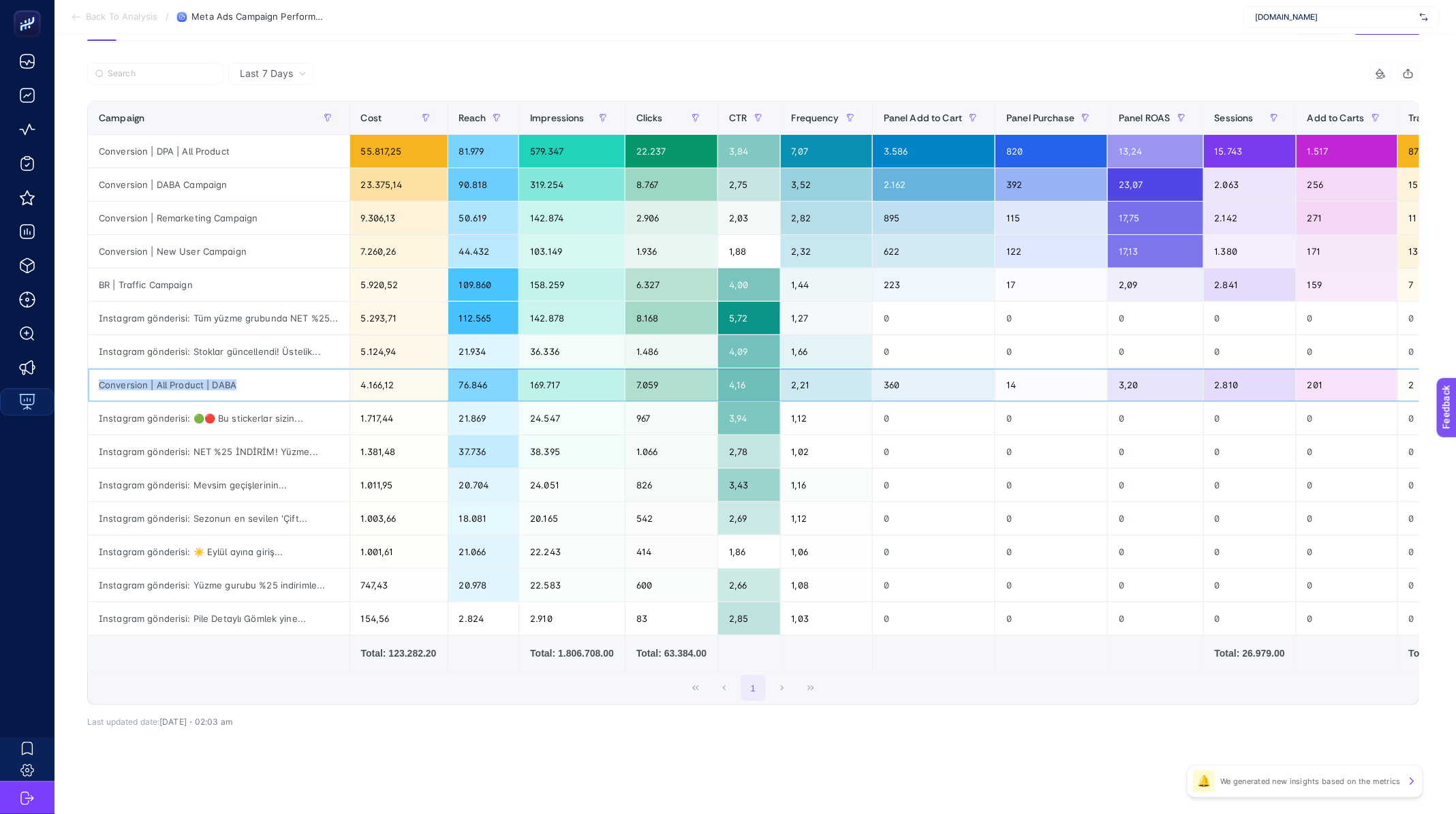
click at [147, 370] on div "Conversion | All Product | DABA" at bounding box center [219, 384] width 262 height 33
click at [147, 343] on div "Instagram gönderisi: Stoklar güncellendi! Üstelik..." at bounding box center [219, 351] width 262 height 33
click at [155, 276] on div "BR | Traffic Campaign" at bounding box center [219, 284] width 262 height 33
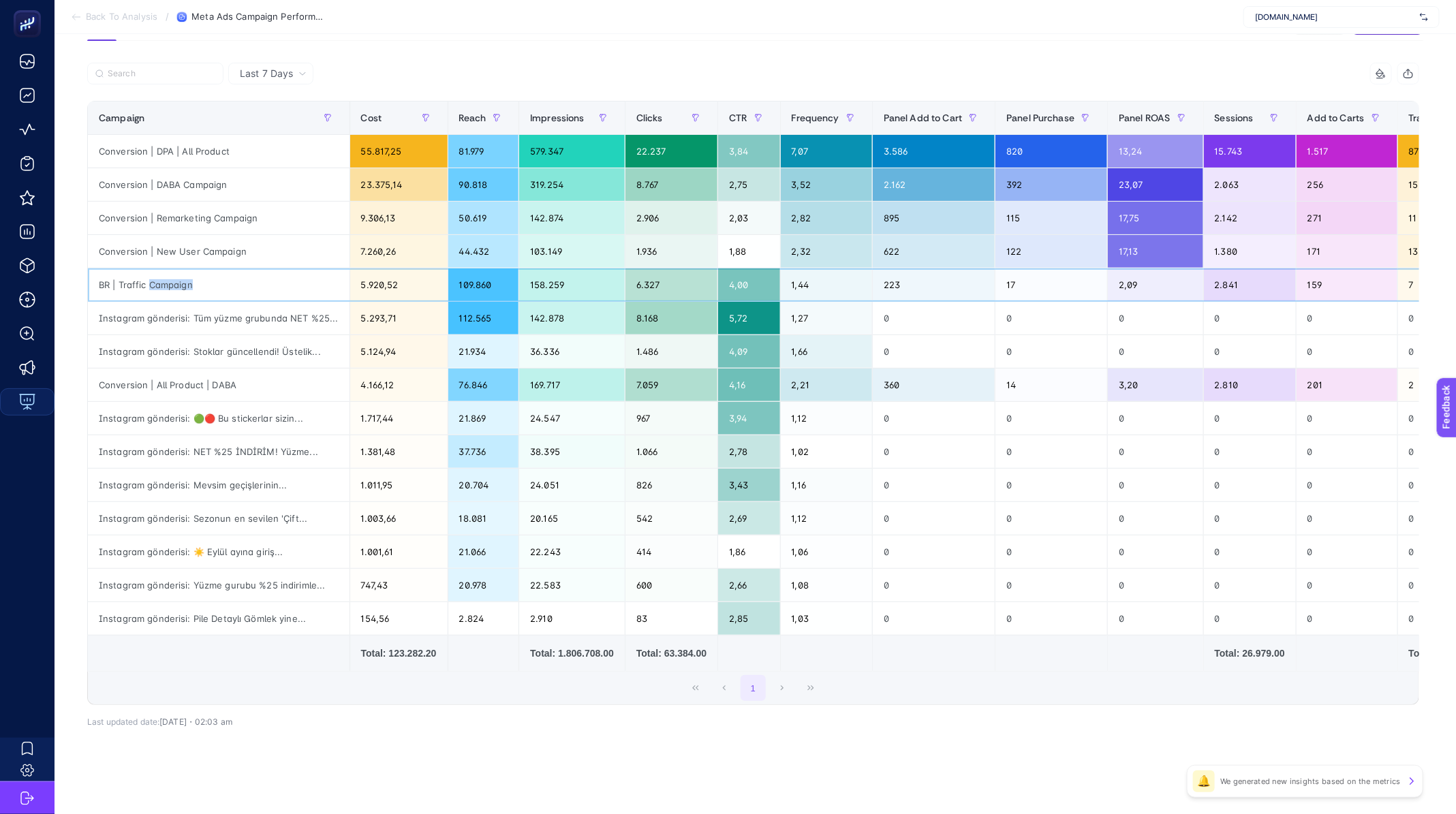
click at [155, 276] on div "BR | Traffic Campaign" at bounding box center [219, 284] width 262 height 33
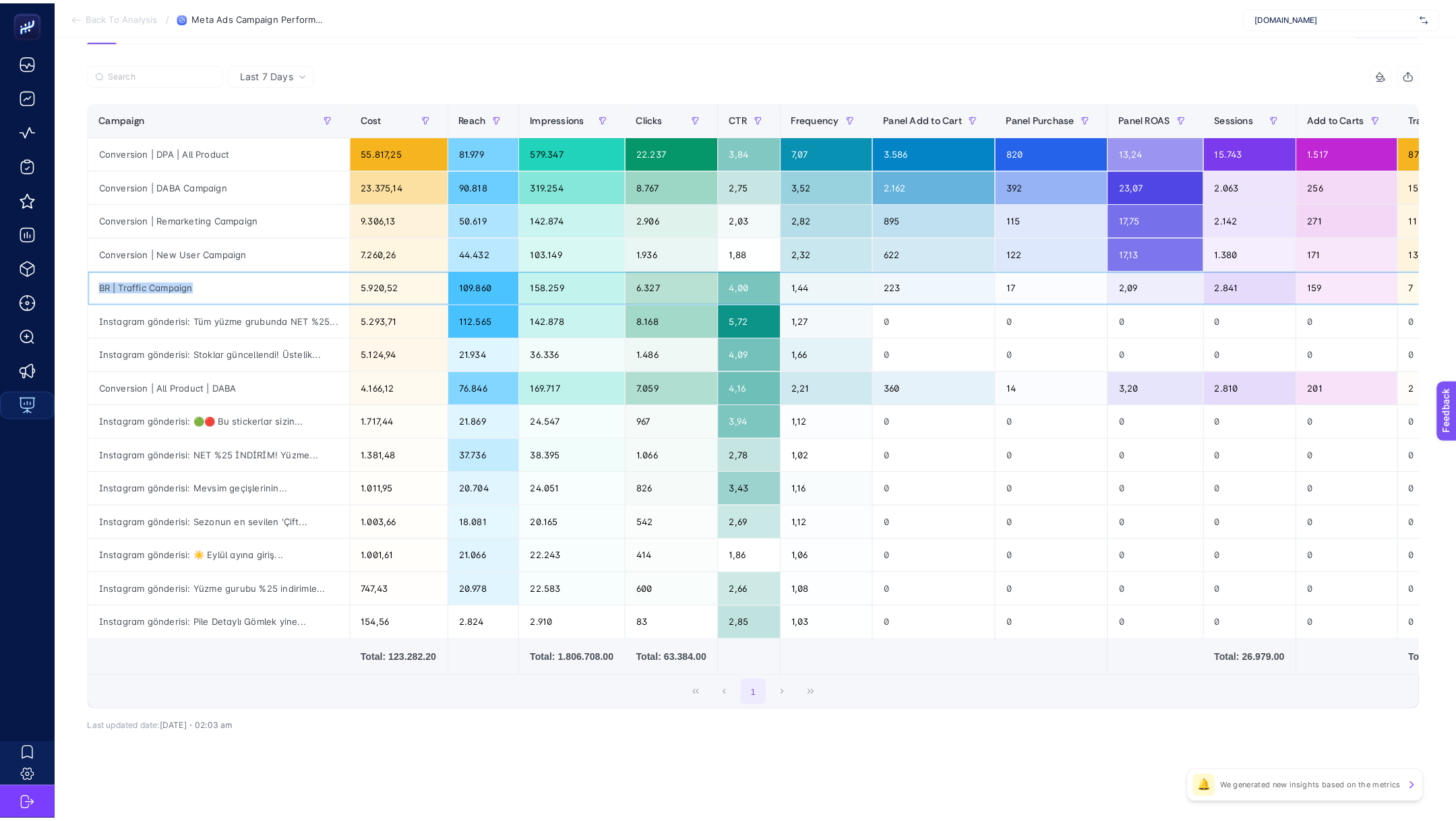
scroll to position [0, 0]
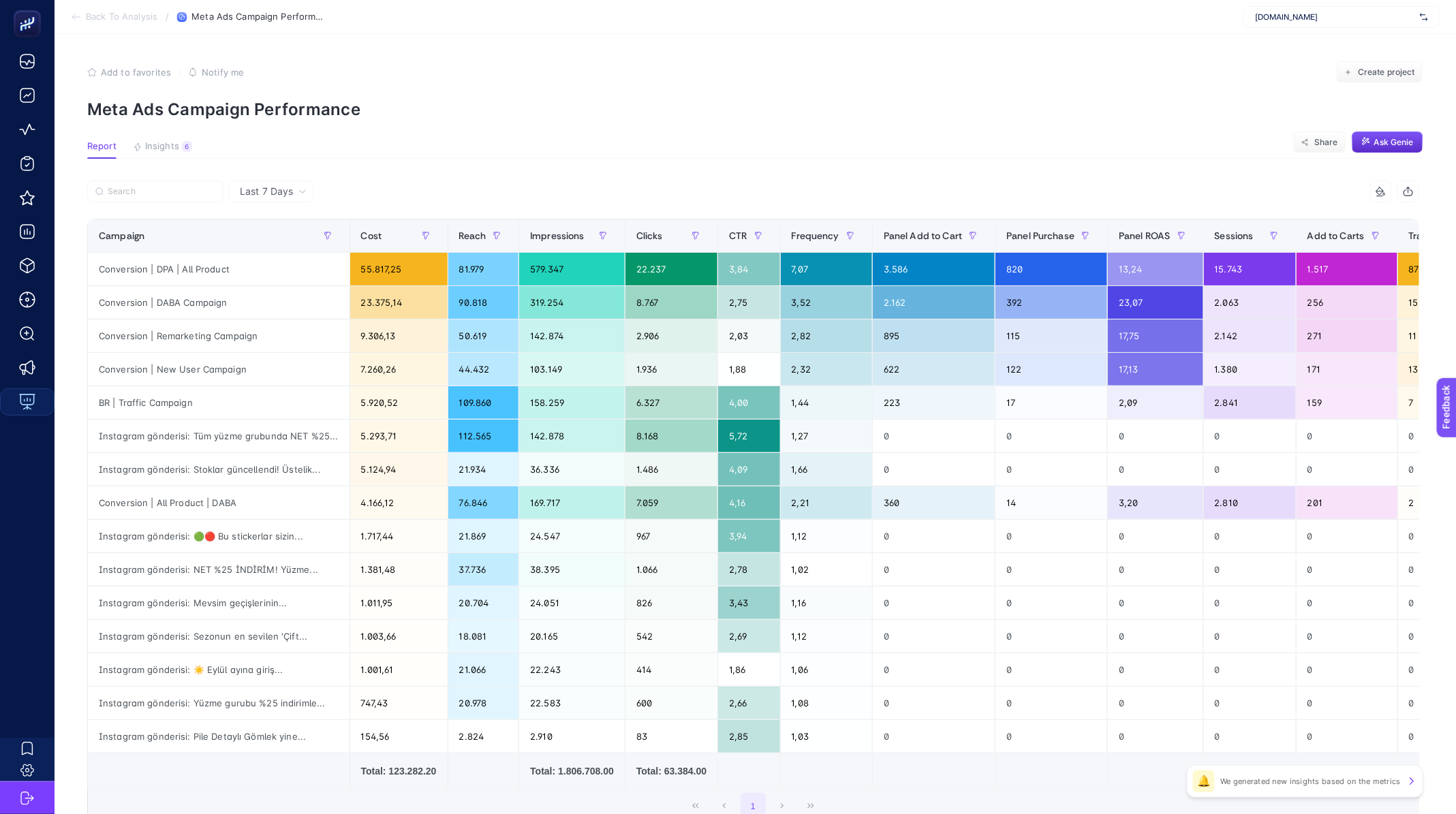
click at [125, 17] on span "Back To Analysis" at bounding box center [121, 17] width 71 height 11
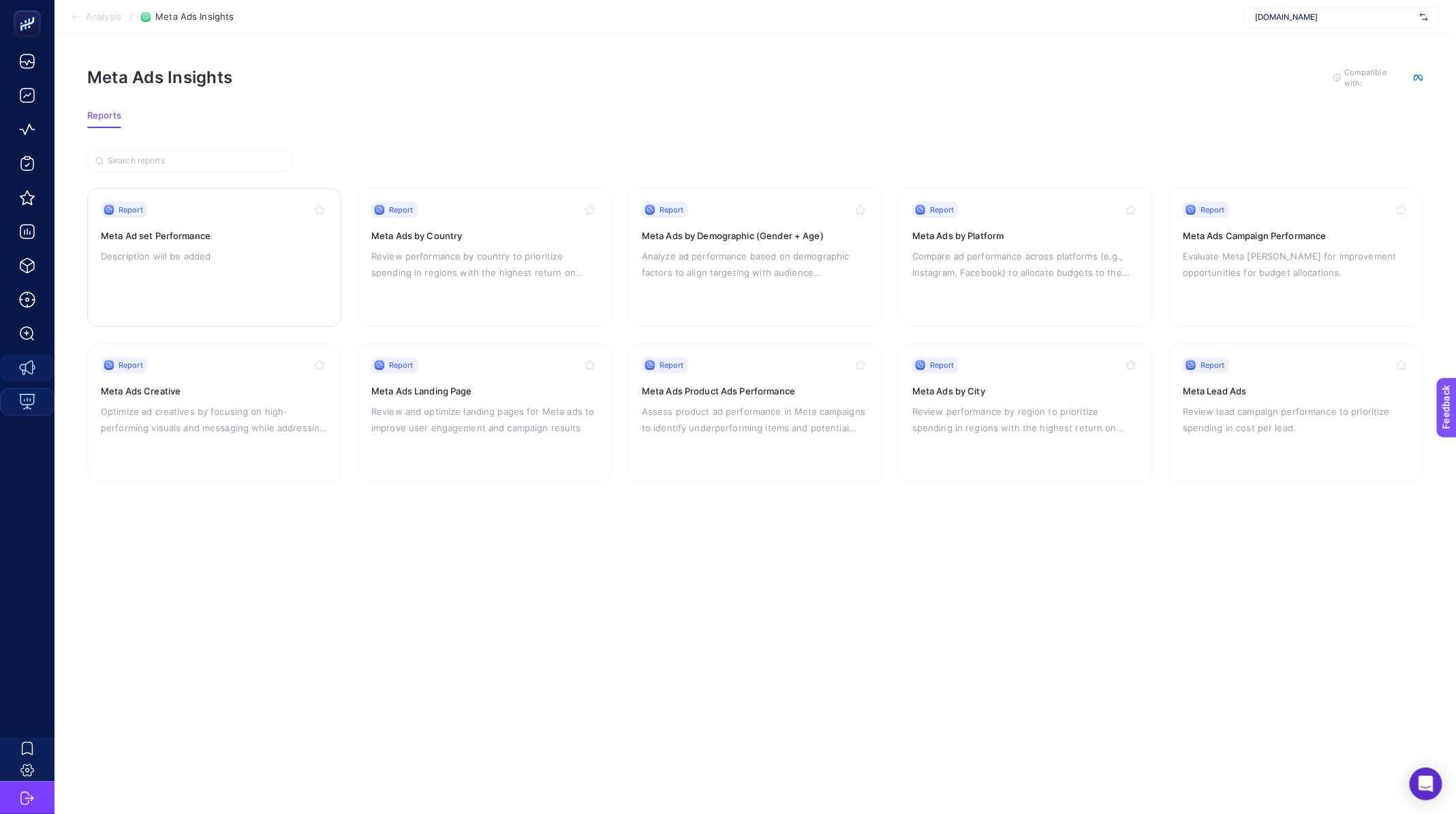
click at [248, 261] on p "Description will be added" at bounding box center [214, 256] width 227 height 16
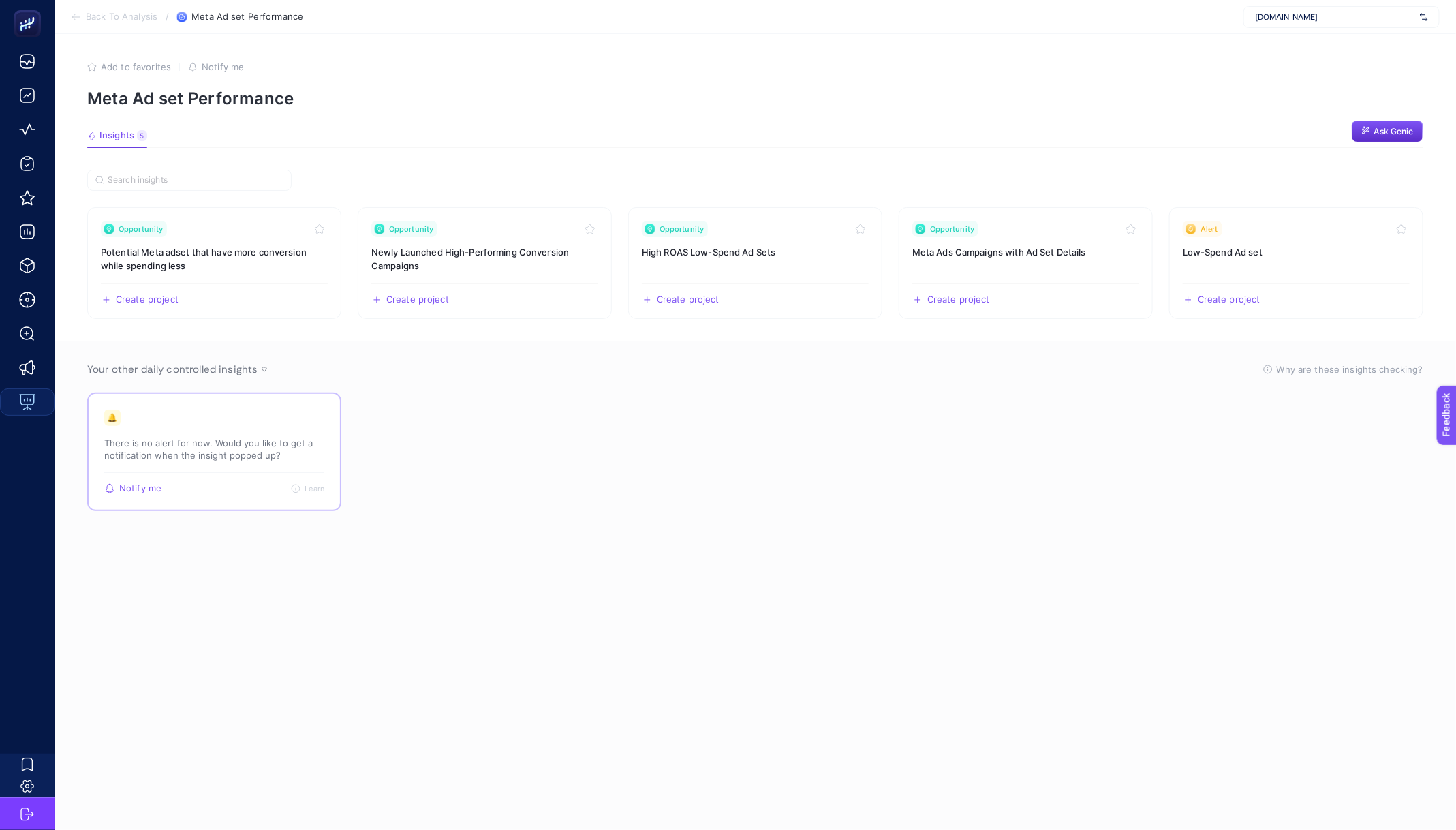
click at [212, 446] on p "There is no alert for now. Would you like to get a notification when the insigh…" at bounding box center [214, 449] width 220 height 25
click at [725, 253] on h3 "High ROAS Low-Spend Ad Sets" at bounding box center [754, 252] width 227 height 14
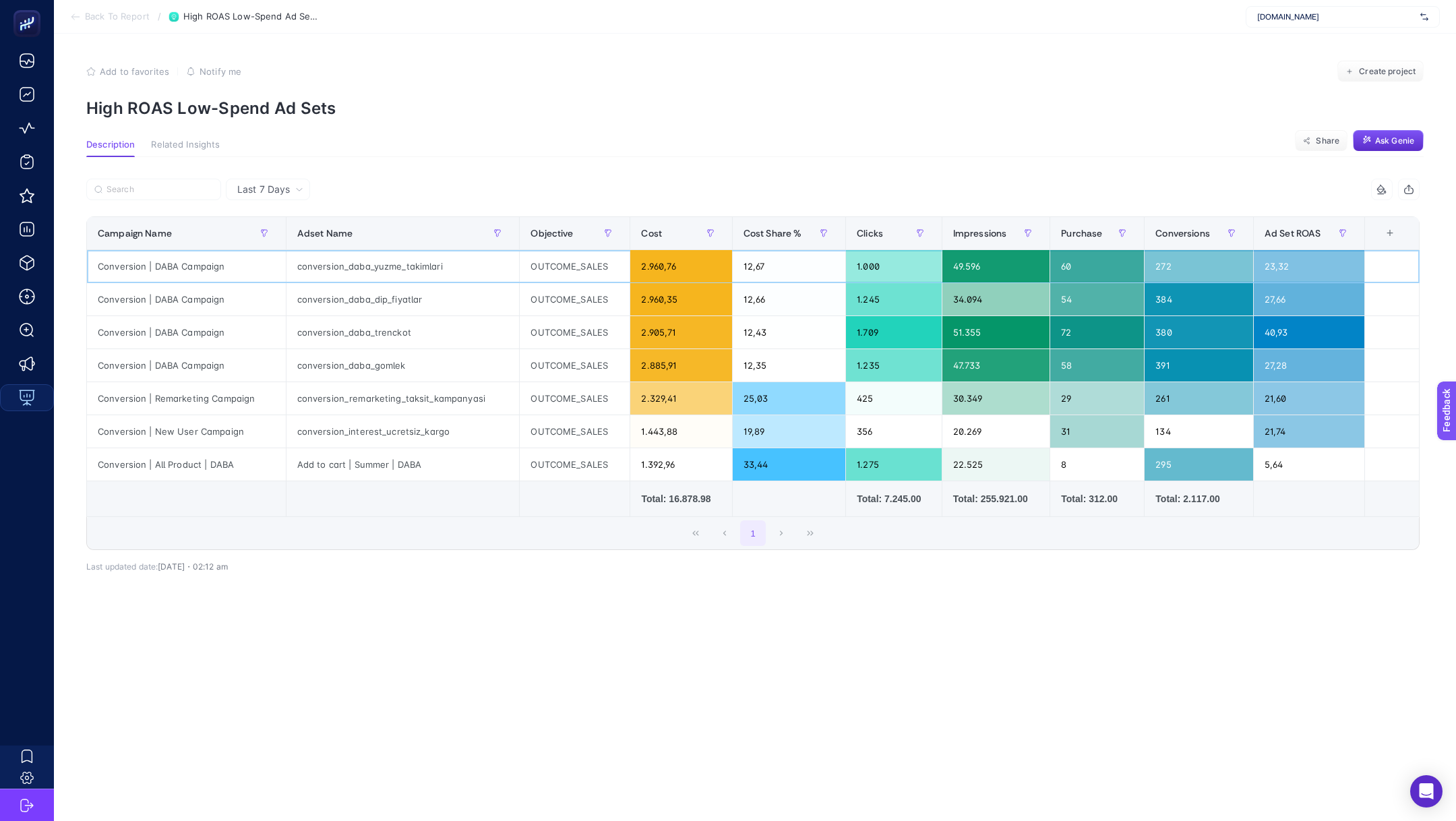
click at [362, 253] on div "conversion_daba_yuzme_takimlari" at bounding box center [403, 266] width 233 height 32
click at [358, 298] on div "conversion_daba_dip_fiyatlar" at bounding box center [403, 299] width 233 height 32
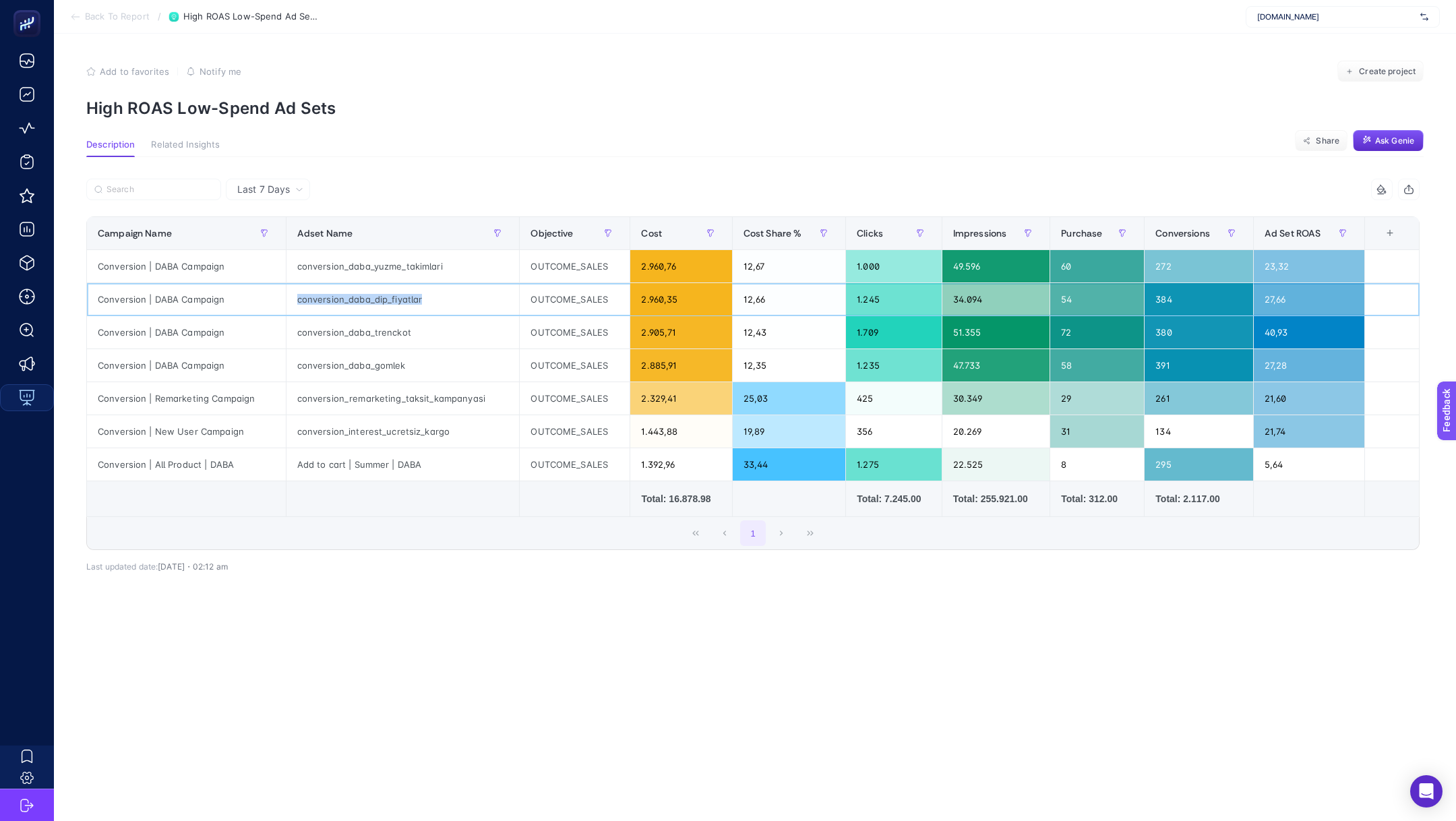
click at [358, 298] on div "conversion_daba_dip_fiyatlar" at bounding box center [403, 299] width 233 height 32
click at [412, 396] on div "conversion_remarketing_taksit_kampanyasi" at bounding box center [403, 398] width 233 height 32
click at [384, 437] on div "conversion_interest_ucretsiz_kargo" at bounding box center [403, 431] width 233 height 32
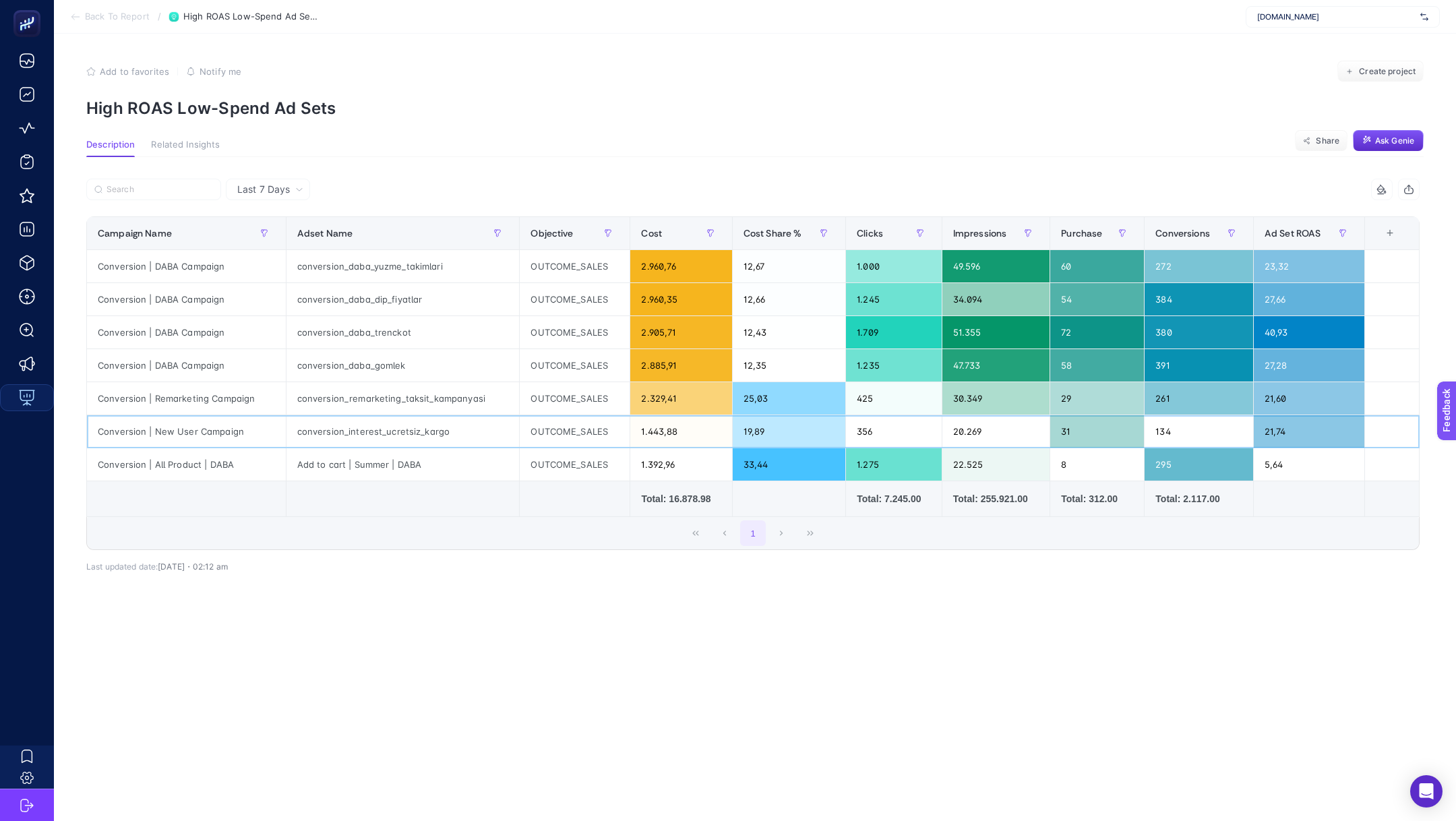
click at [384, 437] on div "conversion_interest_ucretsiz_kargo" at bounding box center [403, 431] width 233 height 32
click at [390, 463] on div "Add to cart | Summer | DABA" at bounding box center [403, 464] width 233 height 32
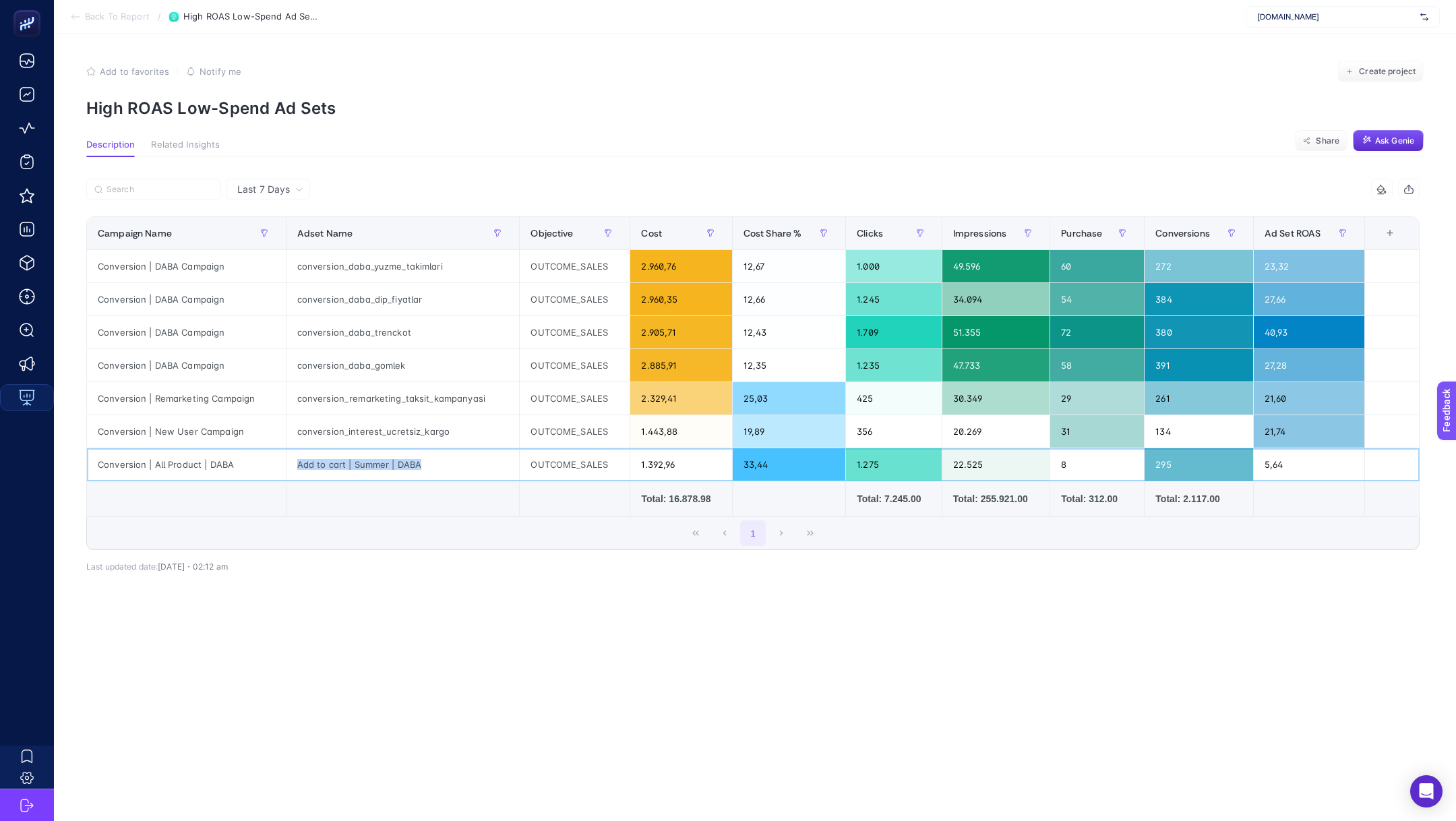
click at [390, 463] on div "Add to cart | Summer | DABA" at bounding box center [403, 464] width 233 height 32
click at [1273, 266] on div "23,32" at bounding box center [1310, 266] width 111 height 32
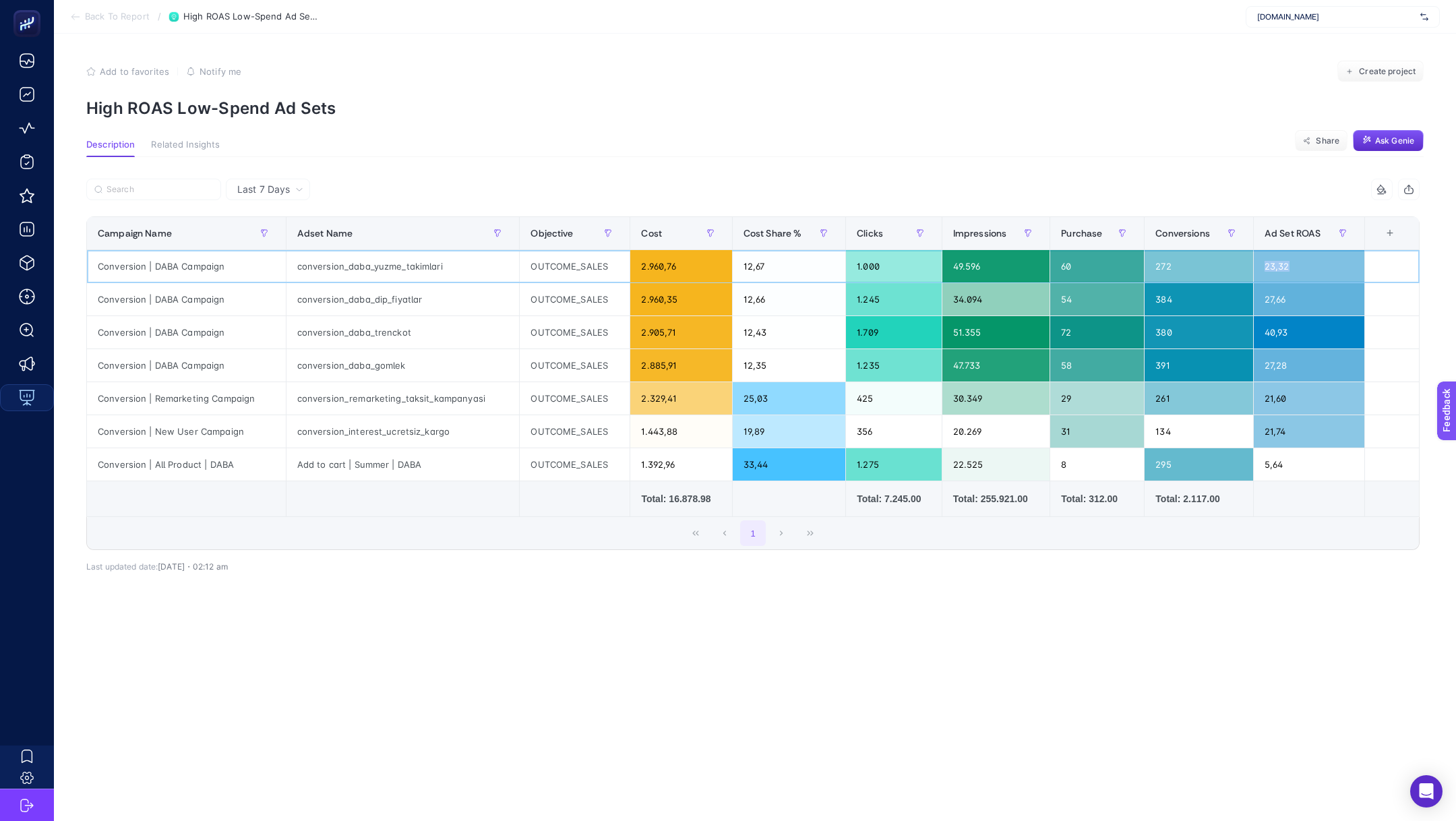
click at [1273, 266] on div "23,32" at bounding box center [1310, 266] width 111 height 32
click at [416, 271] on div "conversion_daba_yuzme_takimlari" at bounding box center [403, 266] width 233 height 32
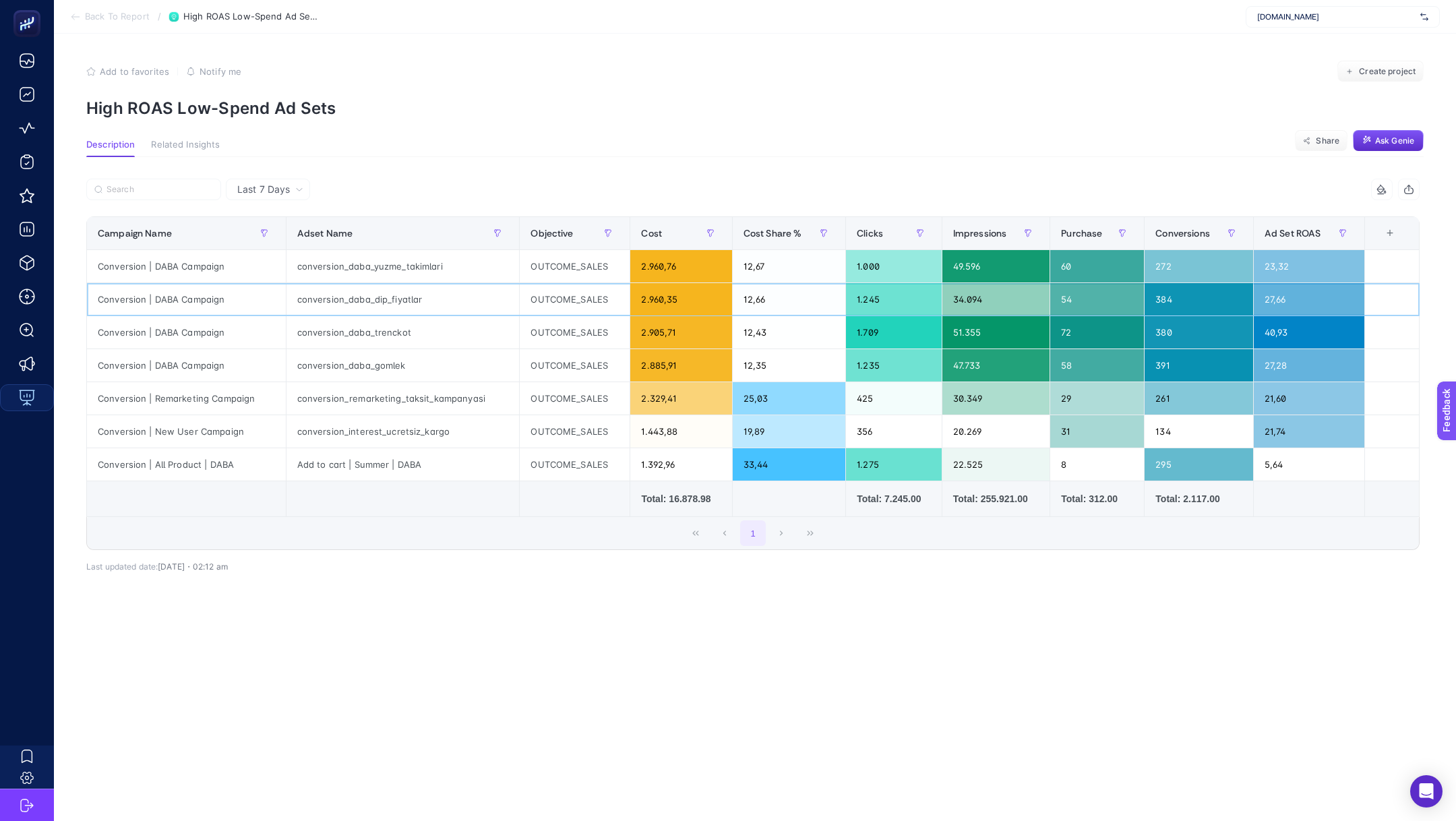
click at [377, 295] on div "conversion_daba_dip_fiyatlar" at bounding box center [403, 299] width 233 height 32
click at [673, 266] on div "2.960,76" at bounding box center [681, 266] width 101 height 32
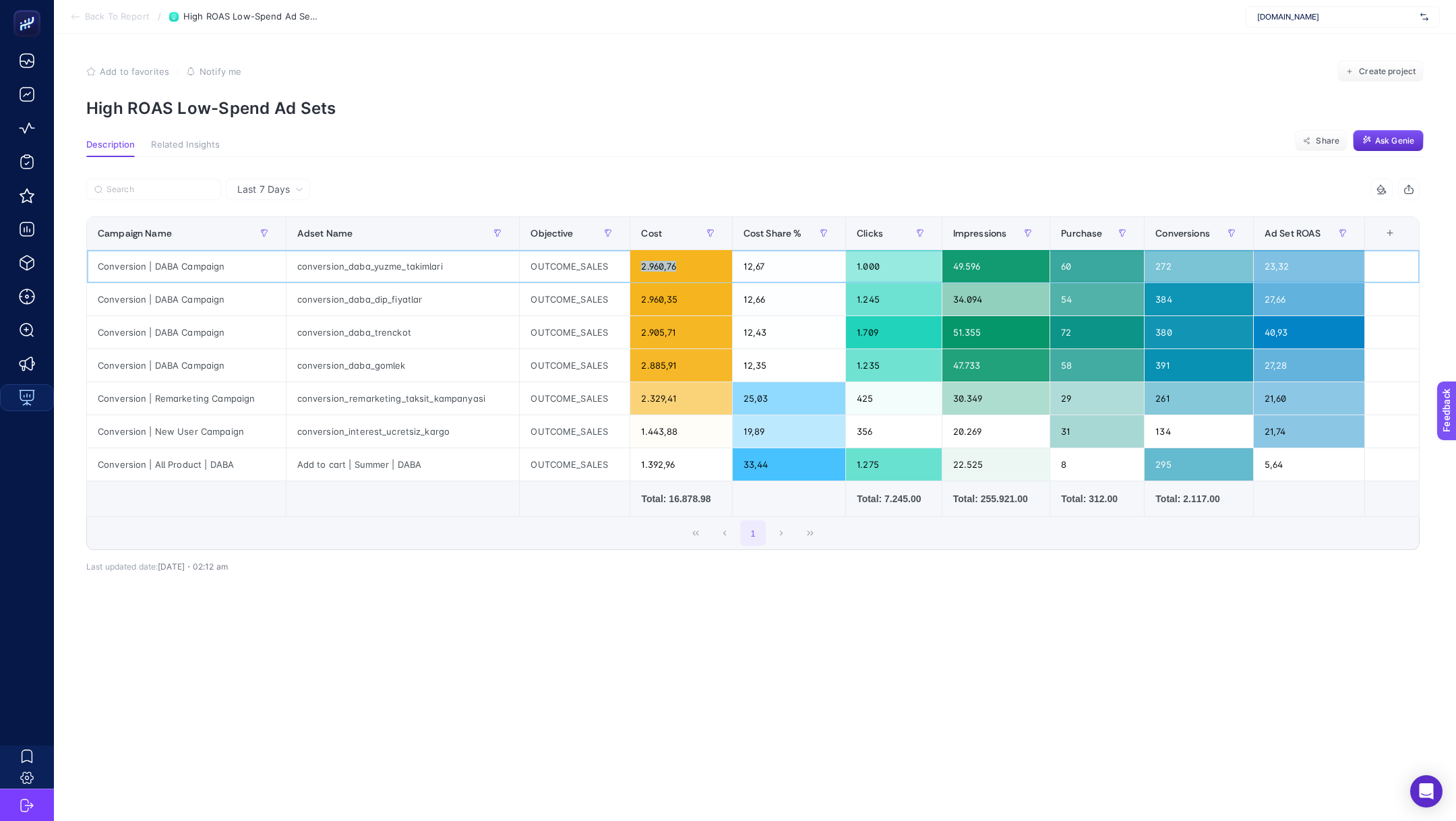
click at [673, 266] on div "2.960,76" at bounding box center [681, 266] width 101 height 32
click at [137, 20] on span "Back To Report" at bounding box center [117, 17] width 65 height 11
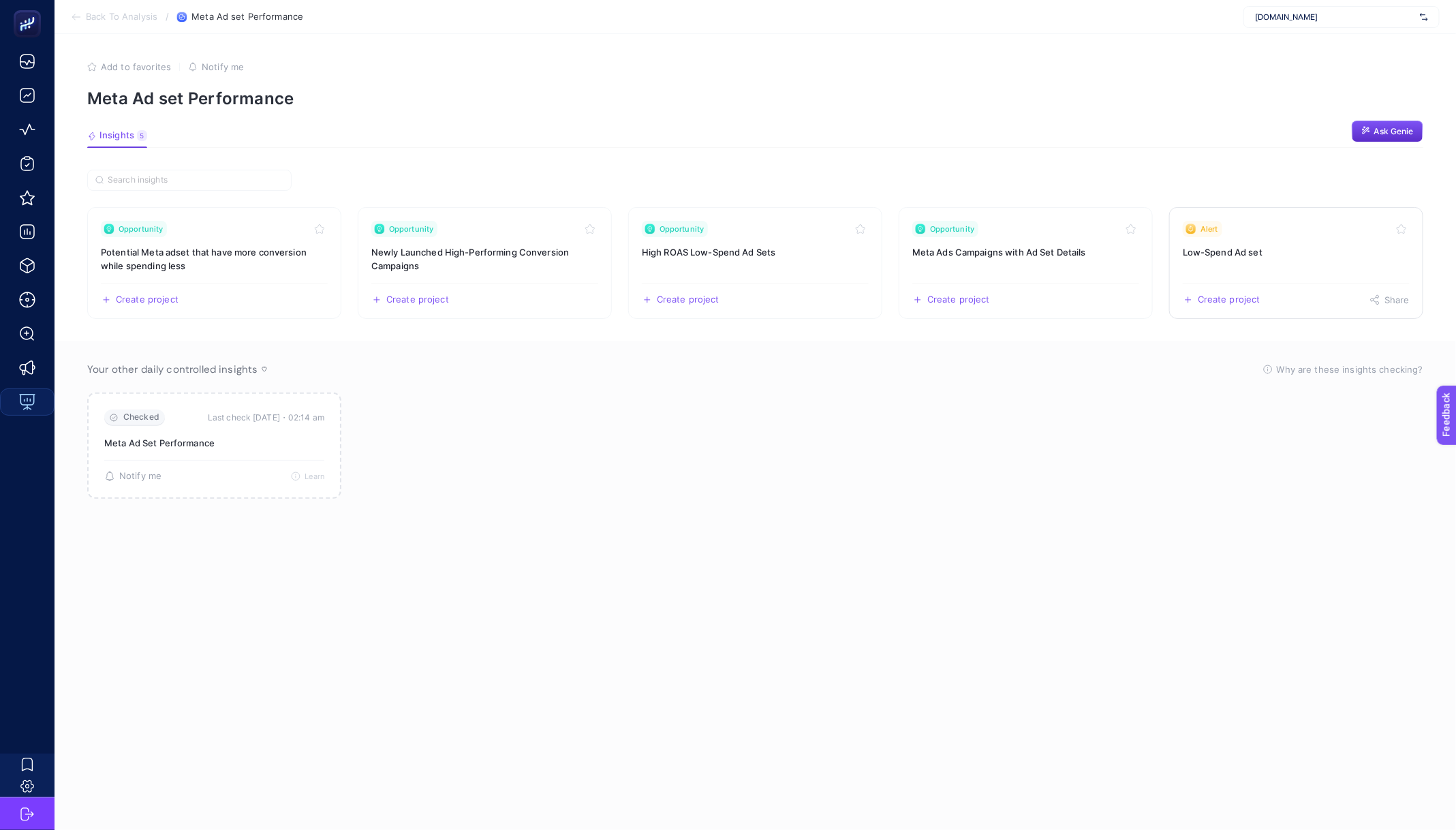
click at [1280, 249] on h3 "Low-Spend Ad set" at bounding box center [1295, 252] width 227 height 14
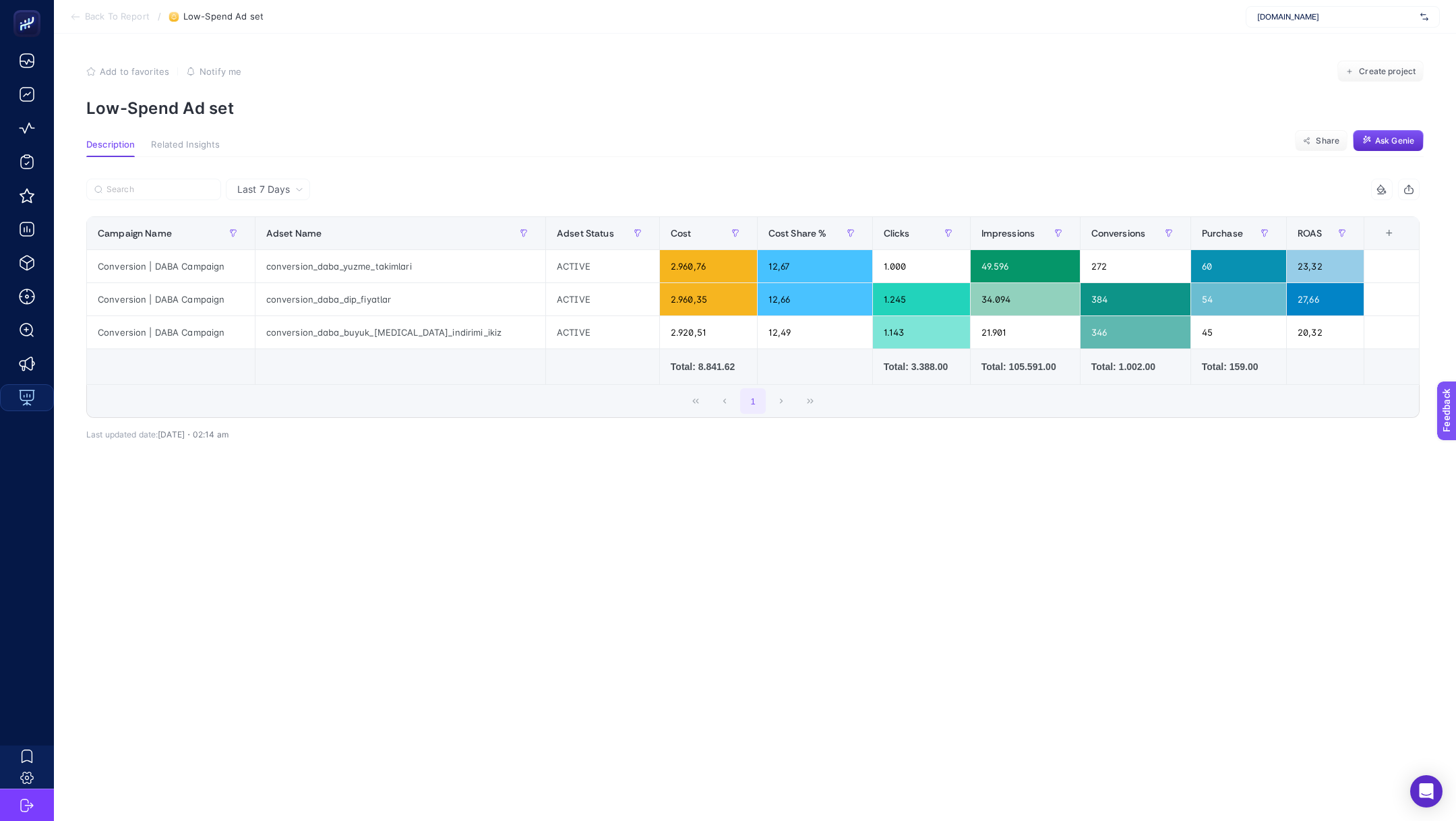
click at [126, 19] on span "Back To Report" at bounding box center [117, 17] width 65 height 11
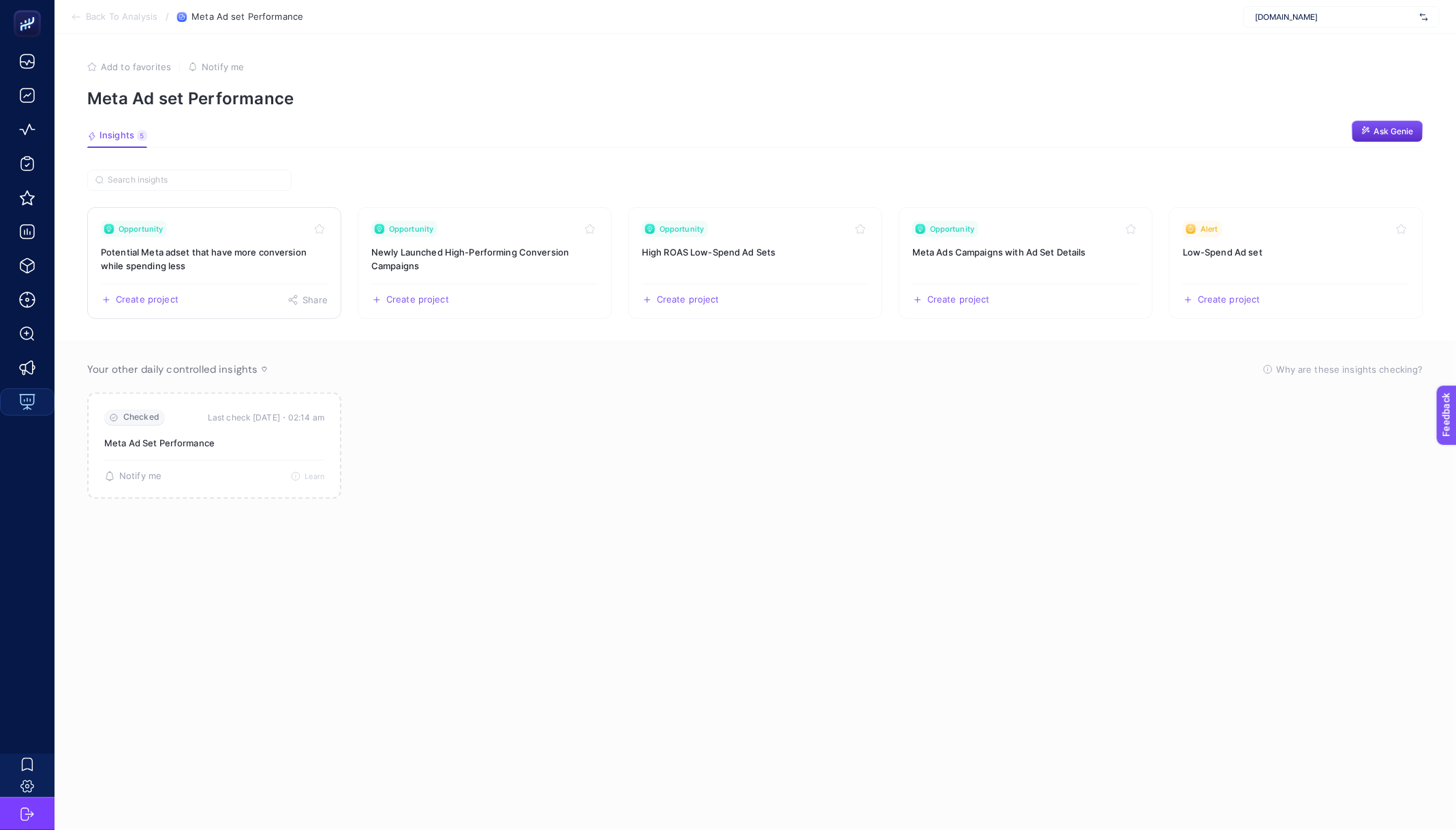
click at [175, 249] on h3 "Potential Meta adset that have more conversion while spending less" at bounding box center [214, 258] width 227 height 27
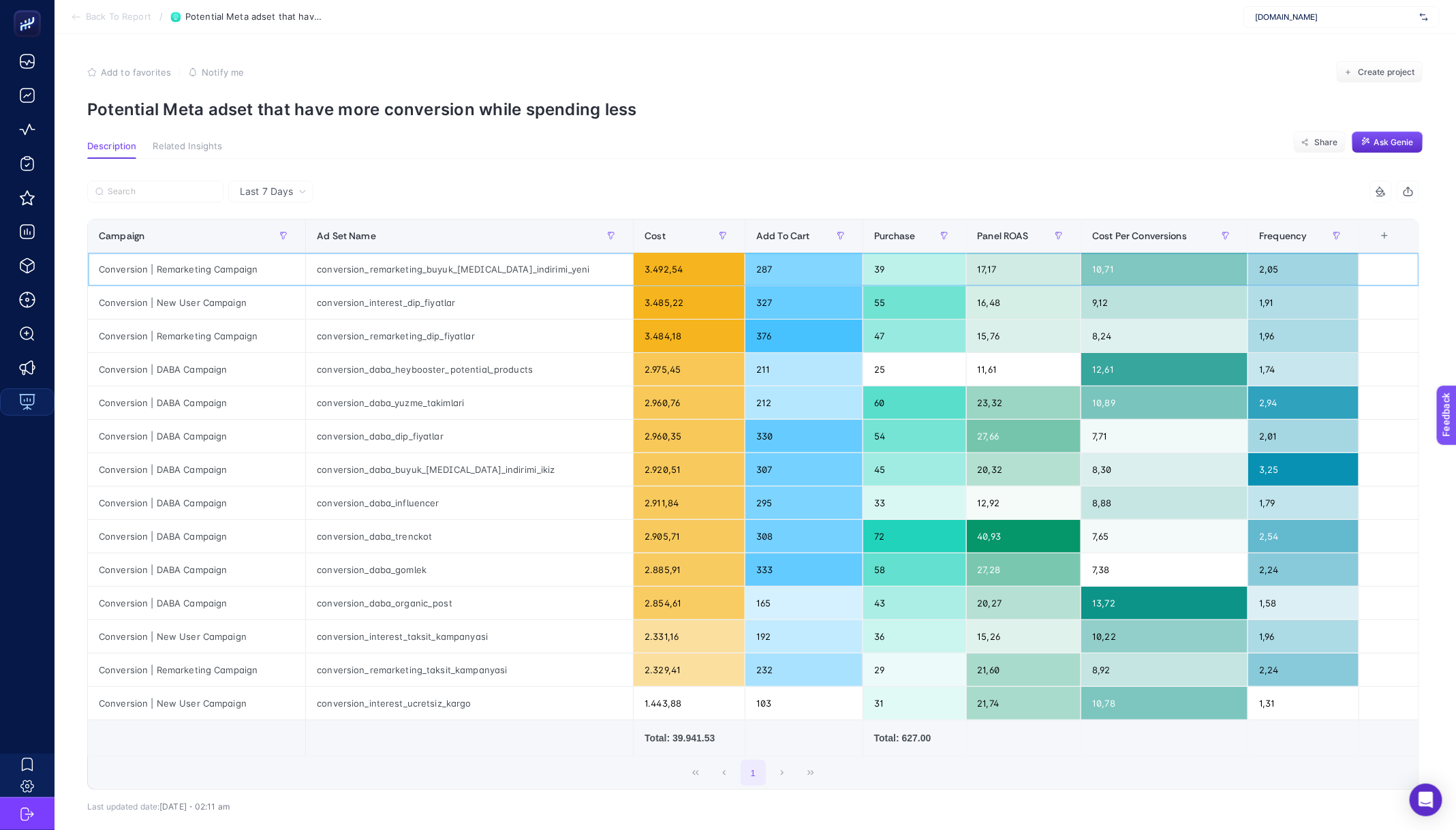
click at [391, 268] on div "conversion_remarketing_buyuk_[MEDICAL_DATA]_indirimi_yeni" at bounding box center [468, 269] width 327 height 33
click at [377, 299] on div "conversion_interest_dip_fiyatlar" at bounding box center [468, 302] width 327 height 33
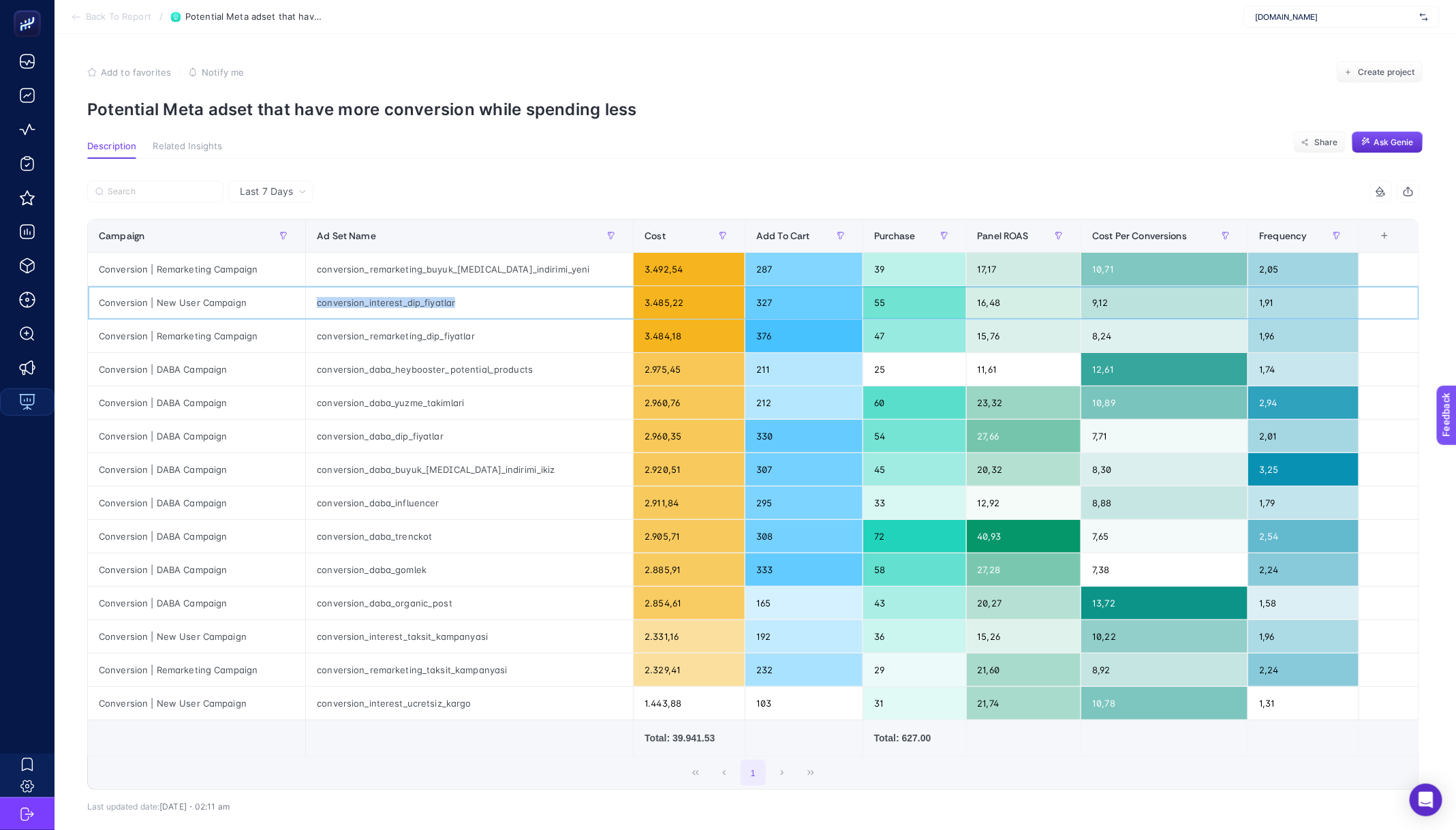
click at [377, 299] on div "conversion_interest_dip_fiyatlar" at bounding box center [468, 302] width 327 height 33
click at [396, 331] on div "conversion_remarketing_dip_fiyatlar" at bounding box center [468, 336] width 327 height 33
click at [345, 377] on div "conversion_daba_heybooster_potential_products" at bounding box center [468, 368] width 327 height 33
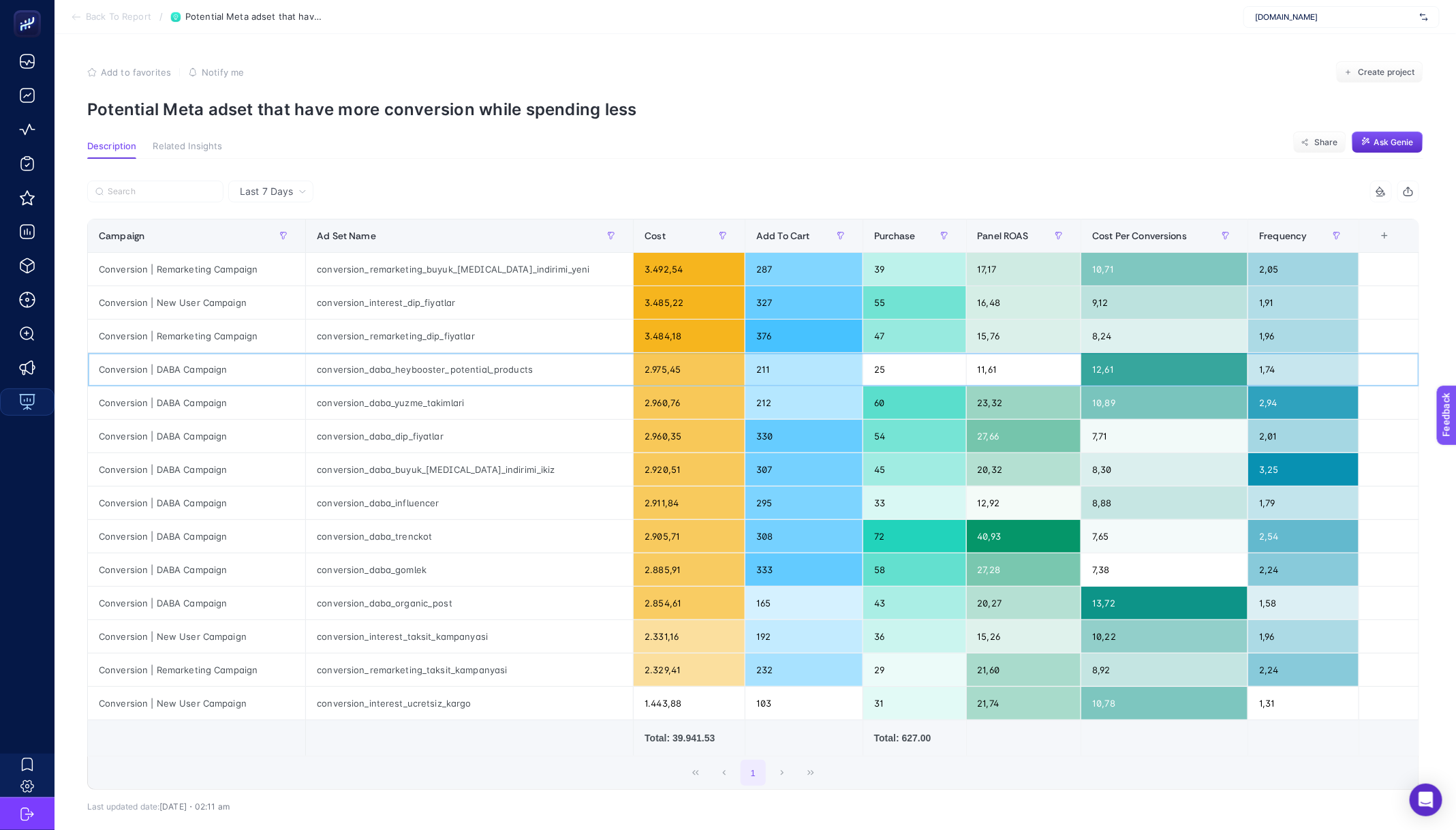
click at [345, 377] on div "conversion_daba_heybooster_potential_products" at bounding box center [468, 368] width 327 height 33
click at [357, 372] on div "conversion_daba_heybooster_potential_products" at bounding box center [468, 368] width 327 height 33
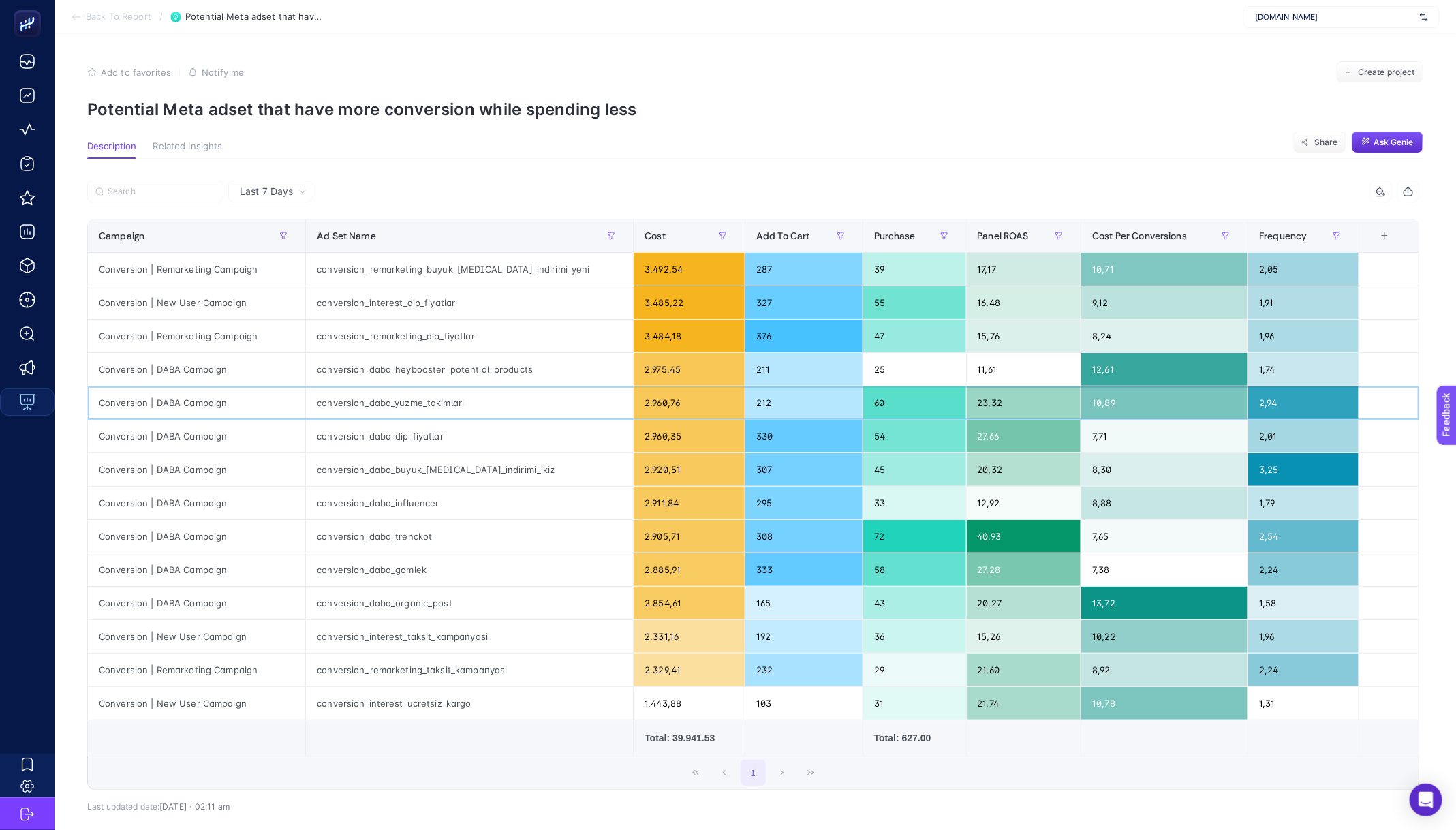
click at [380, 387] on div "conversion_daba_yuzme_takimlari" at bounding box center [468, 402] width 327 height 33
click at [378, 407] on div "conversion_daba_yuzme_takimlari" at bounding box center [468, 402] width 327 height 33
click at [378, 440] on div "conversion_daba_dip_fiyatlar" at bounding box center [468, 436] width 327 height 33
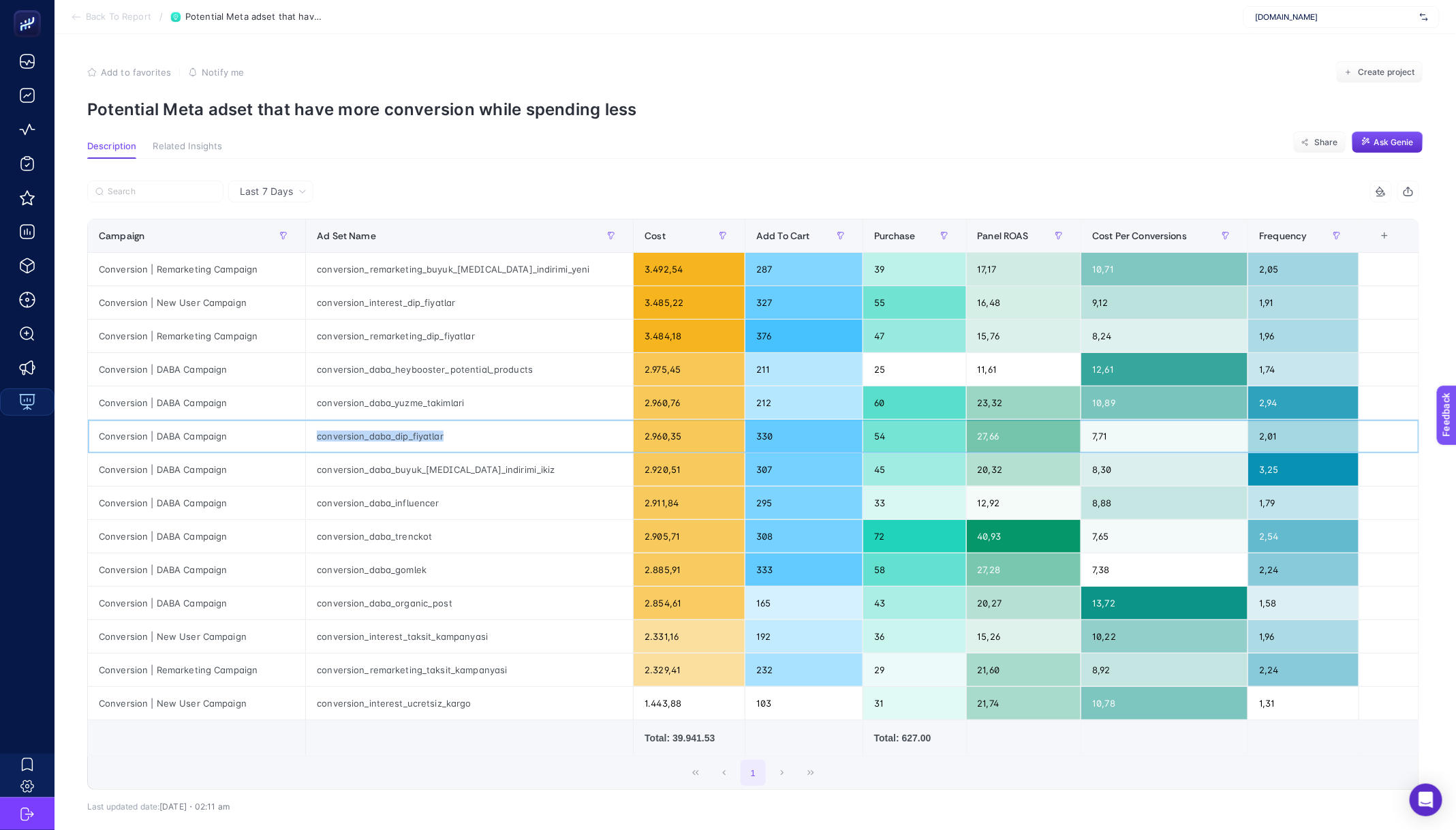
click at [378, 440] on div "conversion_daba_dip_fiyatlar" at bounding box center [468, 436] width 327 height 33
click at [374, 492] on div "conversion_daba_influencer" at bounding box center [468, 502] width 327 height 33
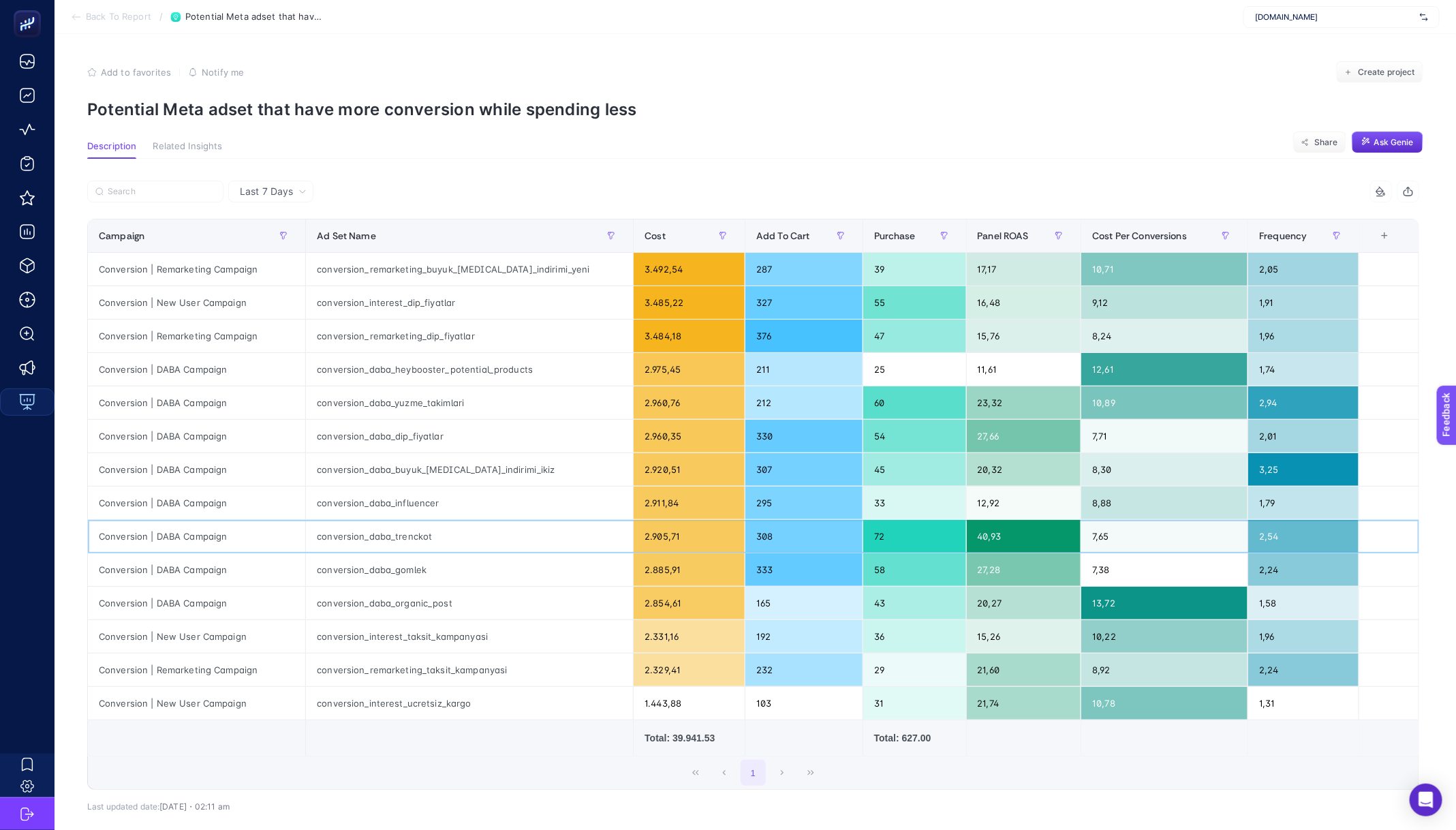
click at [367, 527] on div "conversion_daba_trenckot" at bounding box center [468, 536] width 327 height 33
click at [364, 529] on div "conversion_daba_trenckot" at bounding box center [468, 536] width 327 height 33
drag, startPoint x: 331, startPoint y: 529, endPoint x: 1358, endPoint y: 522, distance: 1027.0
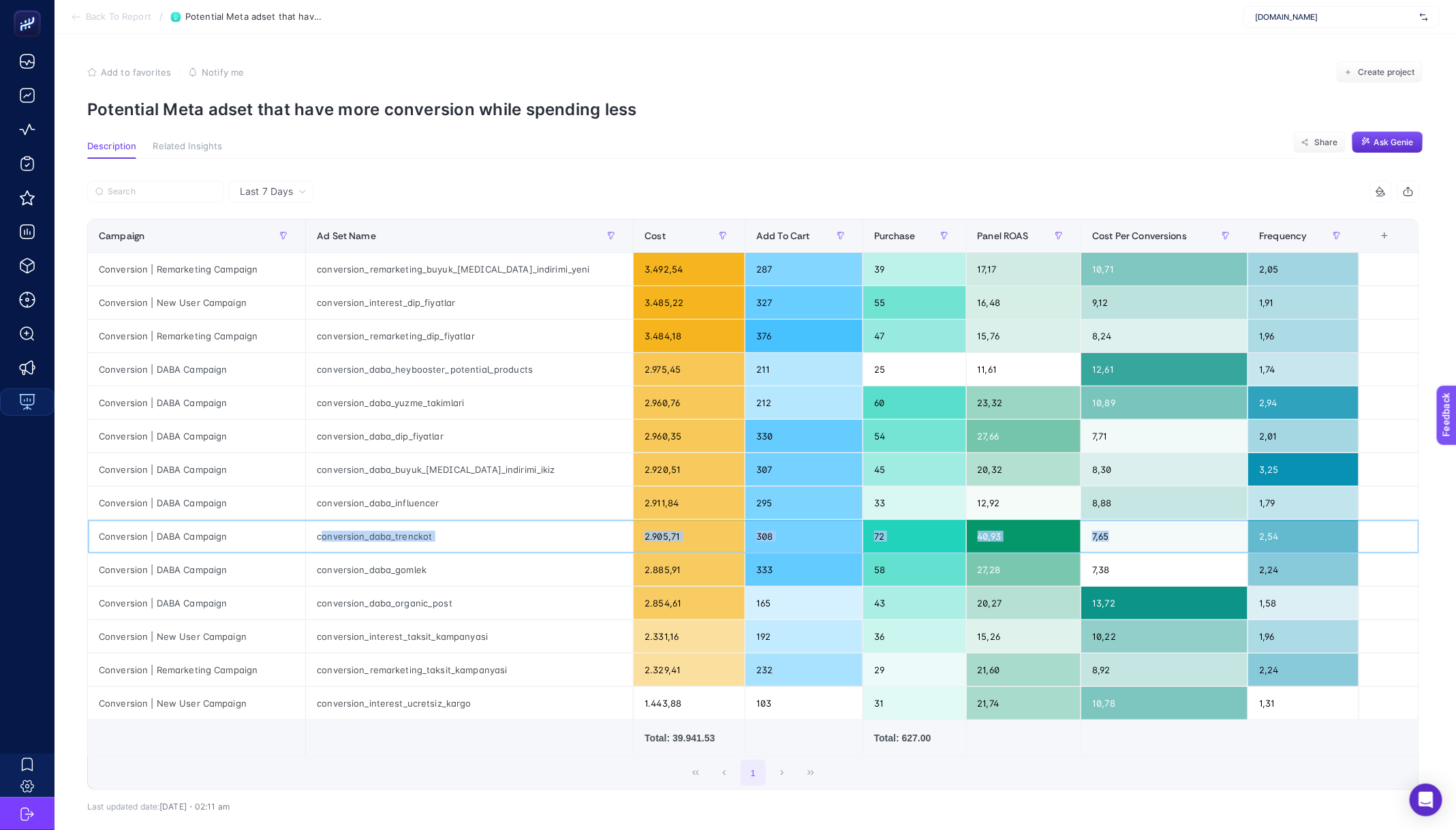
click at [1358, 522] on tr "Conversion | DABA Campaign conversion_daba_trenckot 2.905,71 308 72 40,93 7,65 …" at bounding box center [753, 537] width 1331 height 34
click at [398, 533] on div "conversion_daba_trenckot" at bounding box center [468, 536] width 327 height 33
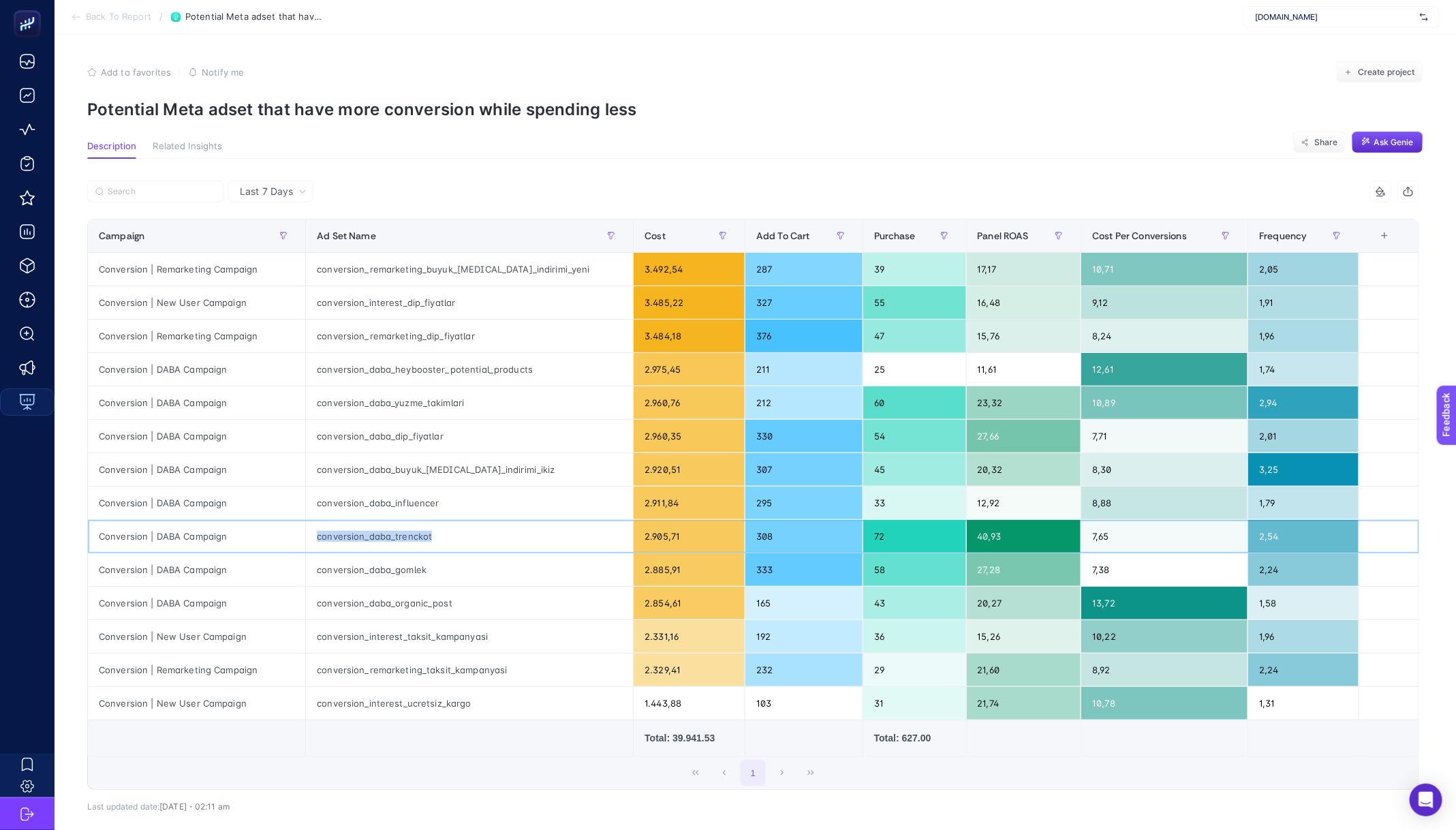
click at [398, 533] on div "conversion_daba_trenckot" at bounding box center [468, 536] width 327 height 33
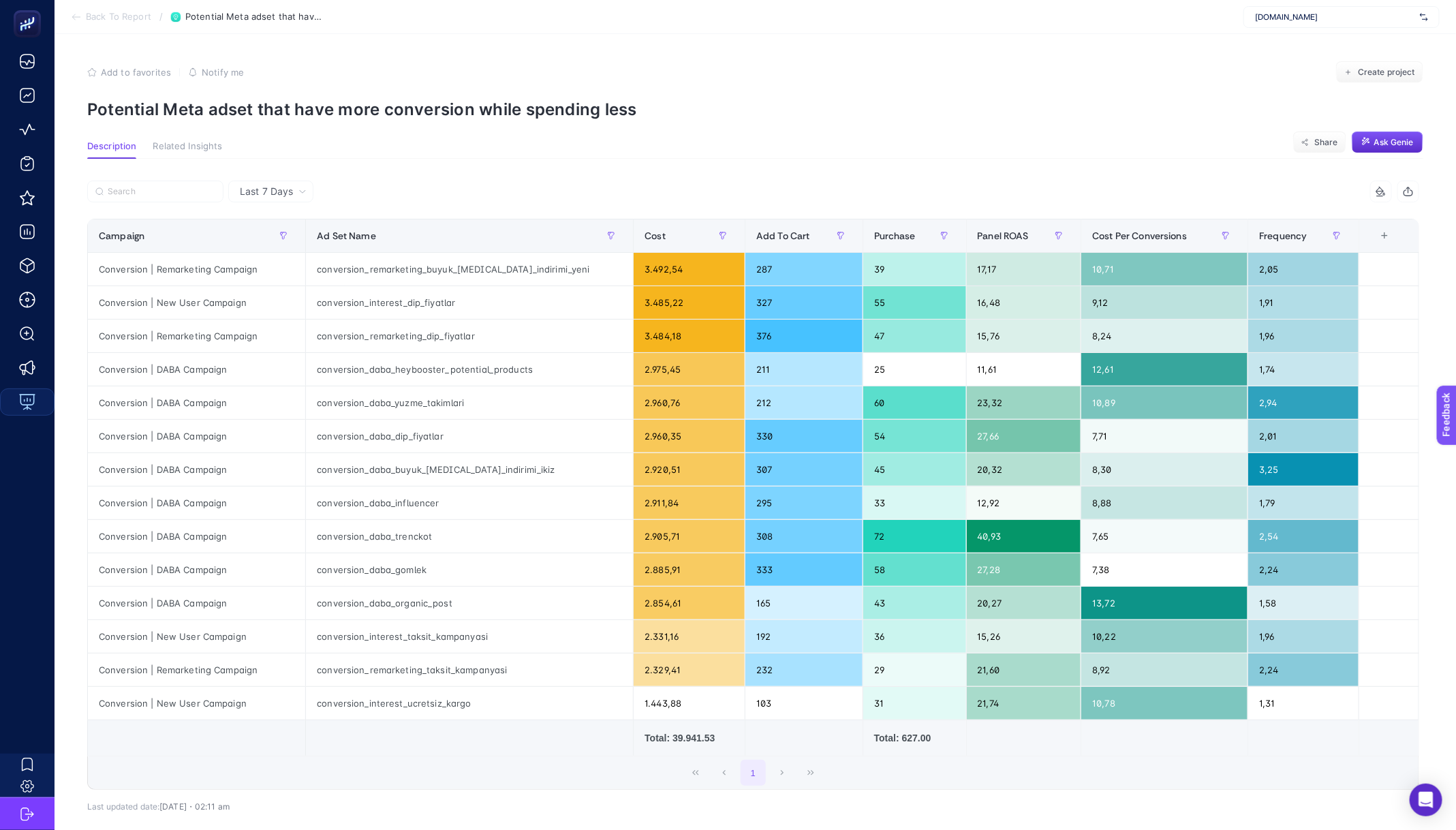
click at [140, 19] on span "Back To Report" at bounding box center [118, 17] width 66 height 11
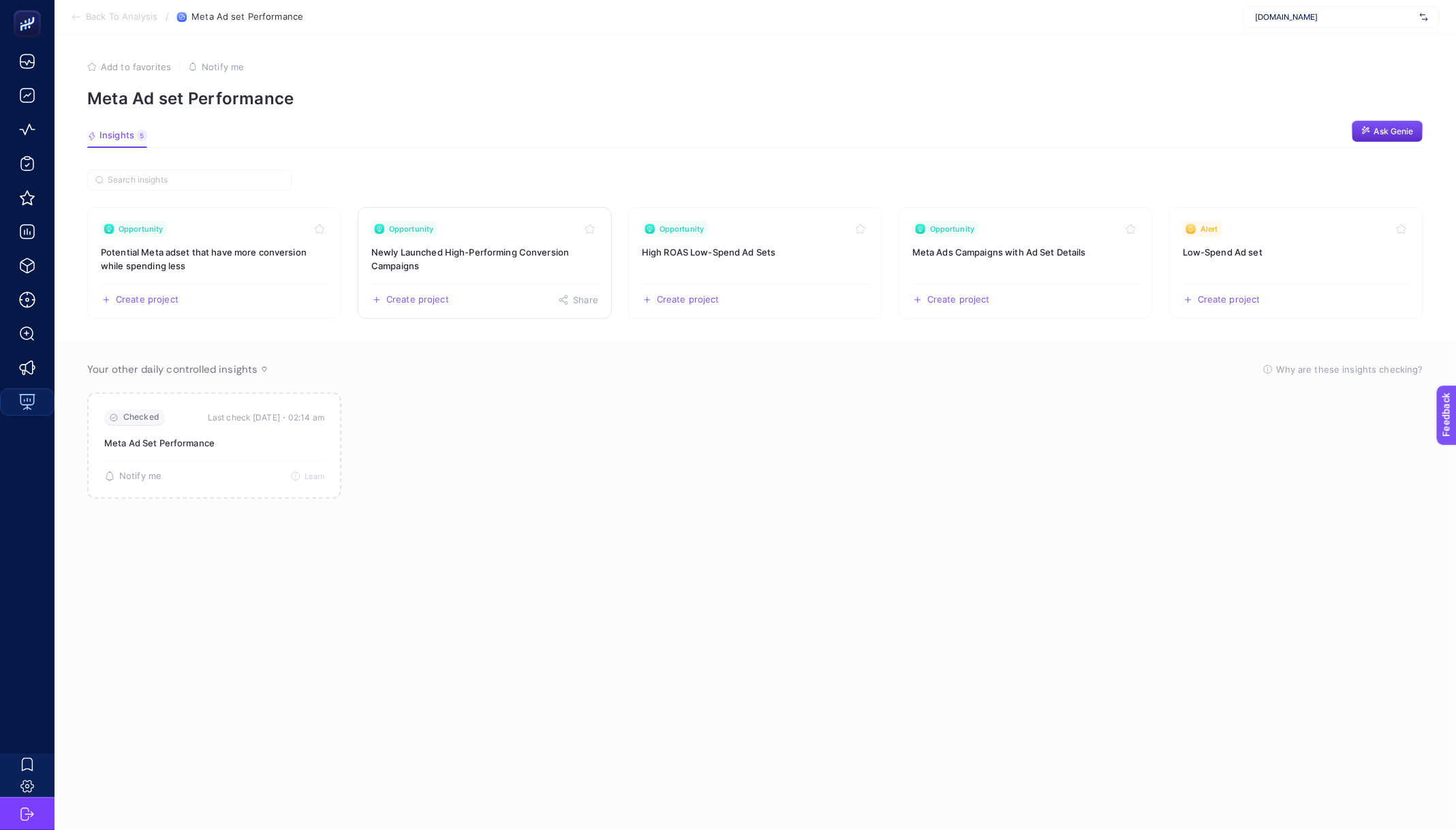
click at [494, 255] on h3 "Newly Launched High-Performing Conversion Campaigns" at bounding box center [484, 258] width 227 height 27
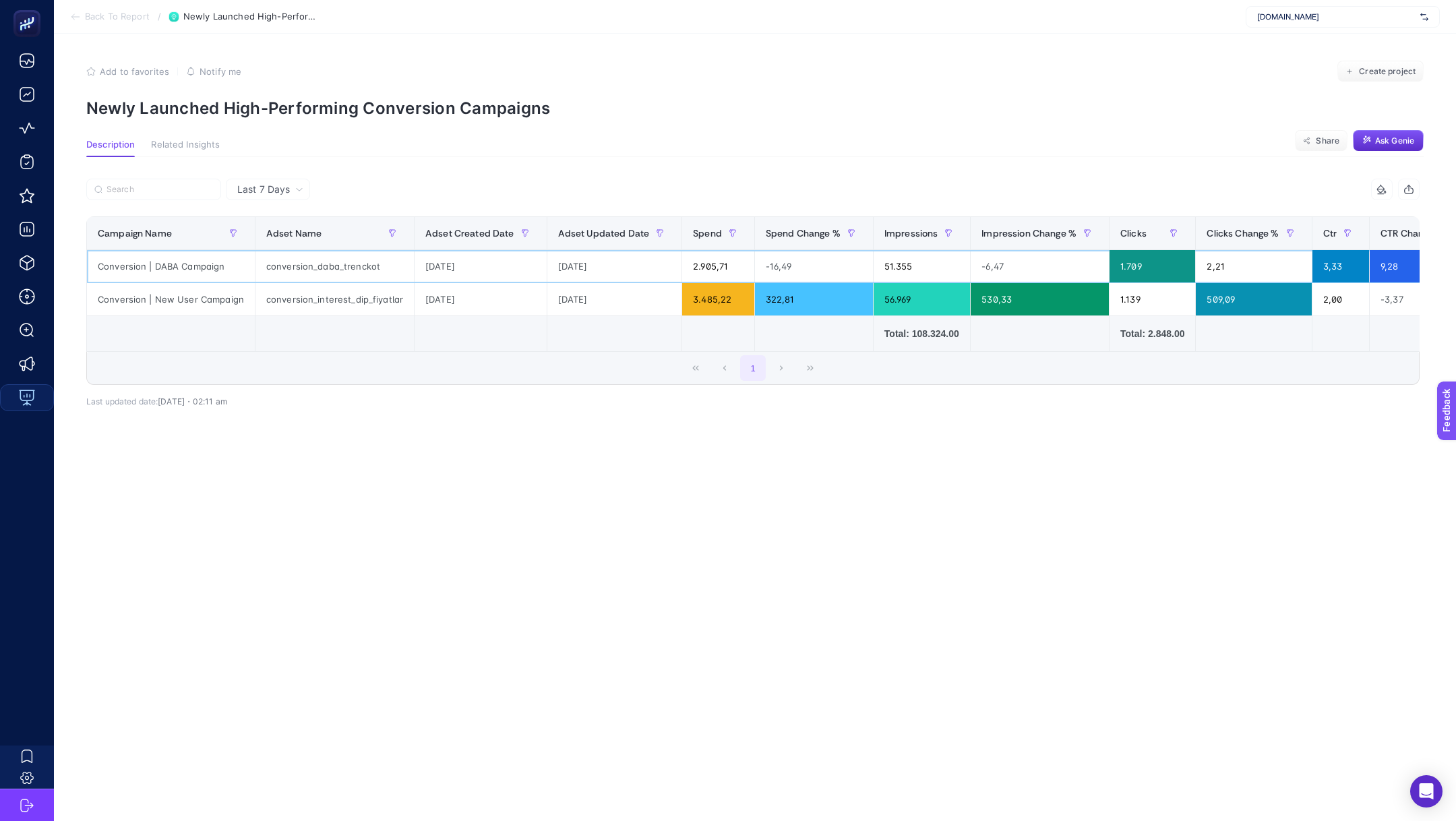
click at [317, 261] on div "conversion_daba_trenckot" at bounding box center [334, 266] width 158 height 32
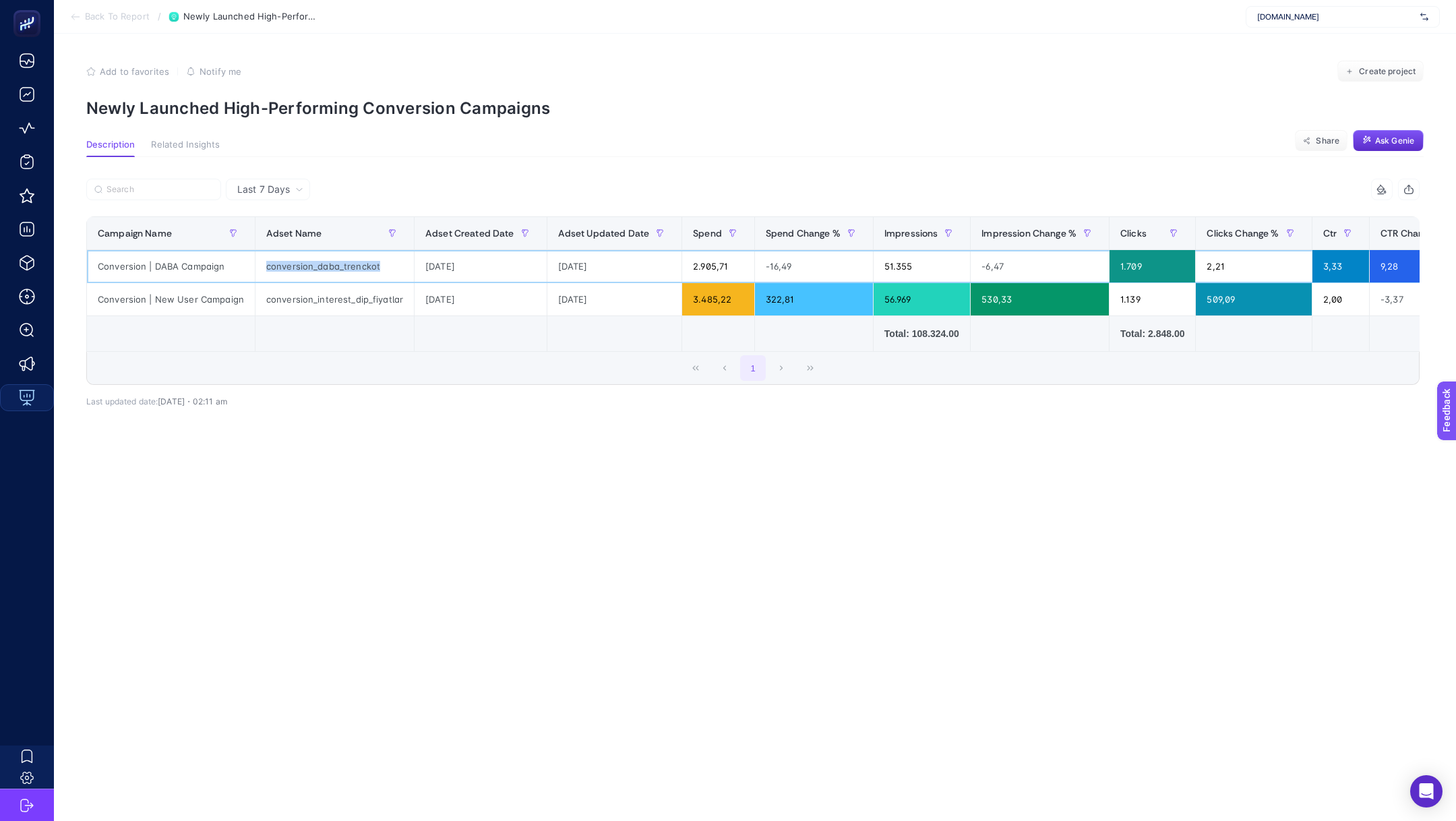
click at [317, 261] on div "conversion_daba_trenckot" at bounding box center [334, 266] width 158 height 32
click at [106, 14] on span "Back To Report" at bounding box center [117, 17] width 65 height 11
